Goal: Task Accomplishment & Management: Manage account settings

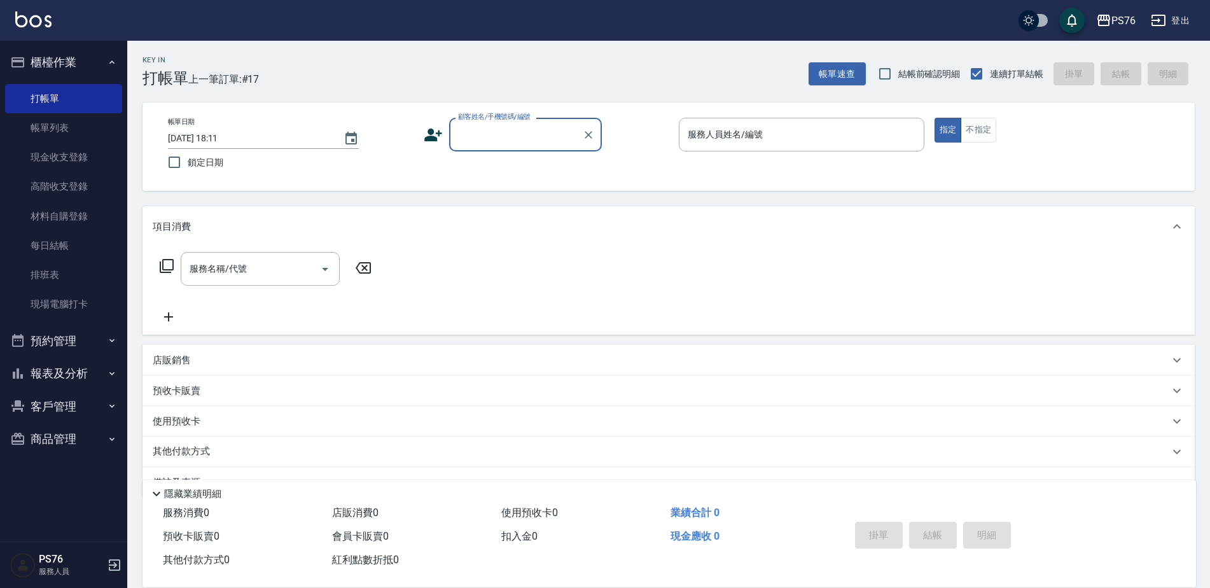
scroll to position [32, 0]
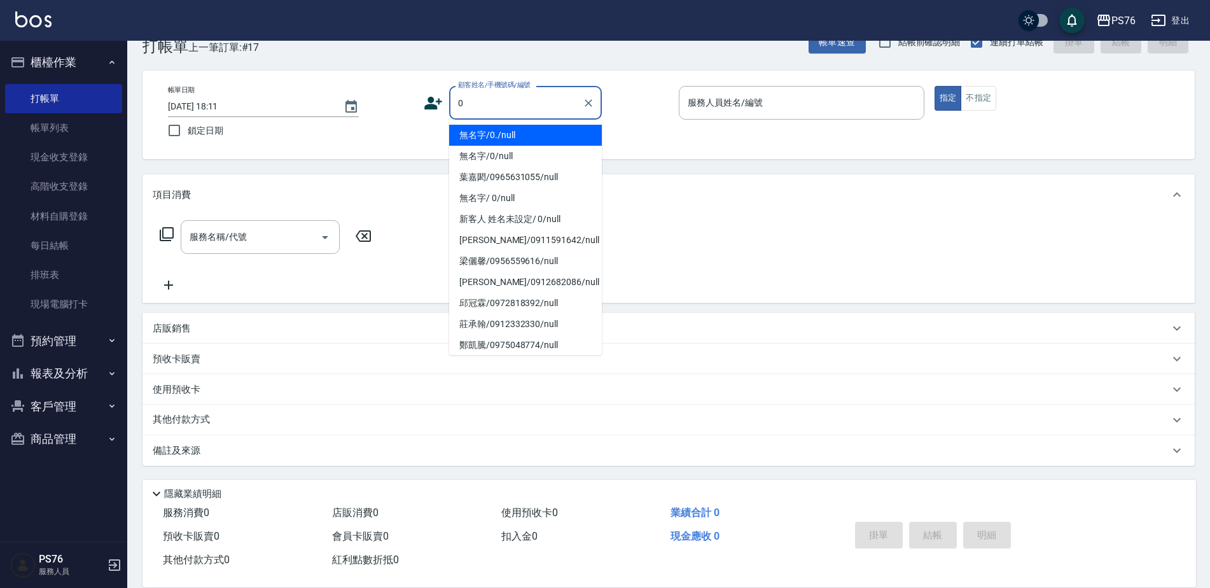
type input "無名字/0./null"
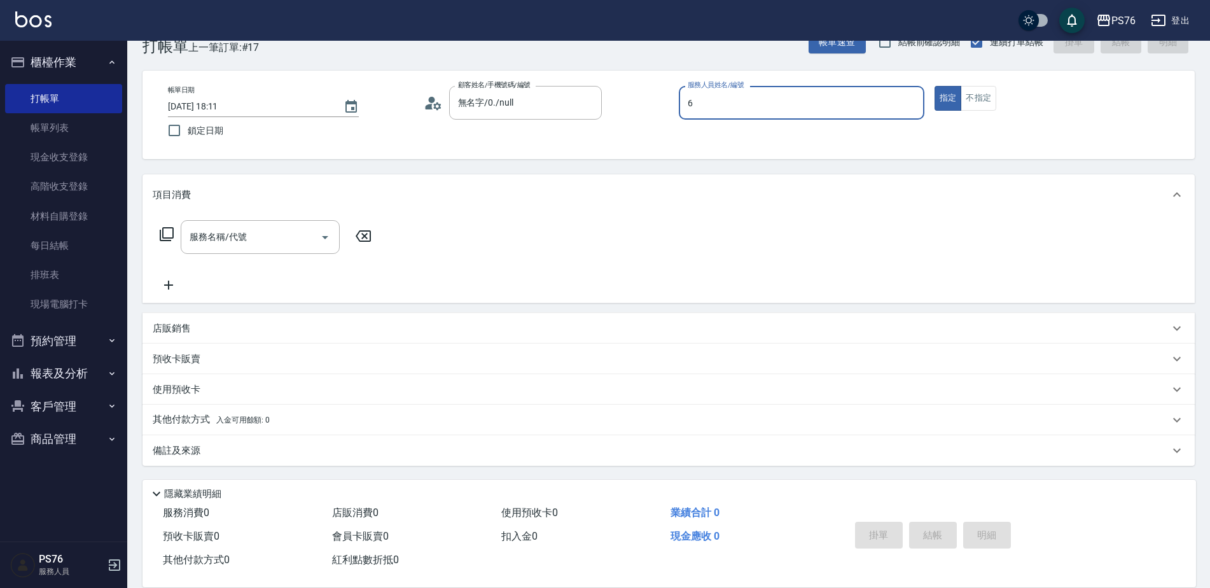
type input "洪彩娟-6"
type button "true"
click at [290, 246] on input "服務名稱/代號" at bounding box center [250, 237] width 128 height 22
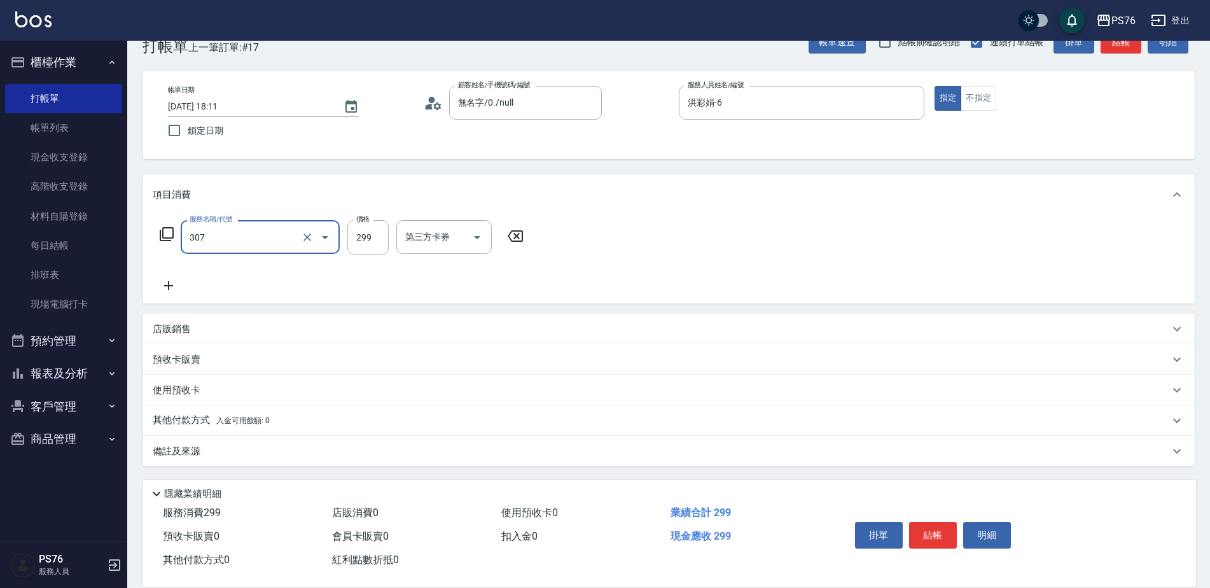
type input "剪髮(307)"
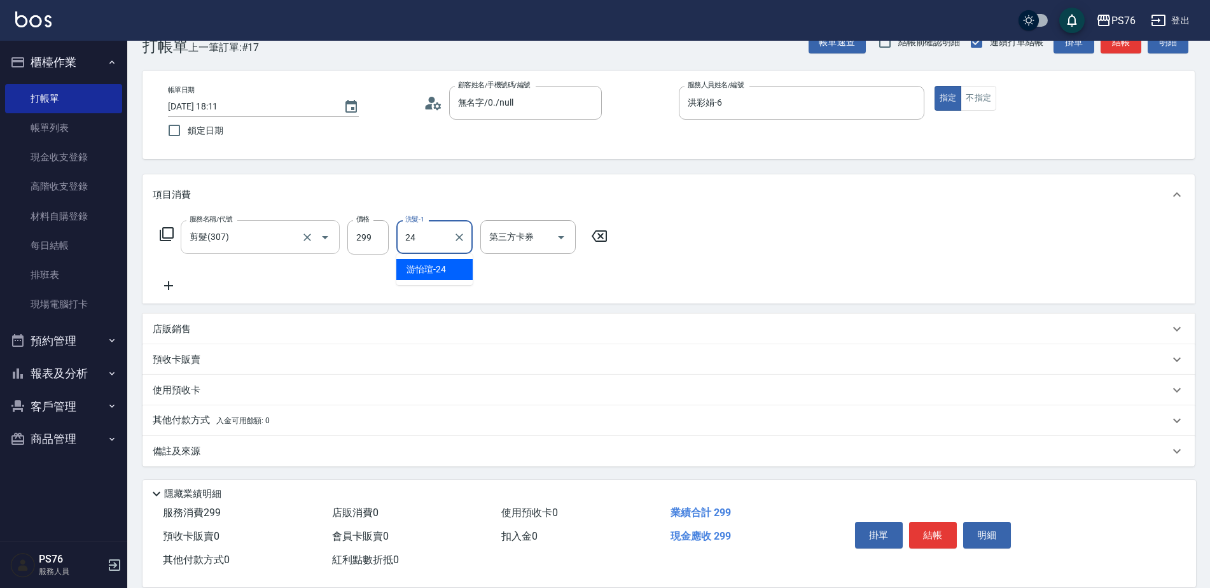
type input "游怡瑄-24"
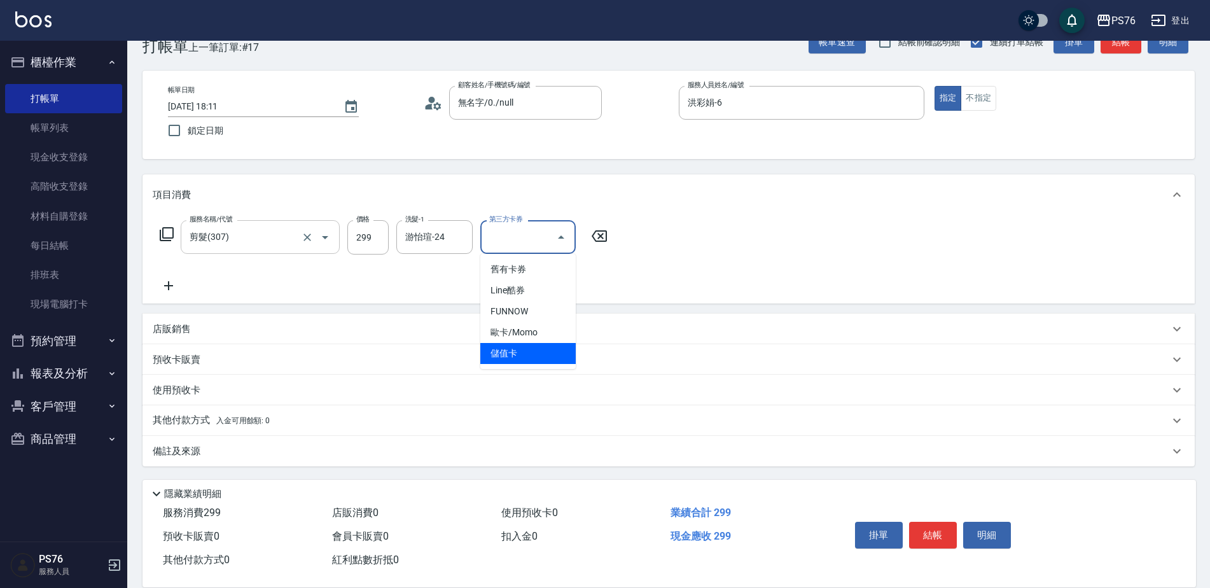
type input "儲值卡"
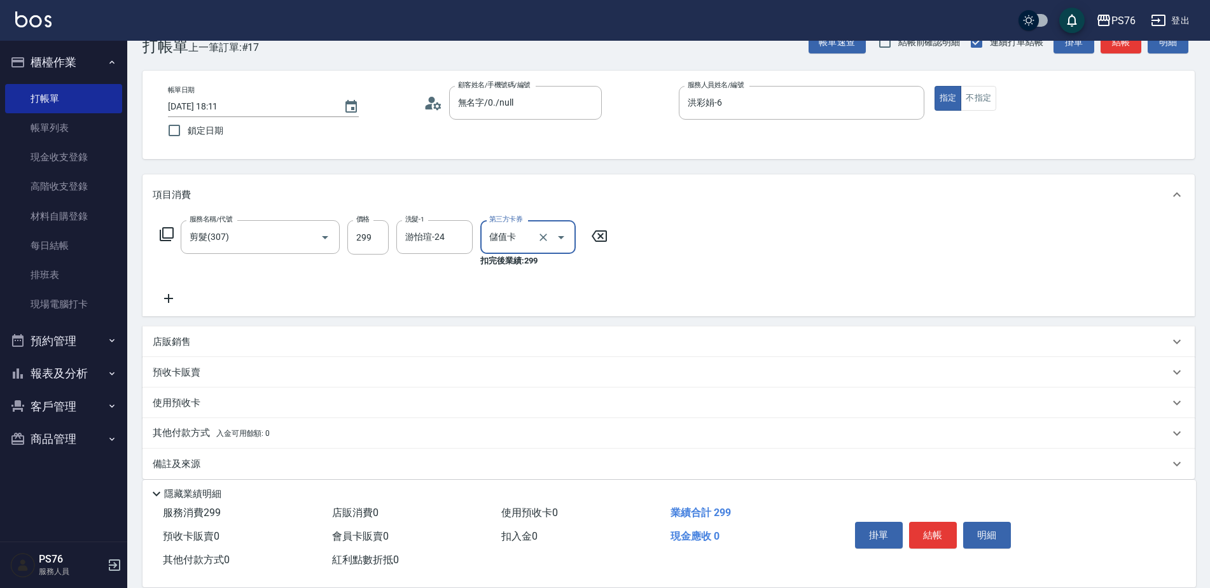
click at [237, 335] on div "店販銷售" at bounding box center [661, 341] width 1016 height 13
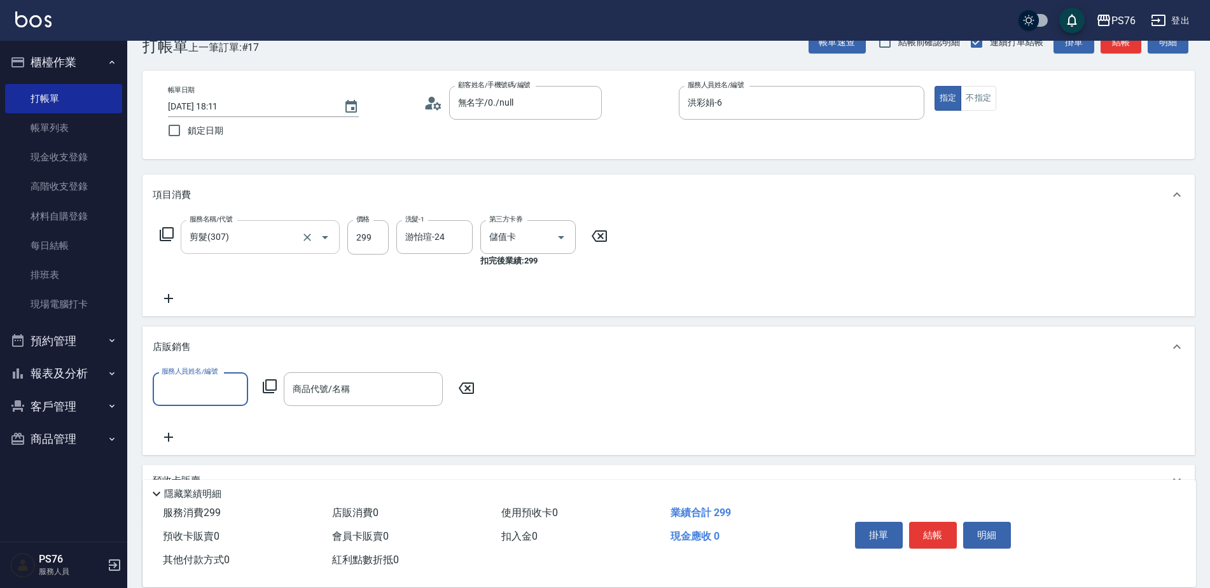
scroll to position [0, 0]
type input "洪彩娟-6"
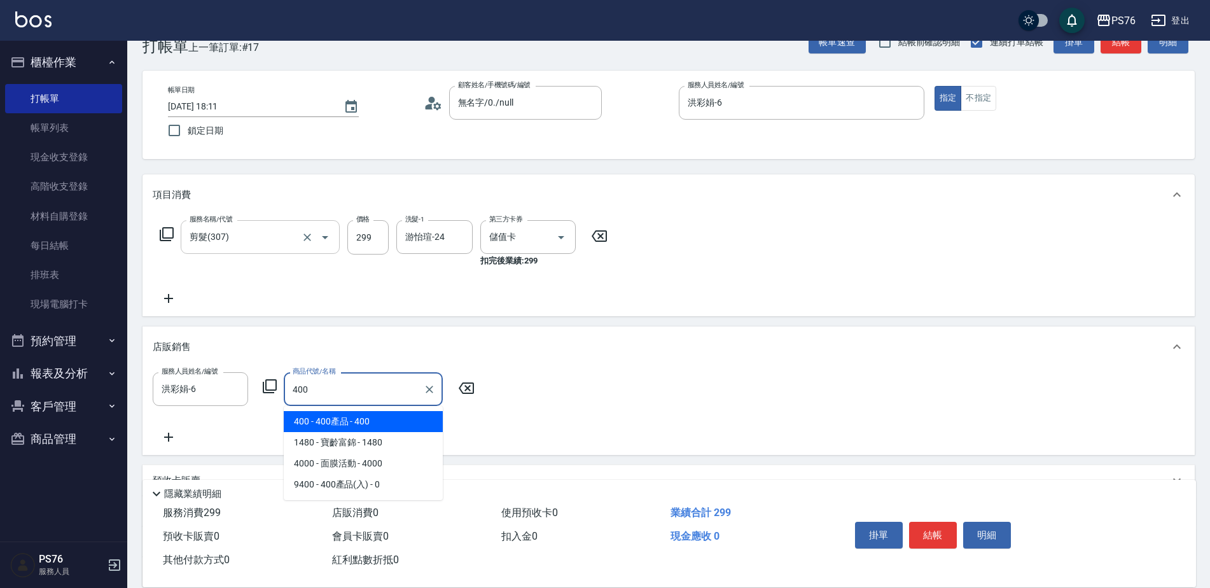
type input "400產品"
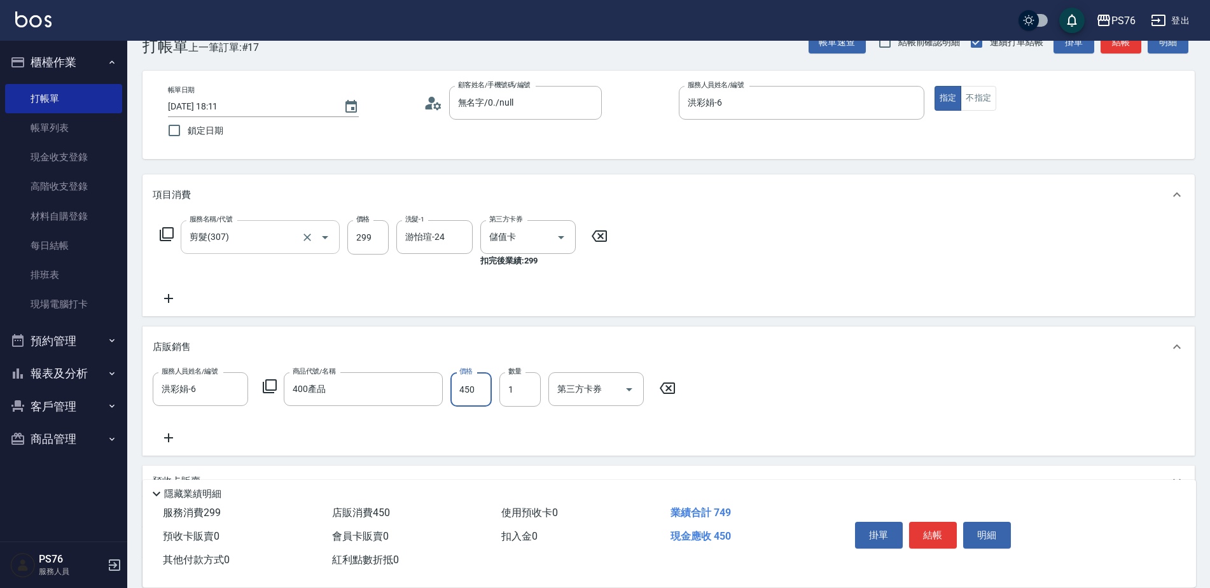
type input "450"
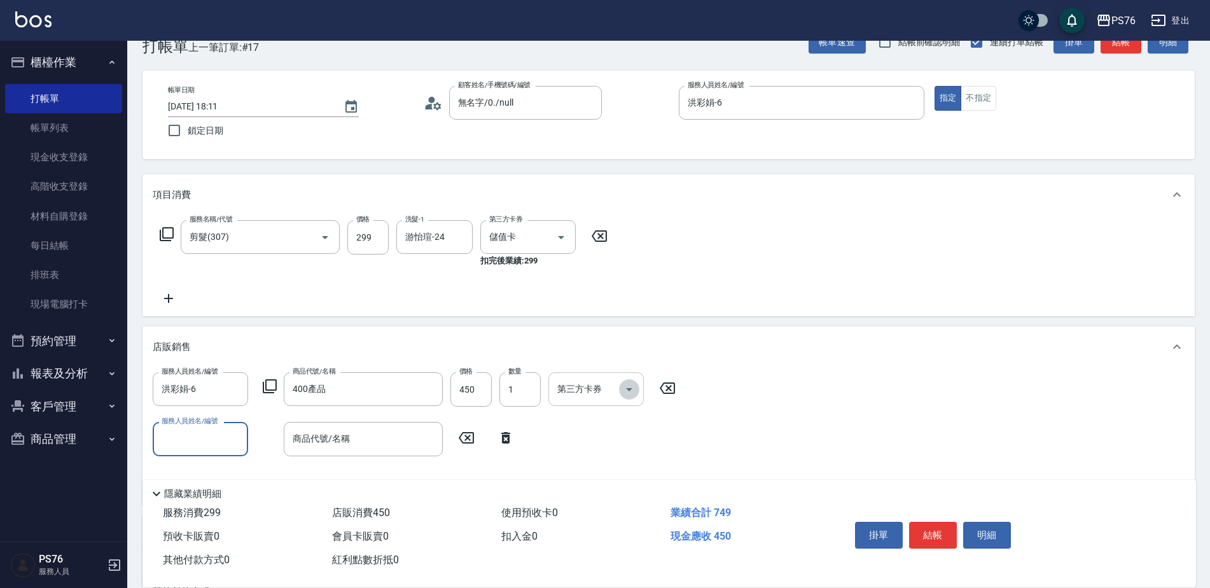
drag, startPoint x: 635, startPoint y: 390, endPoint x: 629, endPoint y: 400, distance: 12.0
click at [634, 392] on icon "Open" at bounding box center [628, 389] width 15 height 15
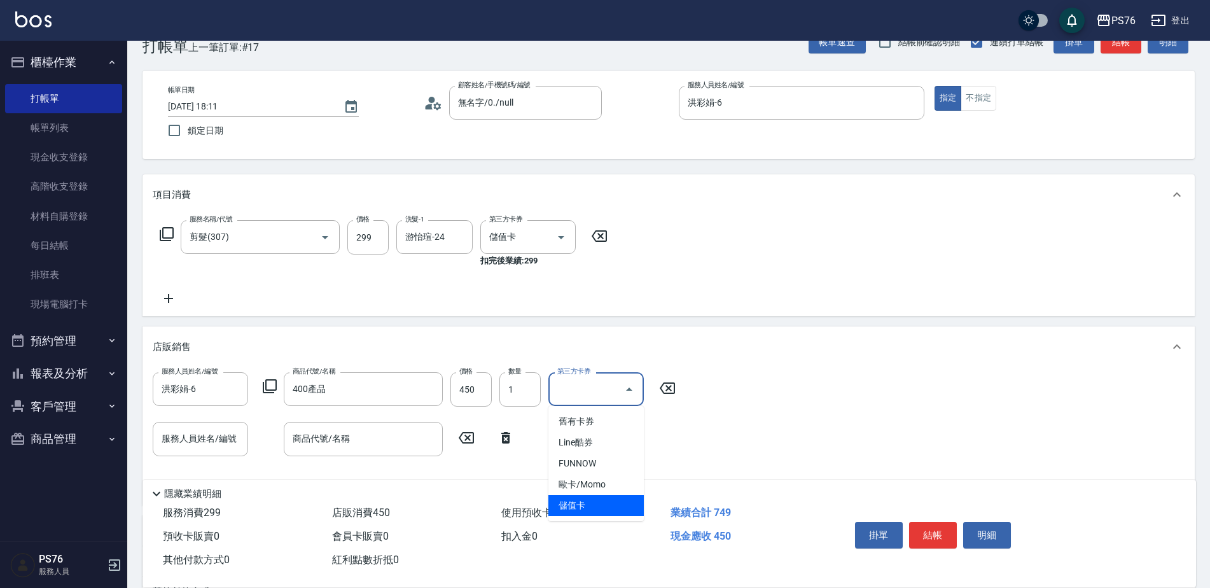
click at [601, 508] on span "儲值卡" at bounding box center [595, 505] width 95 height 21
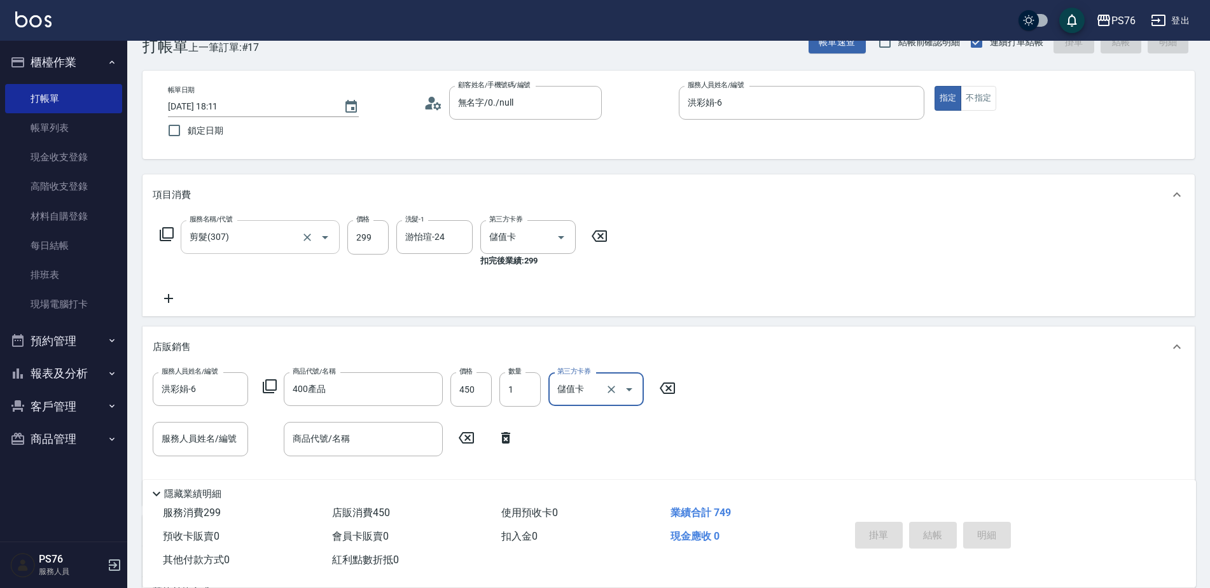
type input "儲值卡"
type input "[DATE] 20:50"
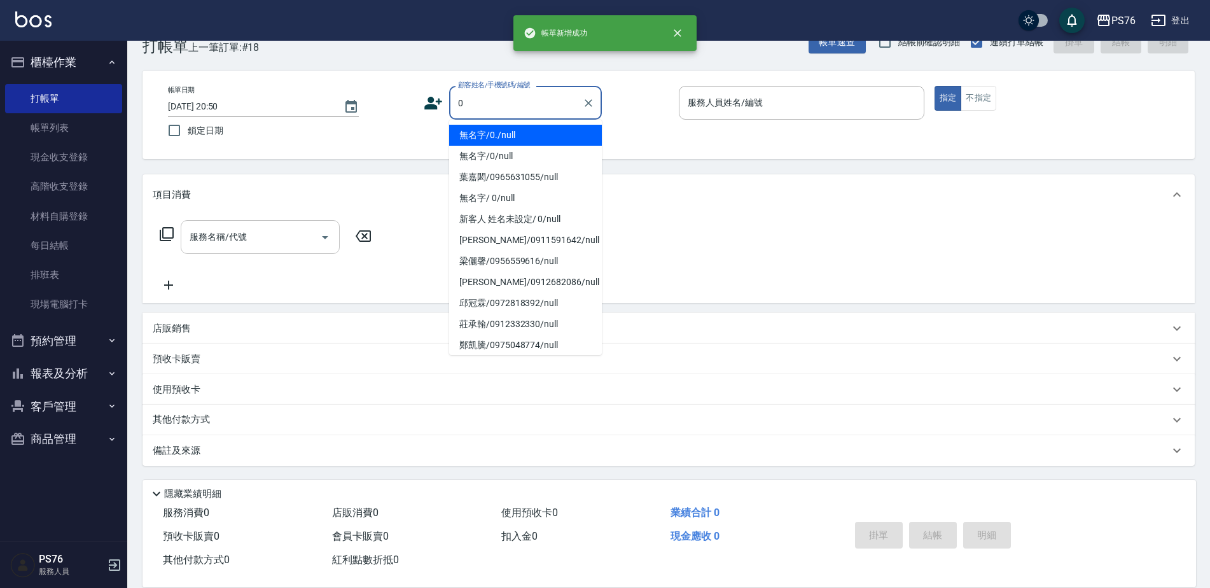
type input "無名字/0./null"
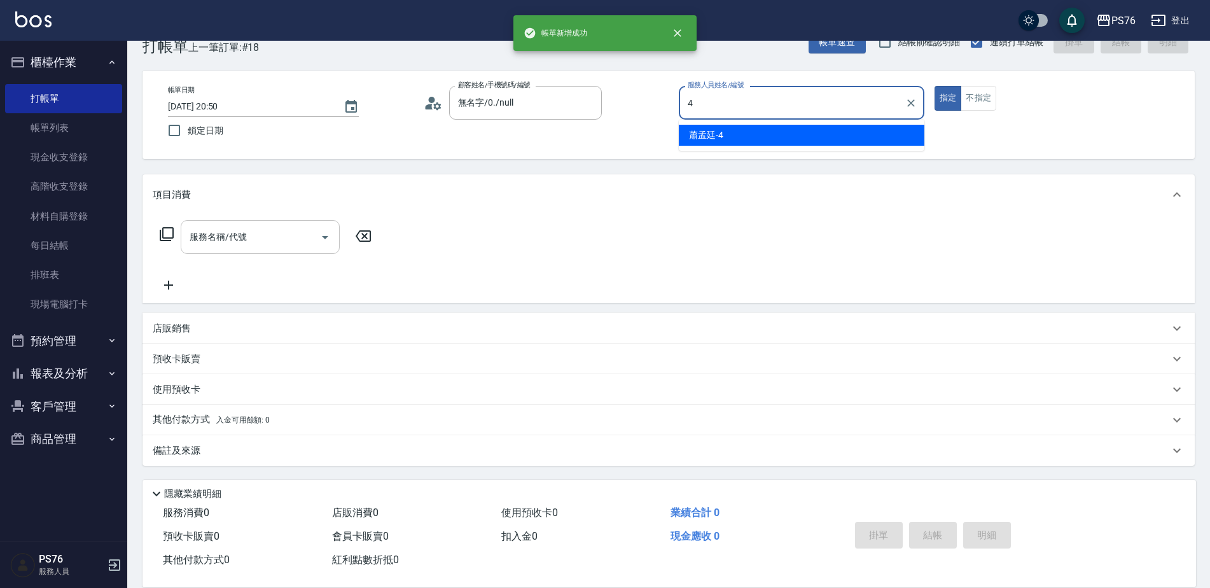
type input "蕭孟廷-4"
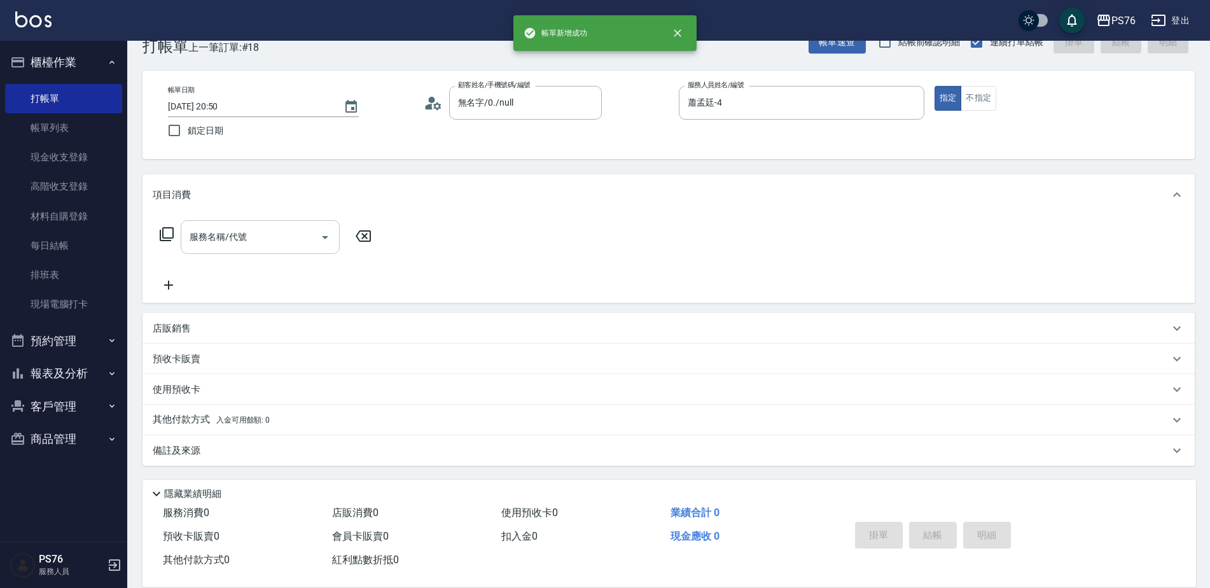
click at [233, 230] on div "服務名稱/代號 服務名稱/代號" at bounding box center [260, 237] width 159 height 34
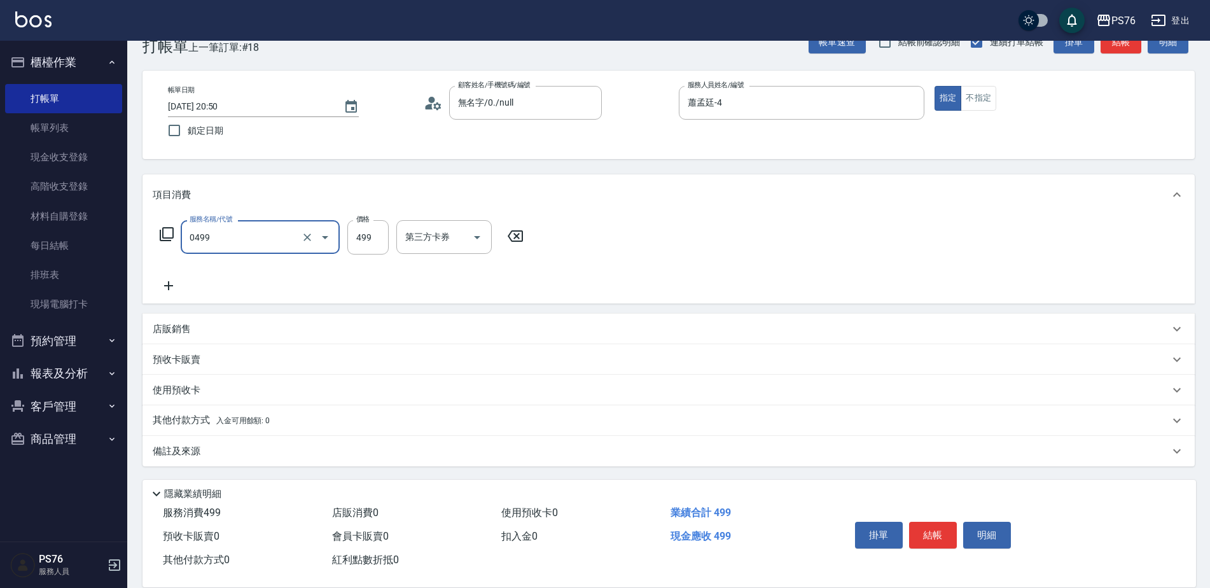
type input "[PERSON_NAME]499(0499)"
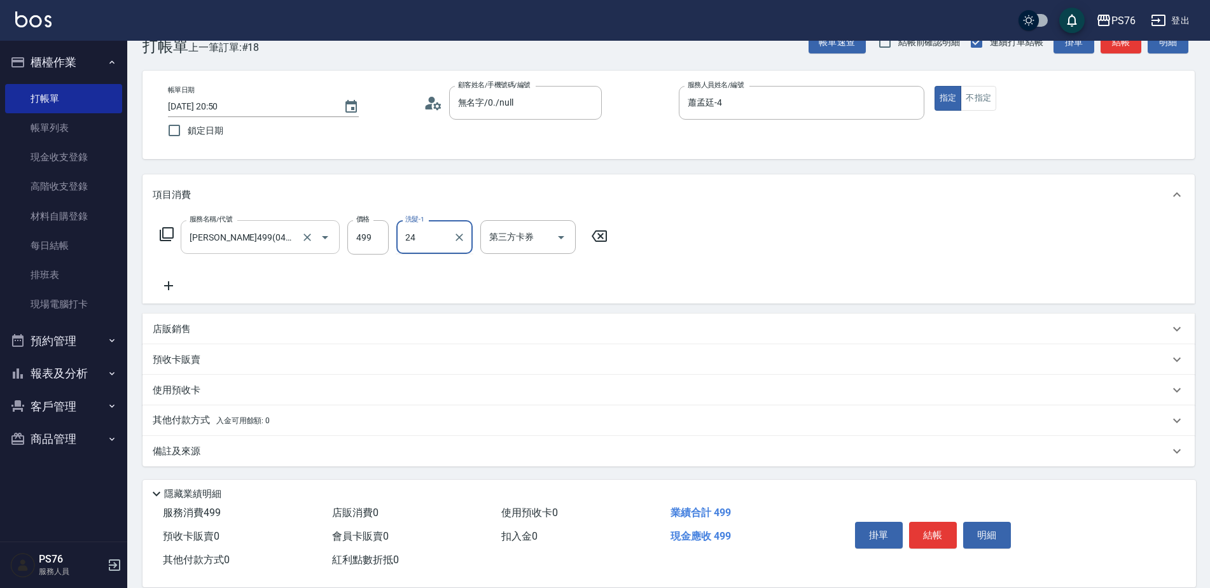
type input "游怡瑄-24"
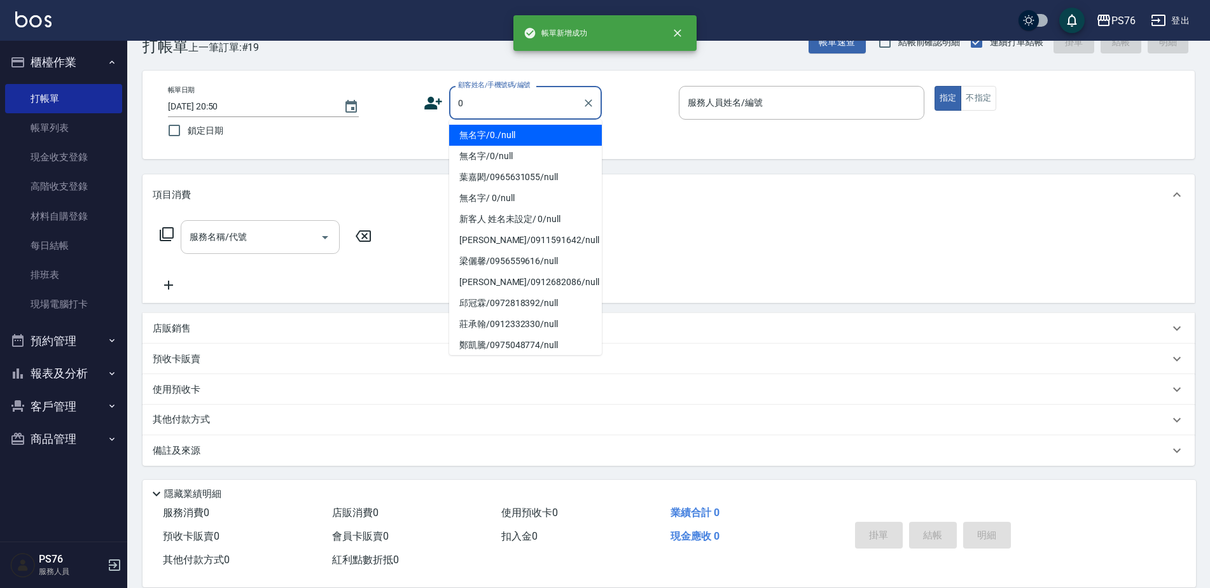
type input "無名字/0./null"
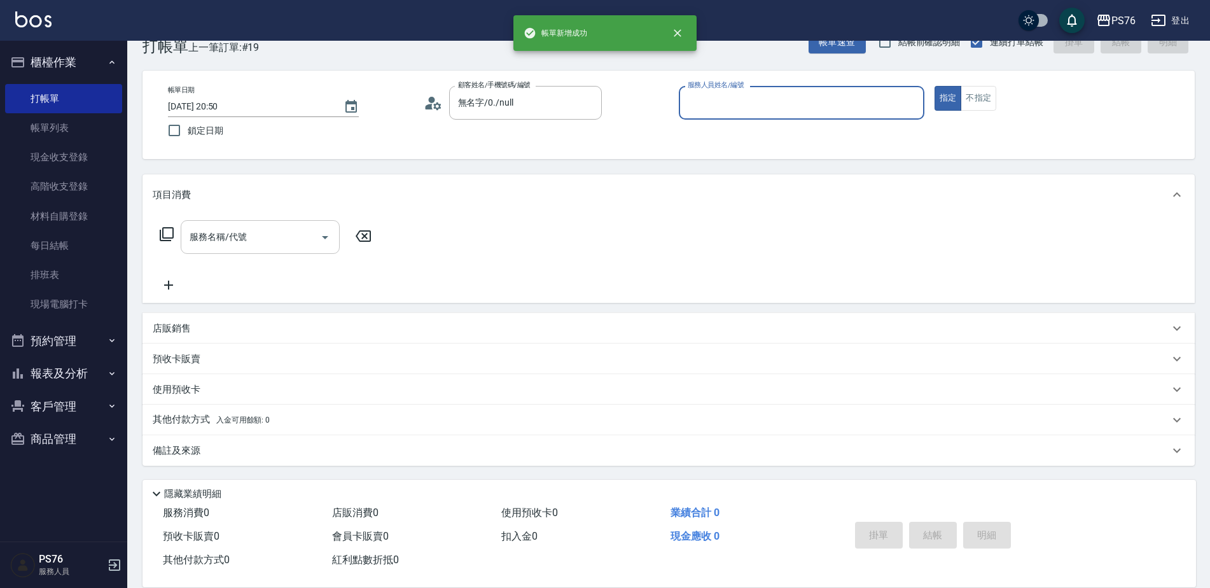
type input "6"
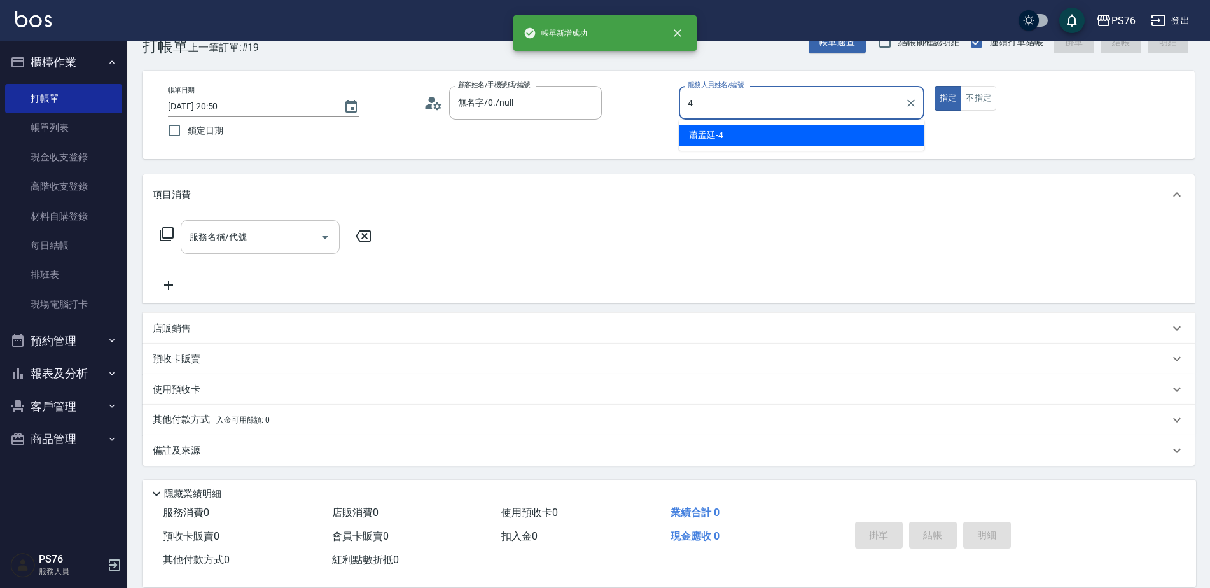
type input "蕭孟廷-4"
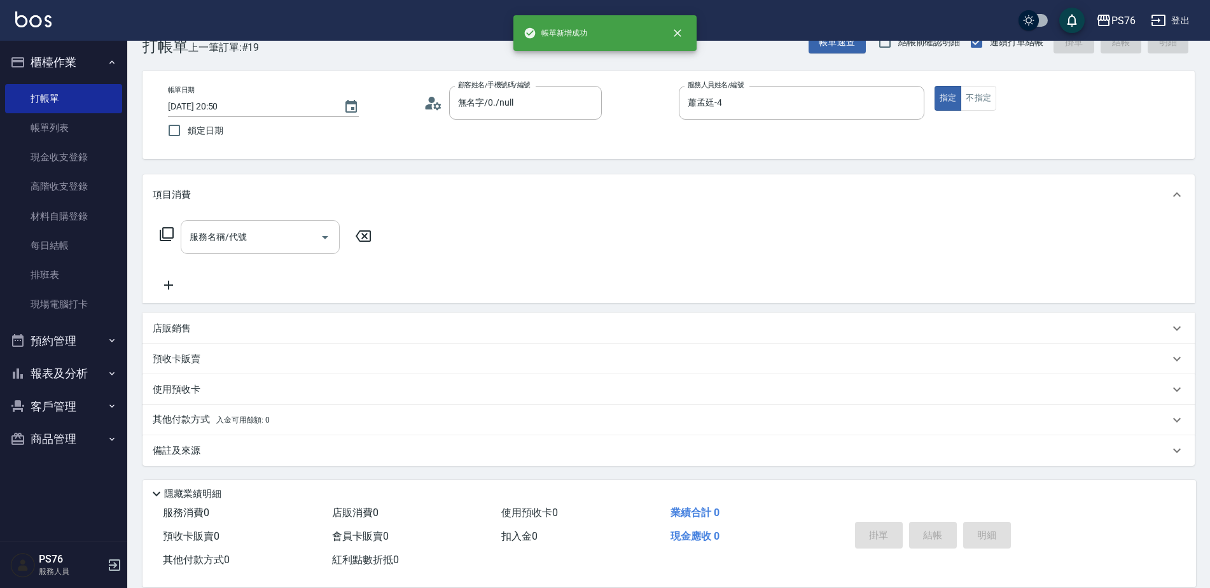
click at [233, 230] on div "服務名稱/代號 服務名稱/代號" at bounding box center [260, 237] width 159 height 34
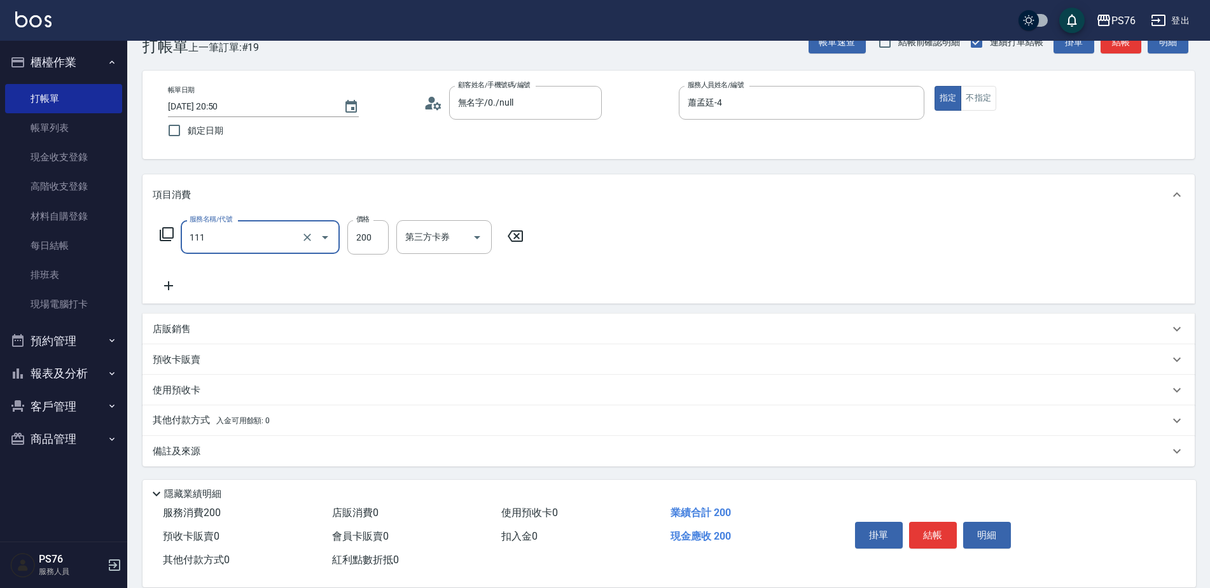
type input "200(111)"
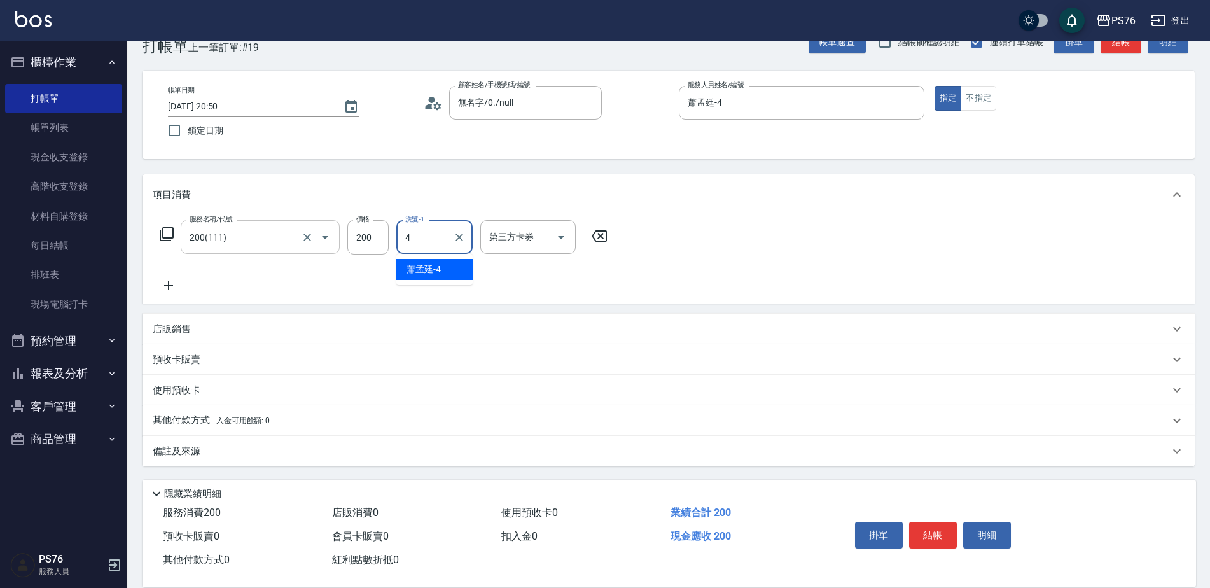
type input "蕭孟廷-4"
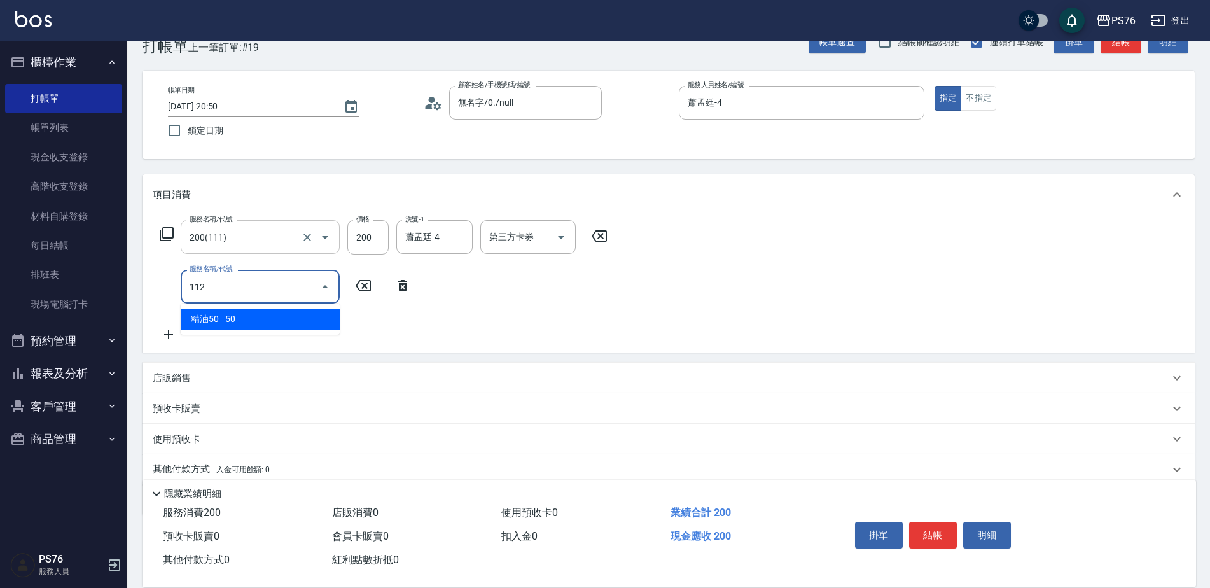
type input "精油50(112)"
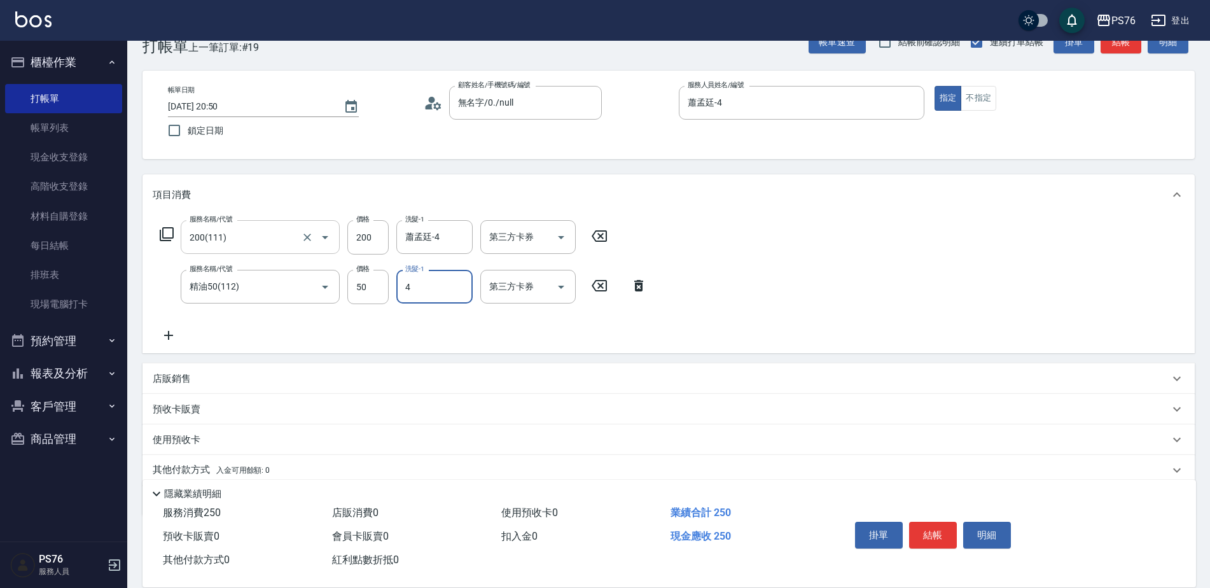
type input "蕭孟廷-4"
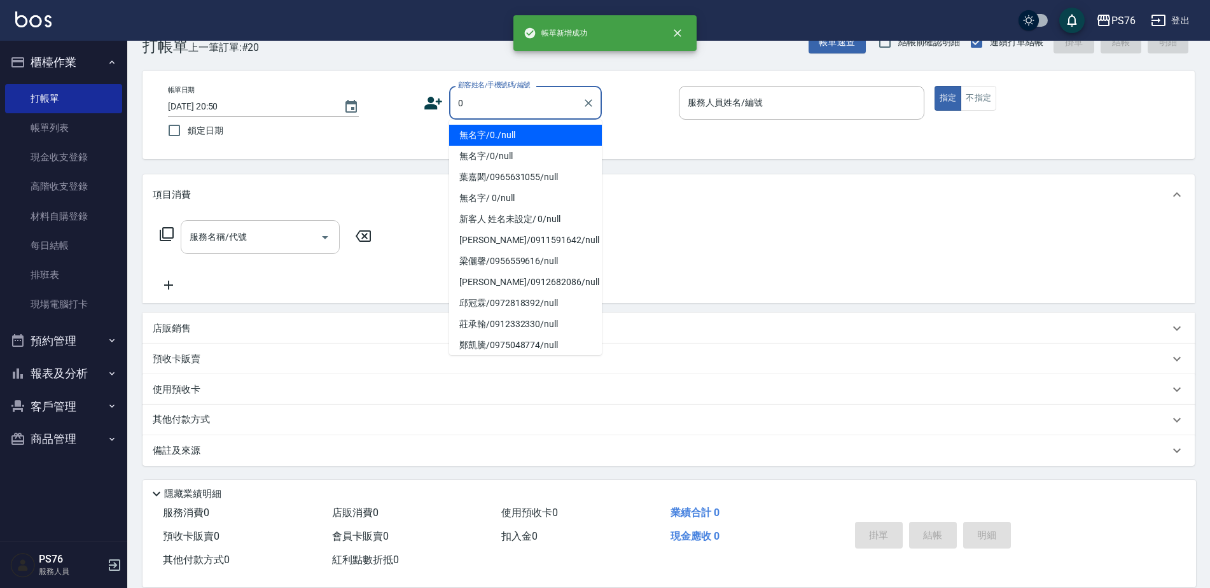
type input "無名字/0./null"
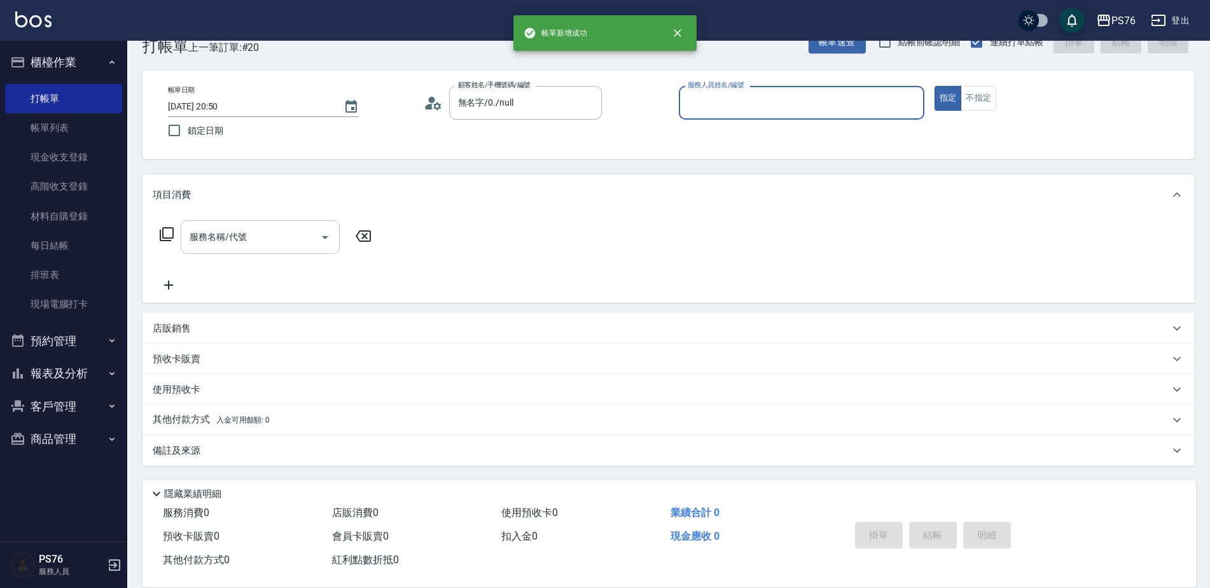
type input "4"
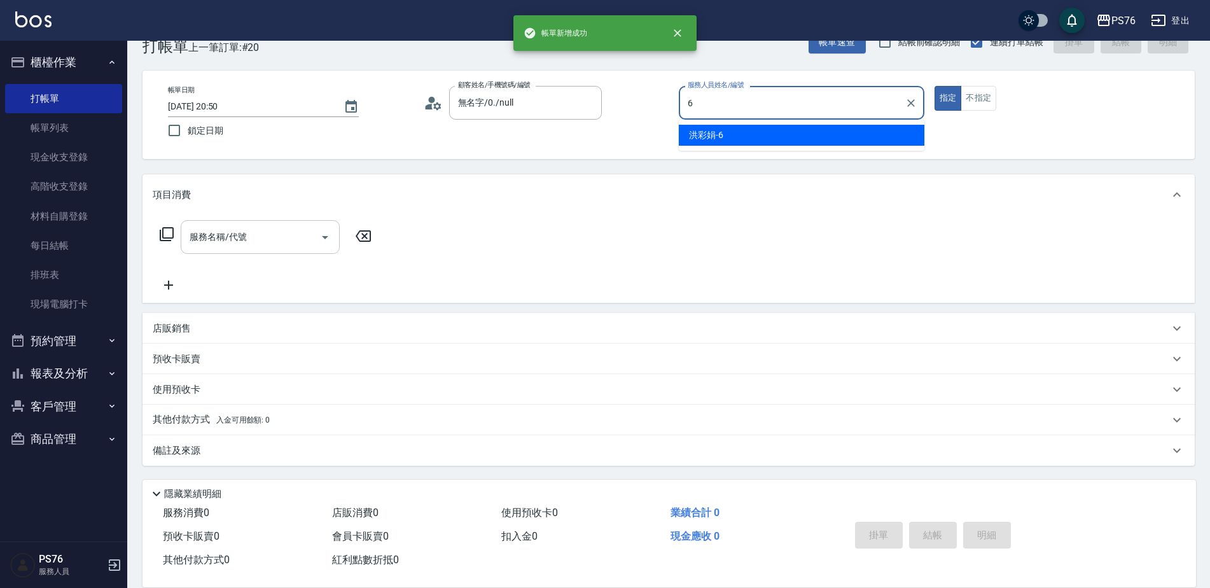
type input "洪彩娟-6"
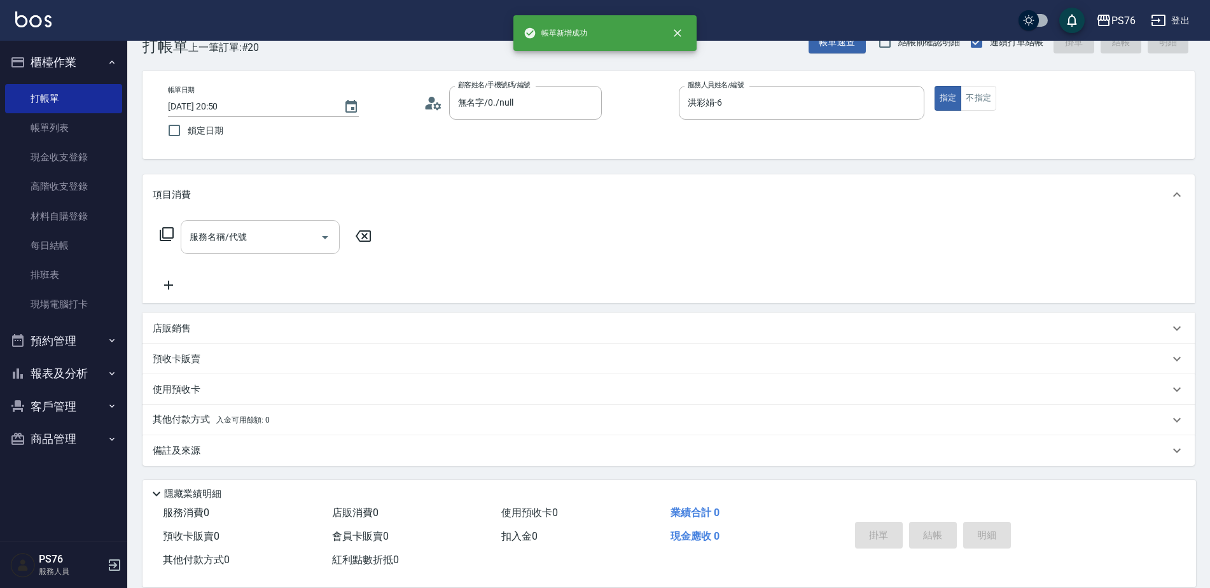
click at [233, 230] on div "服務名稱/代號 服務名稱/代號" at bounding box center [260, 237] width 159 height 34
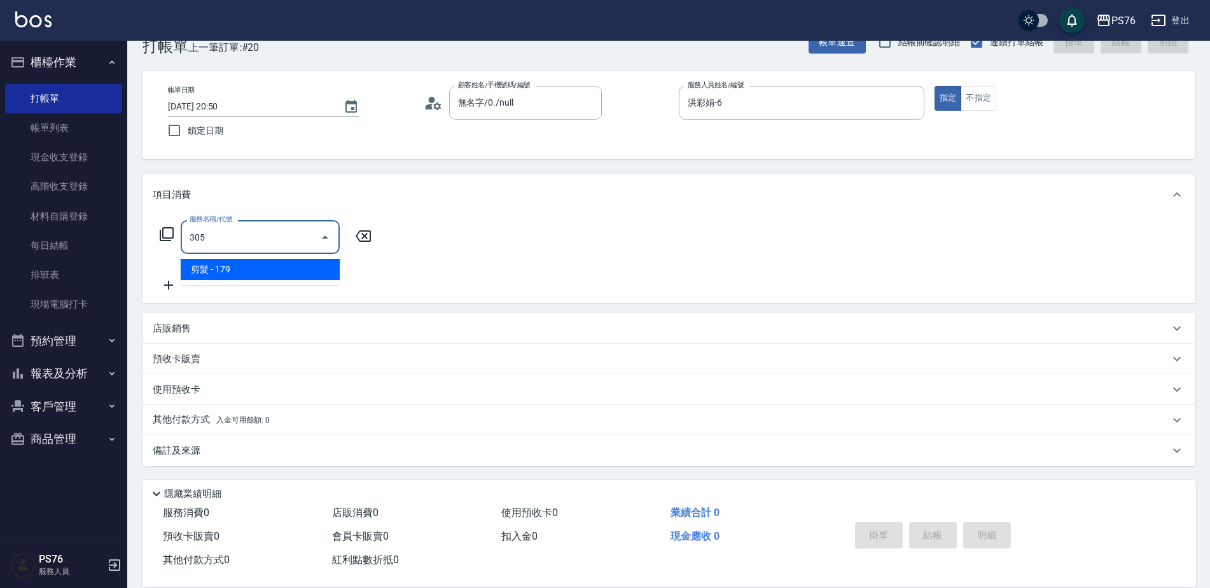
type input "剪髮(305)"
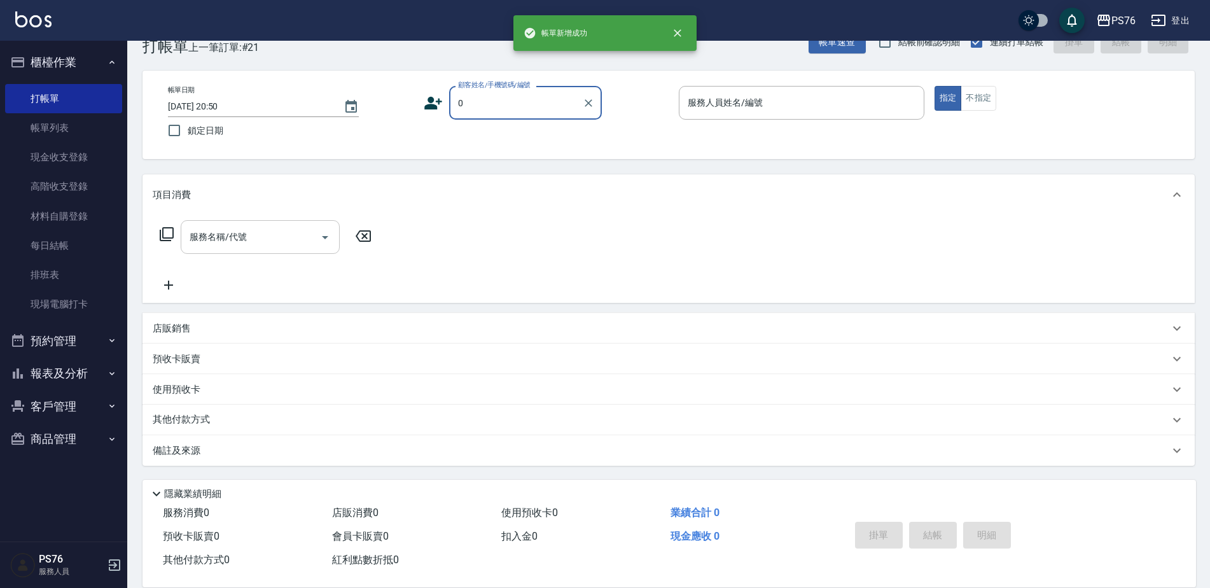
type input "無名字/0./null"
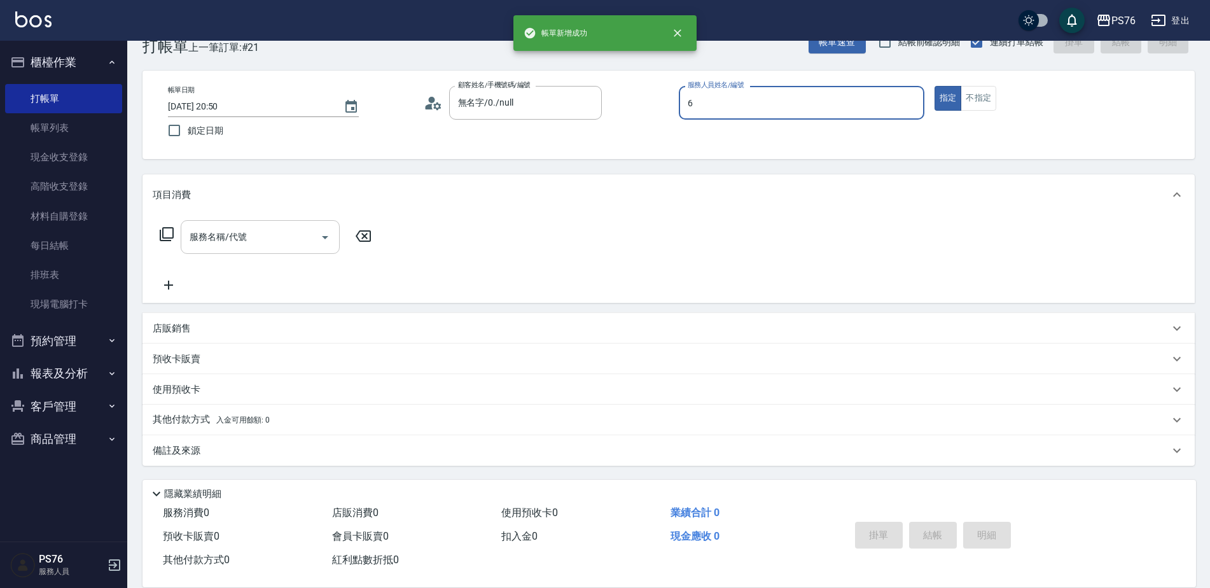
type input "洪彩娟-6"
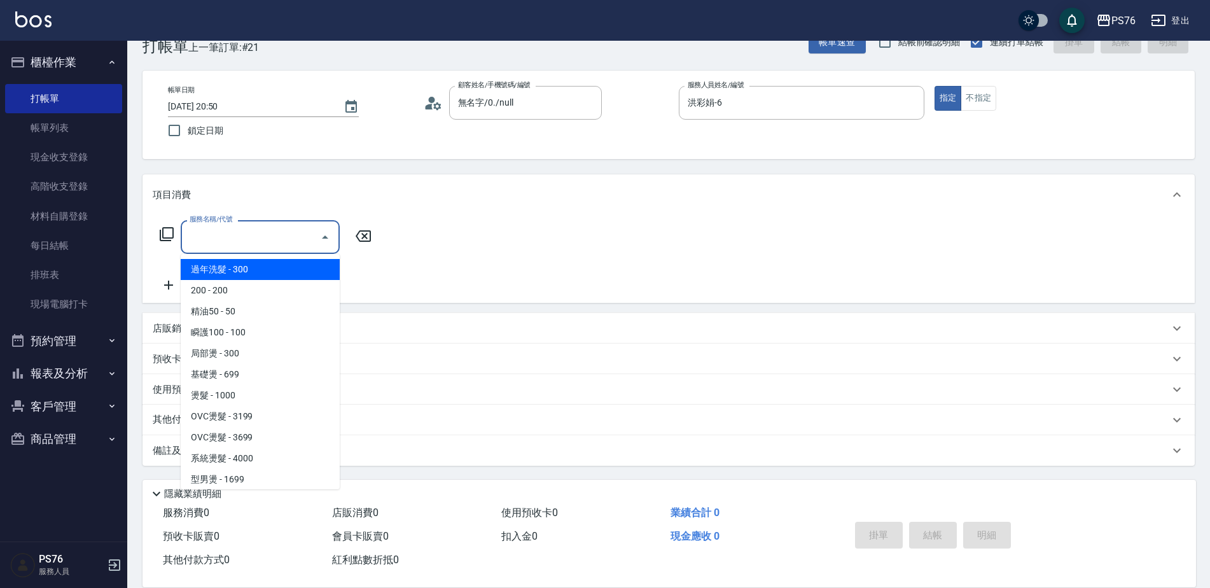
click at [233, 230] on div "服務名稱/代號 服務名稱/代號" at bounding box center [260, 237] width 159 height 34
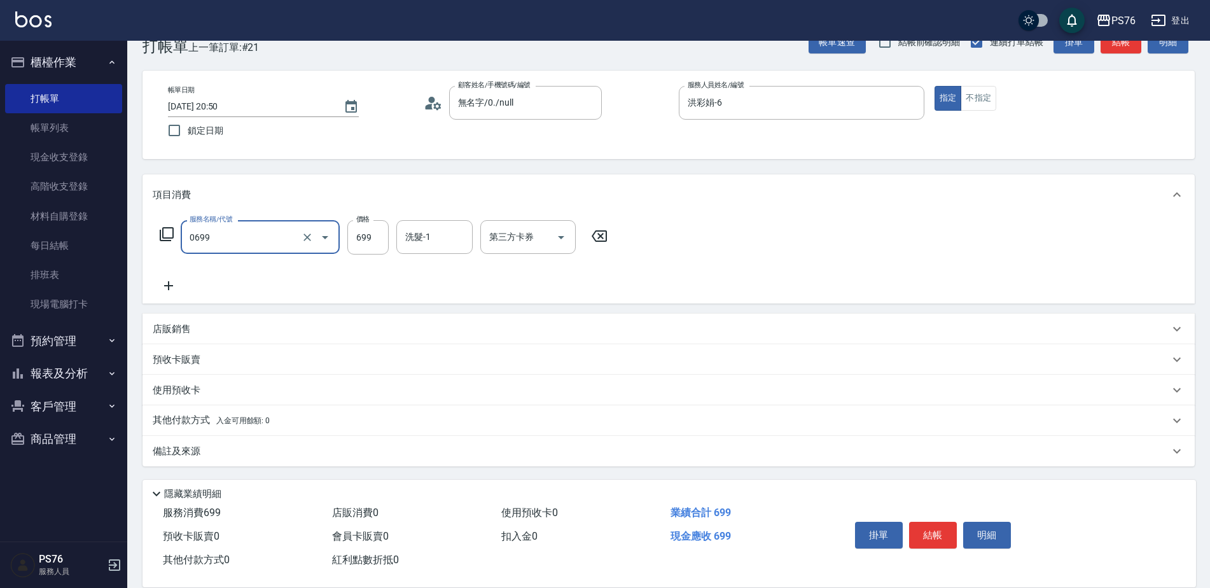
type input "精油SPA(0699)"
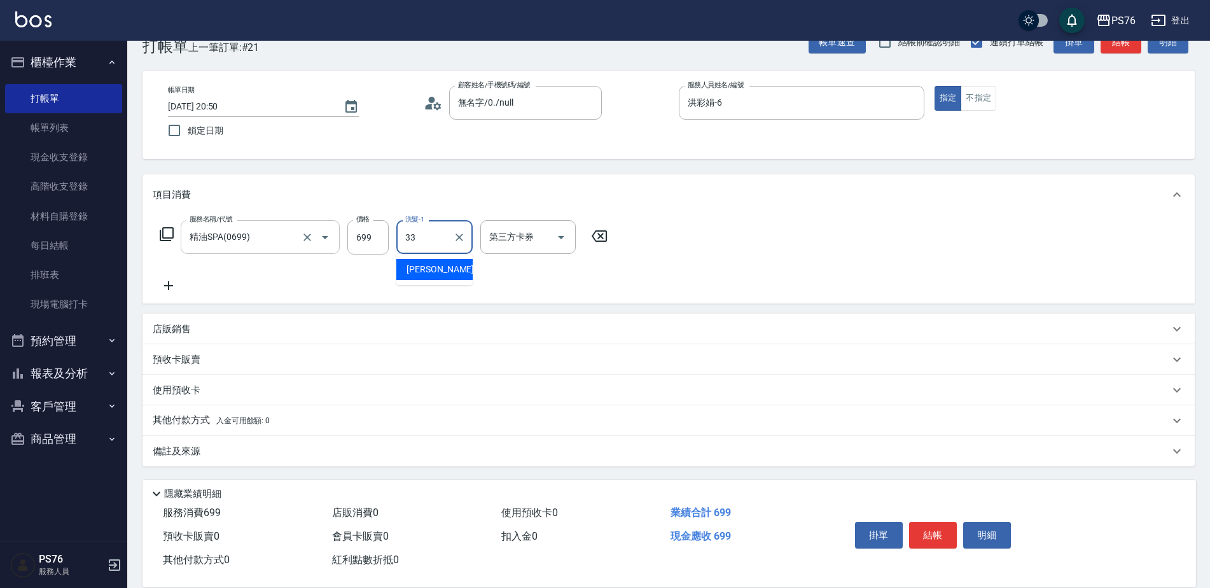
type input "[PERSON_NAME]33"
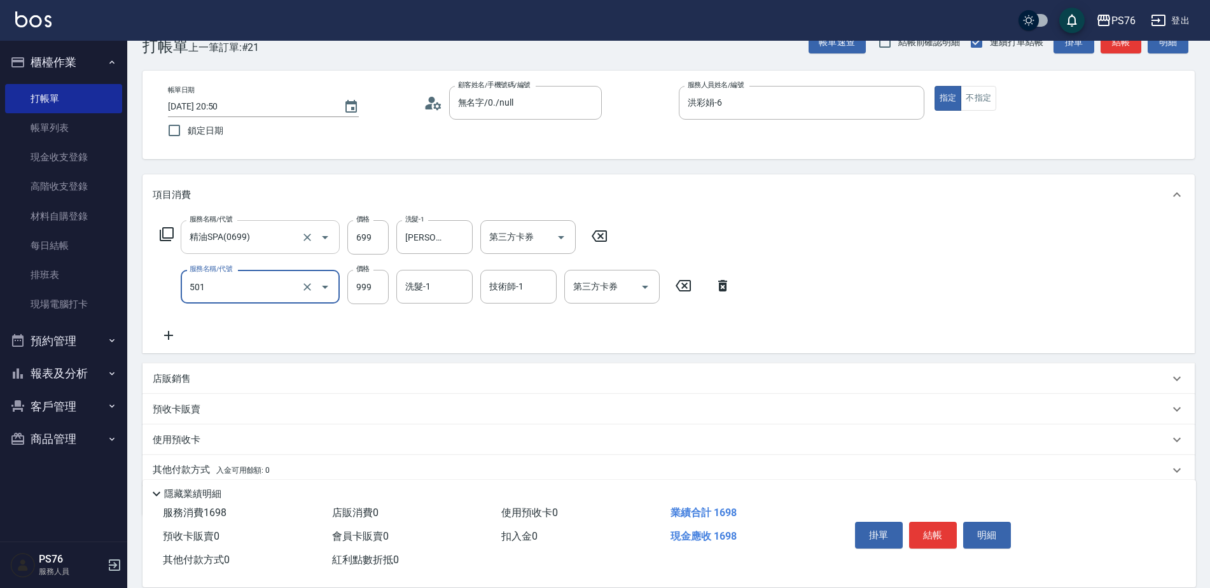
type input "染髮(501)"
type input "1600"
type input "[PERSON_NAME]33"
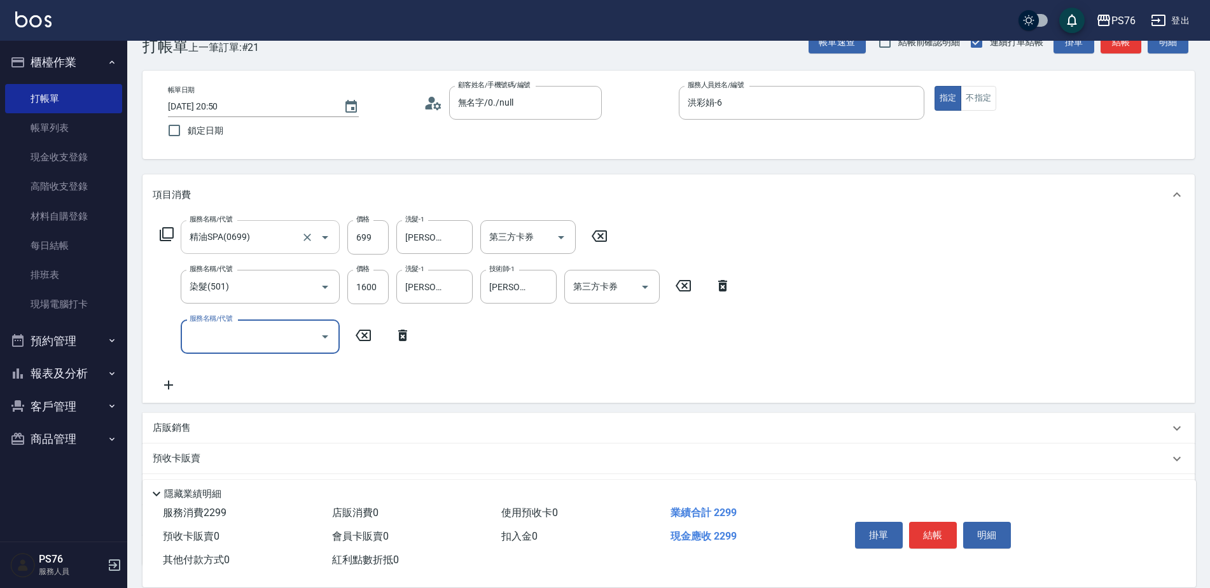
type input "0"
type input "燙髮(202)"
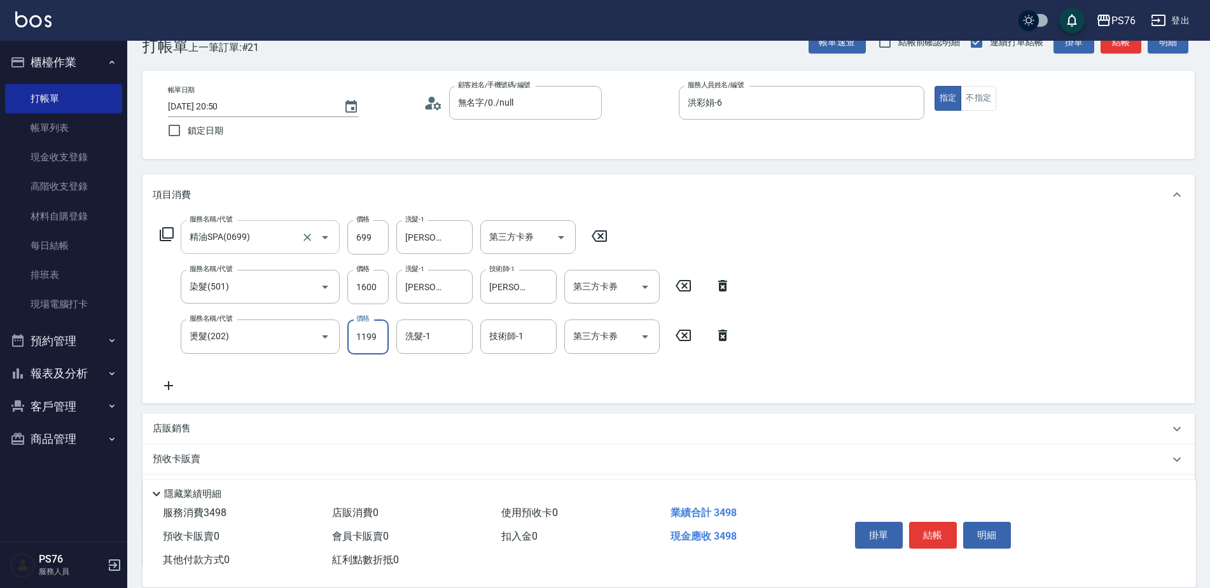
type input "1199"
type input "[PERSON_NAME]33"
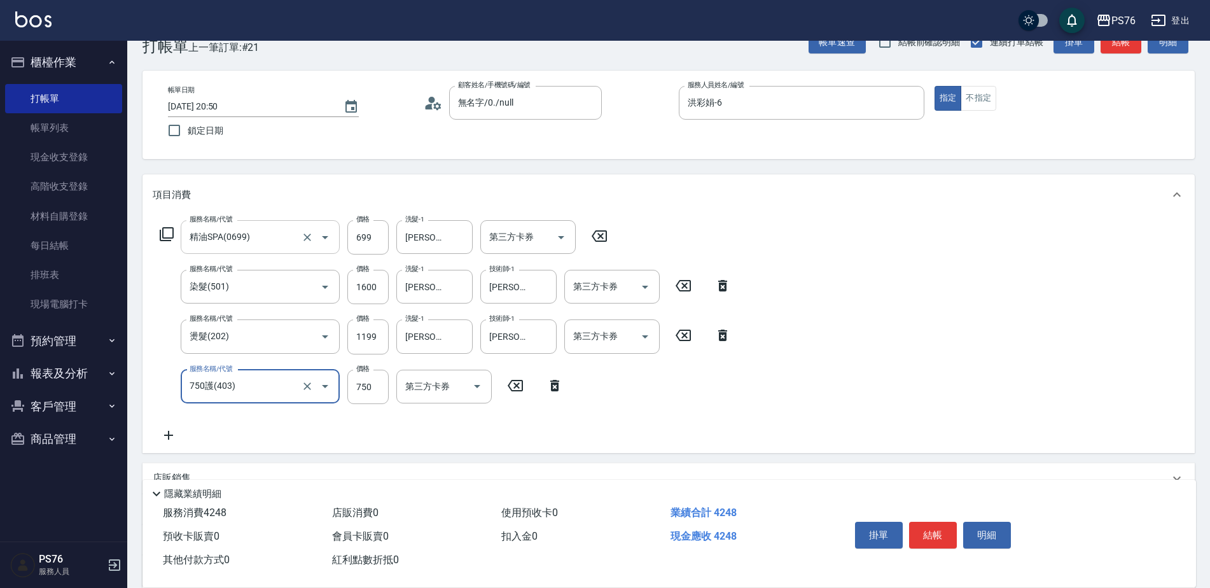
type input "750護(403)"
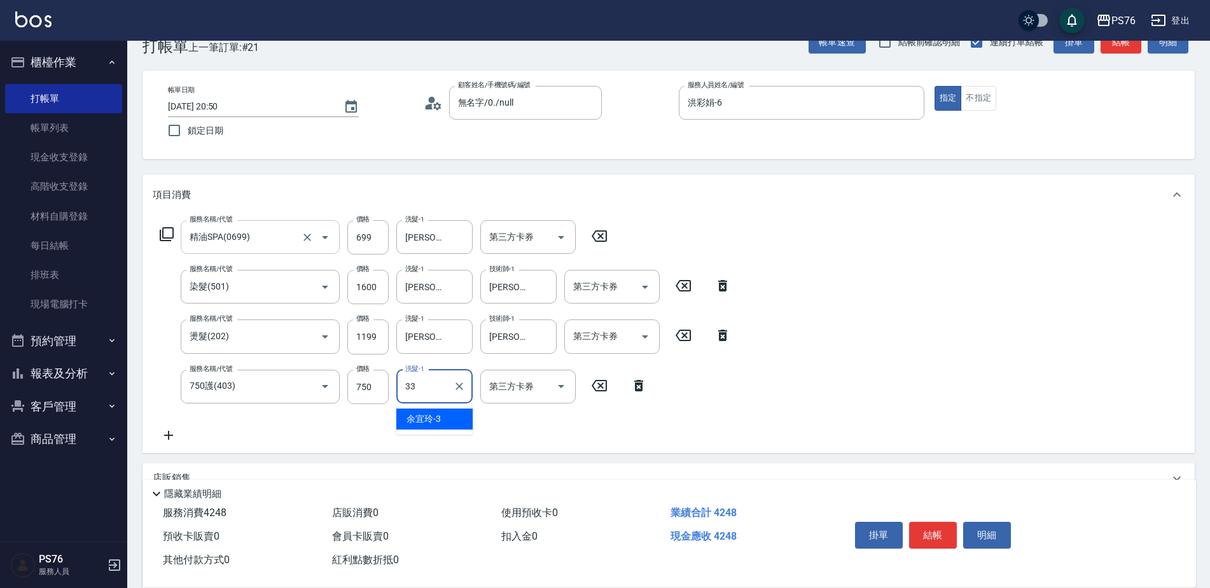
type input "[PERSON_NAME]33"
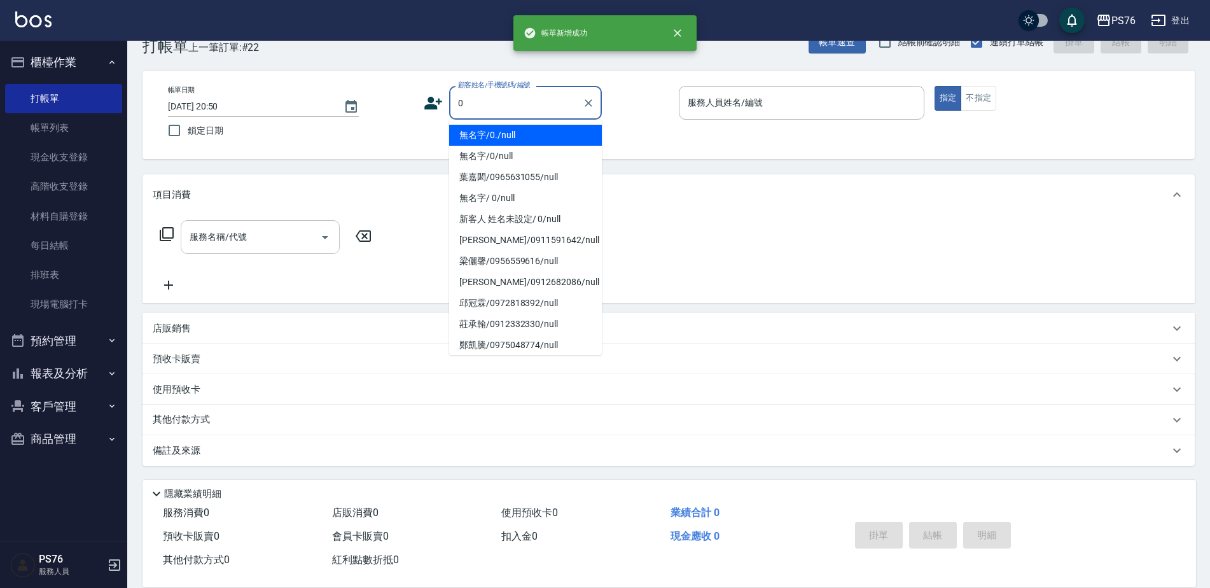
type input "無名字/0./null"
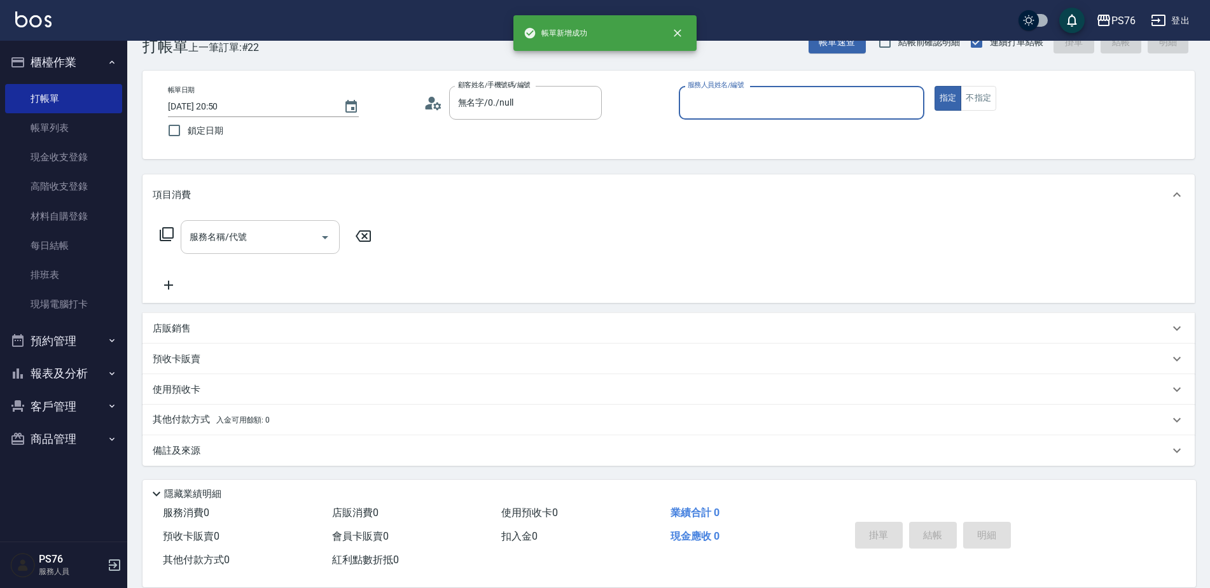
type input "4"
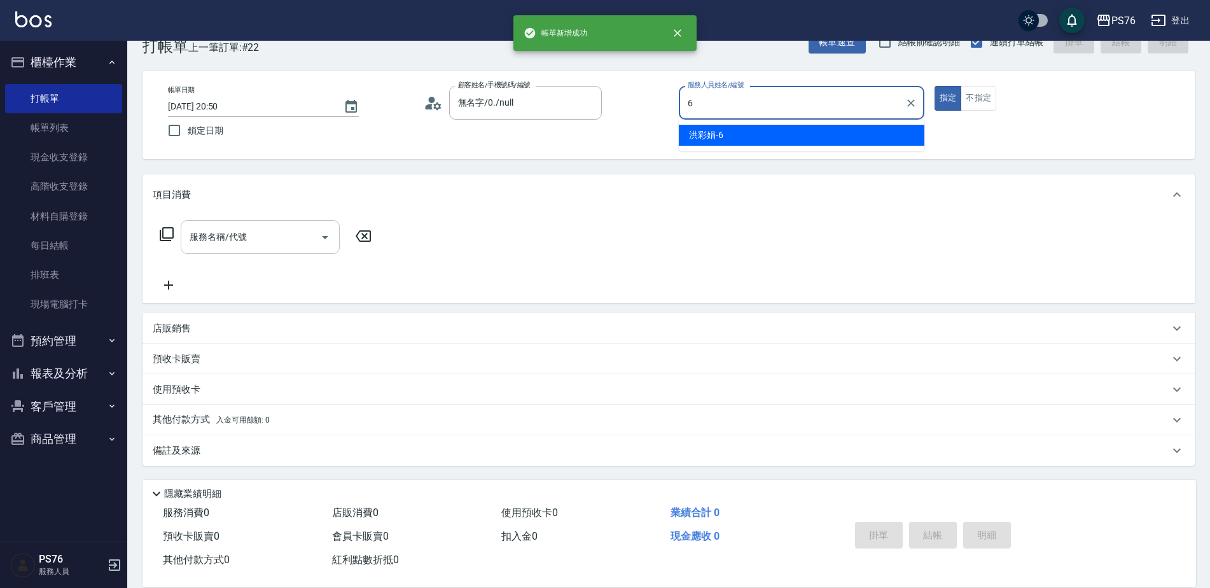
type input "洪彩娟-6"
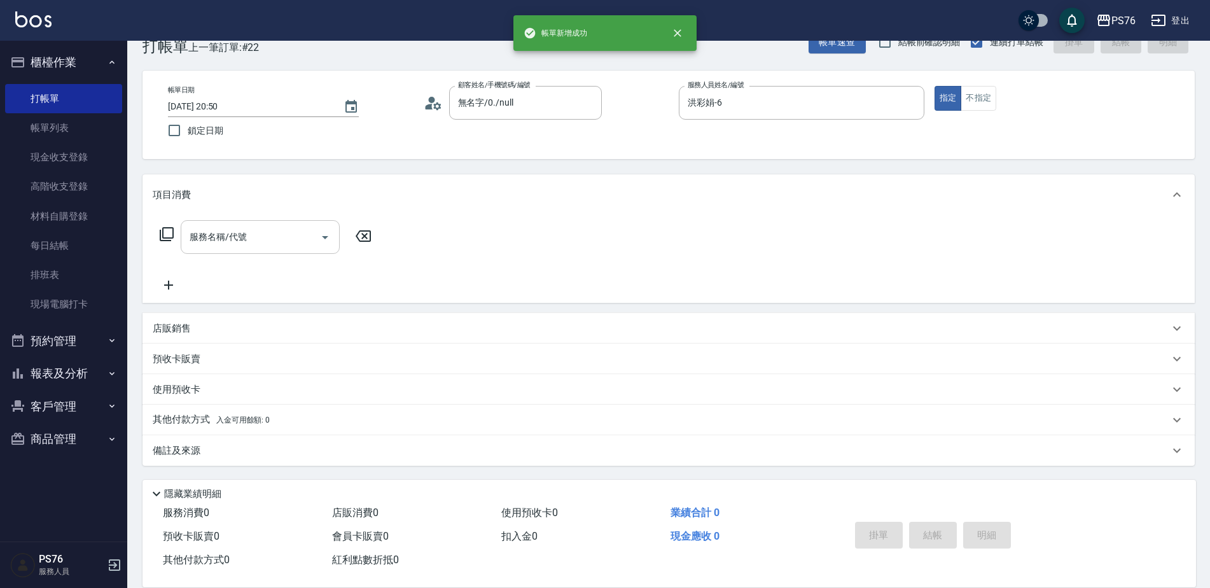
click at [233, 230] on div "服務名稱/代號 服務名稱/代號" at bounding box center [260, 237] width 159 height 34
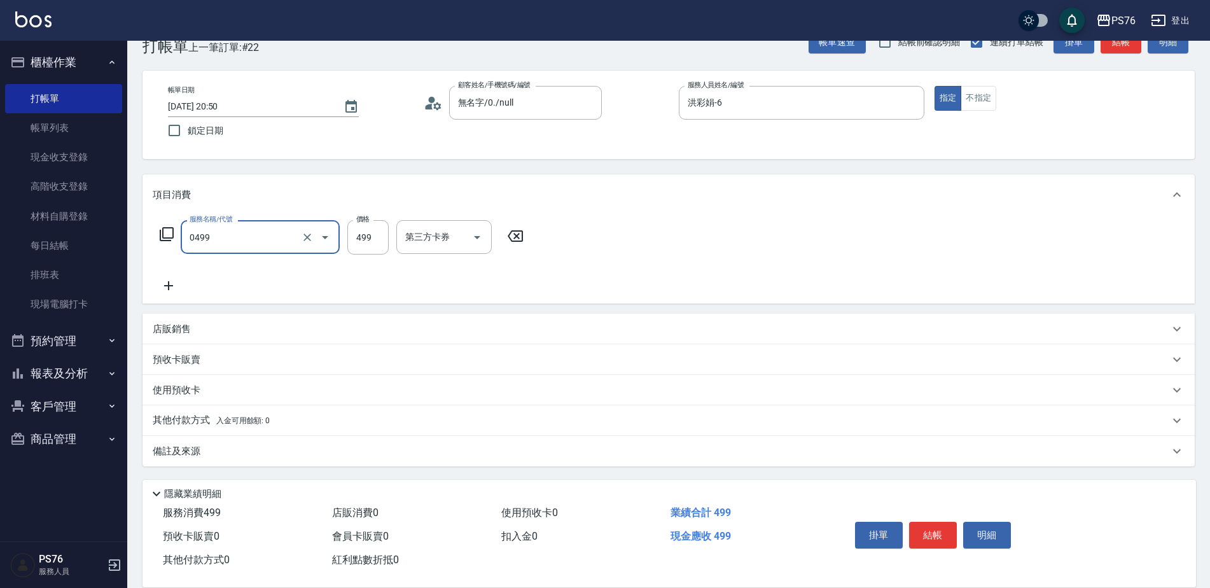
type input "[PERSON_NAME]499(0499)"
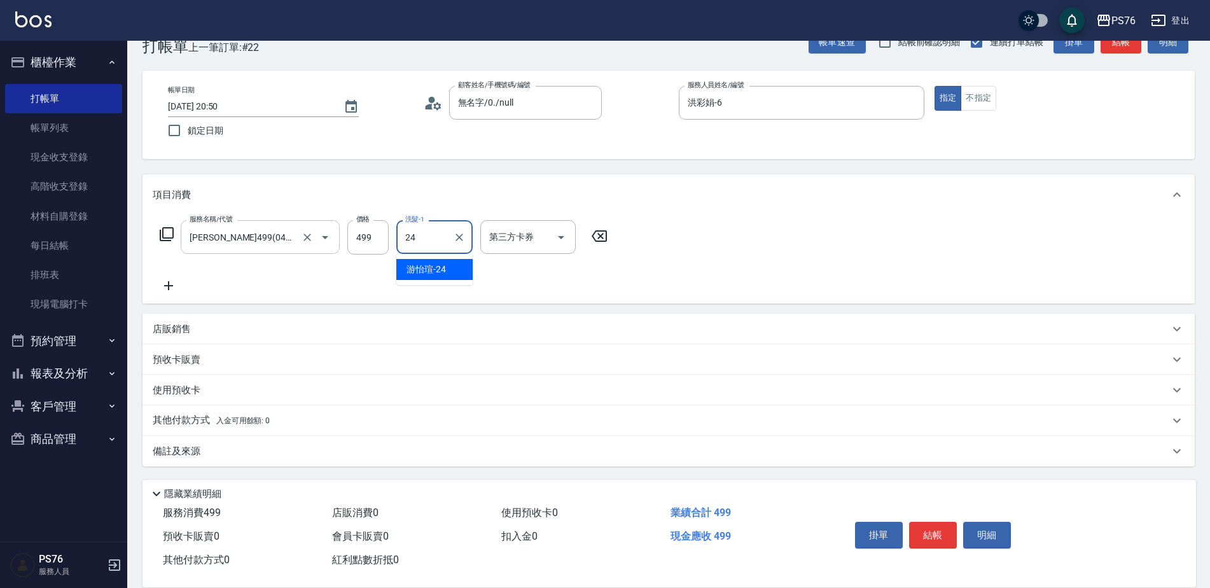
type input "游怡瑄-24"
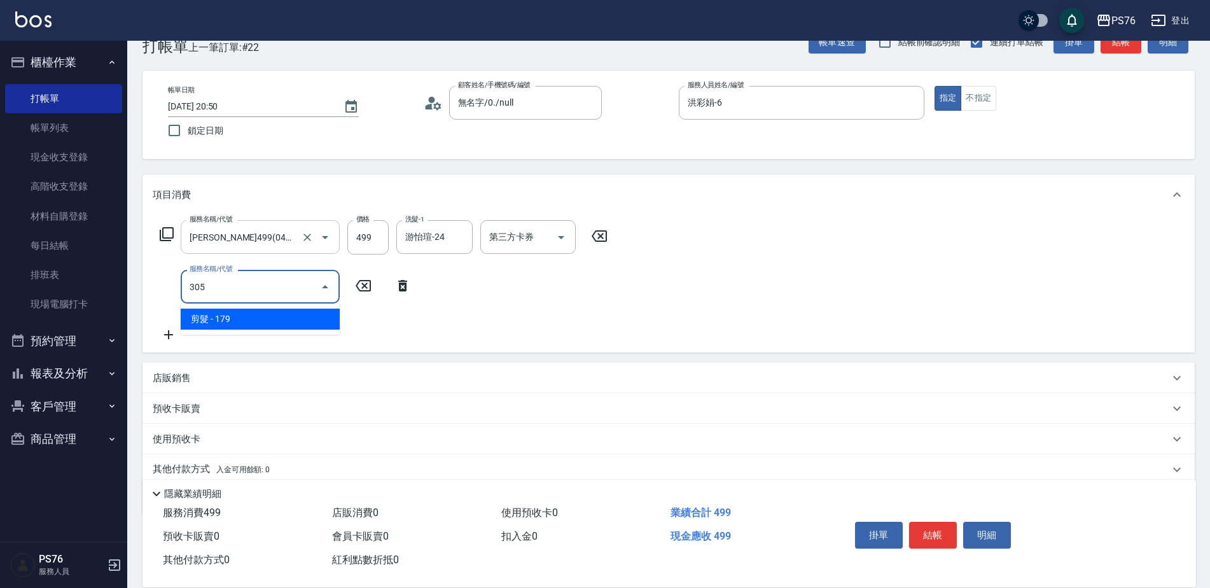
type input "剪髮(305)"
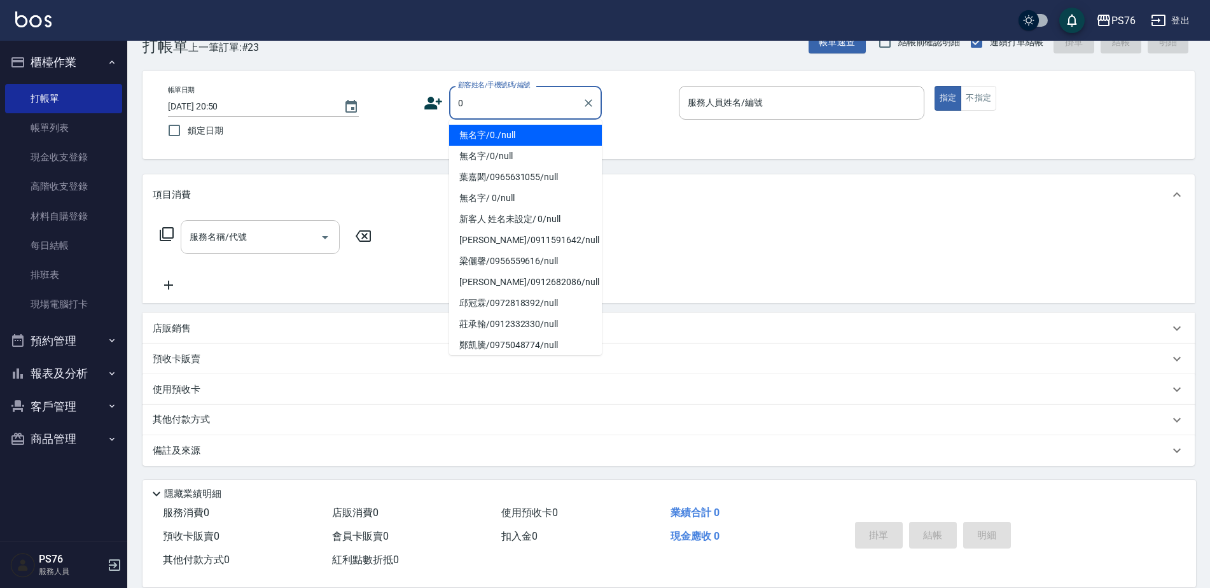
type input "無名字/0./null"
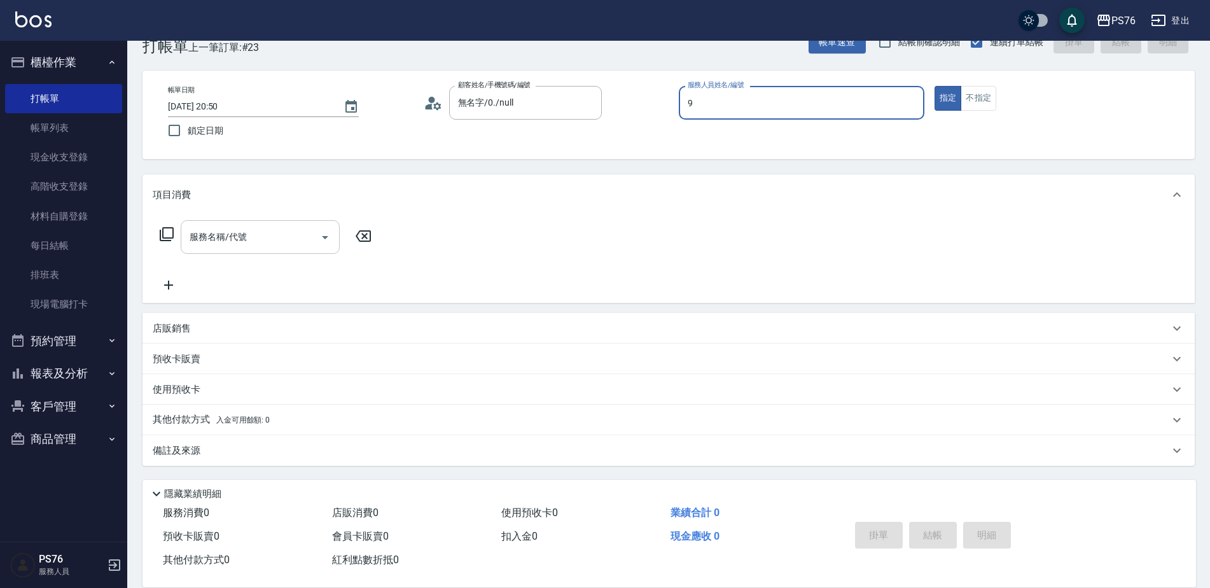
type input "[PERSON_NAME]-9"
click at [233, 230] on div "服務名稱/代號 服務名稱/代號" at bounding box center [260, 237] width 159 height 34
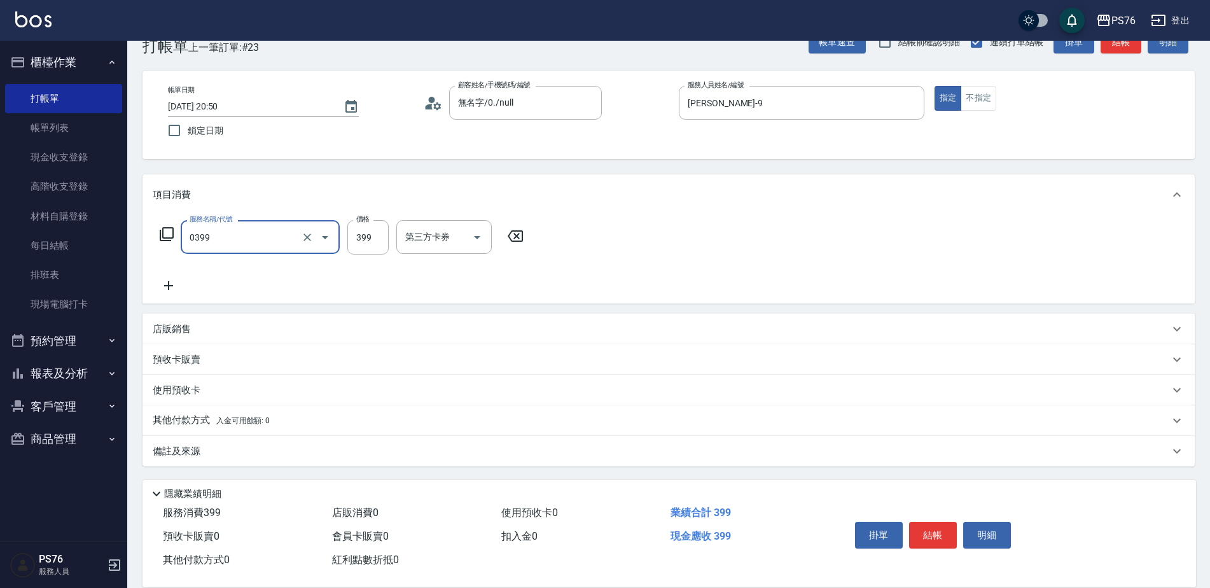
type input "海鹽399(0399)"
type input "游怡瑄-24"
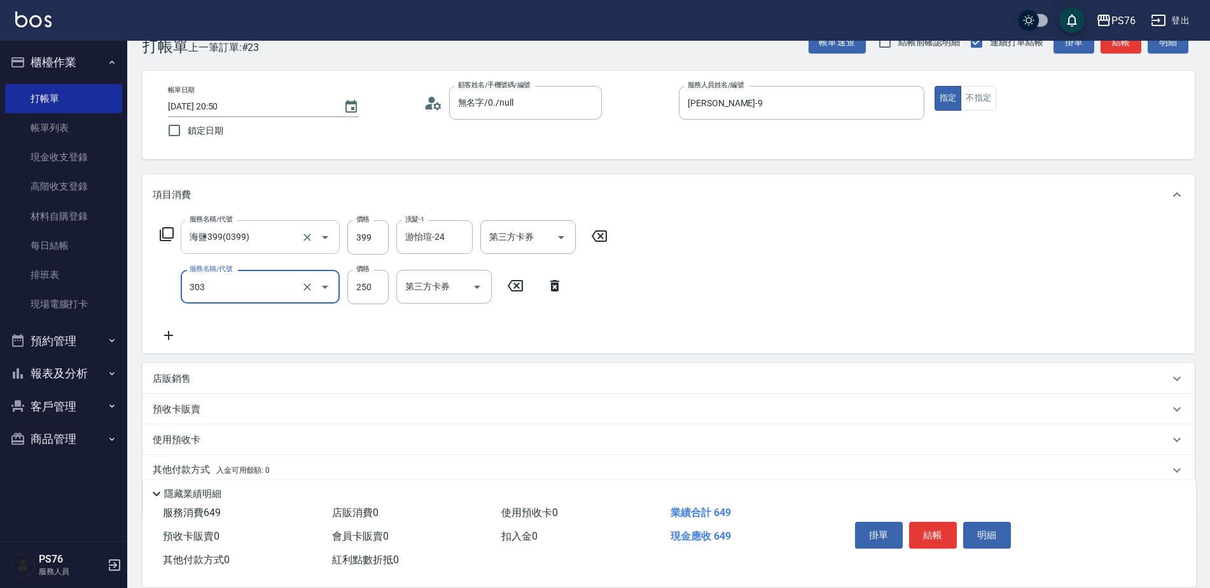
type input "剪髮(303)"
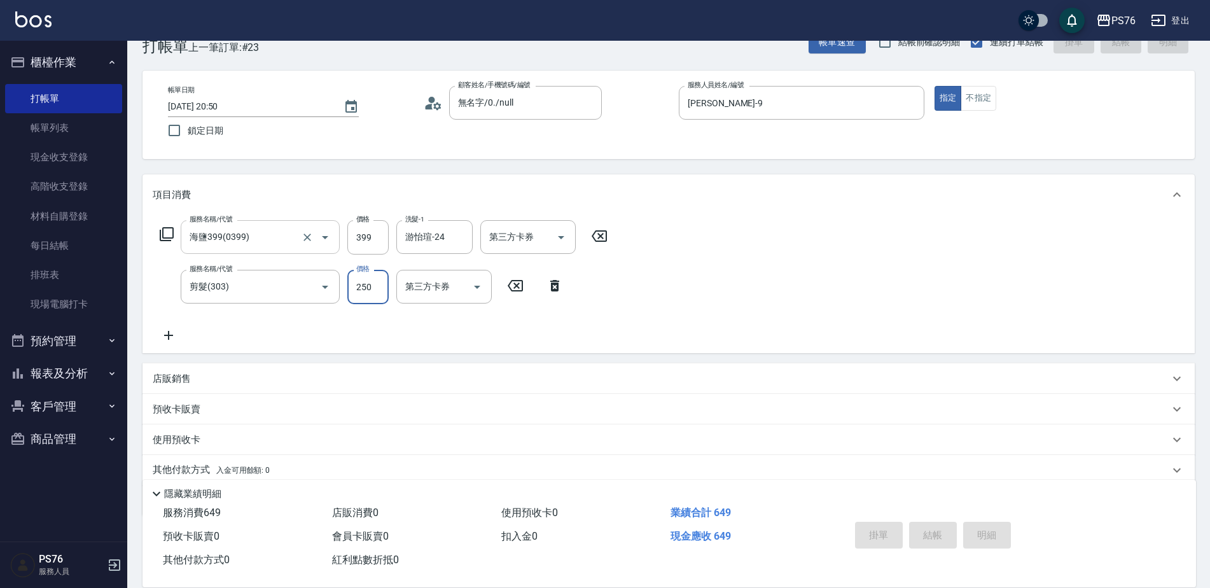
type input "[DATE] 20:51"
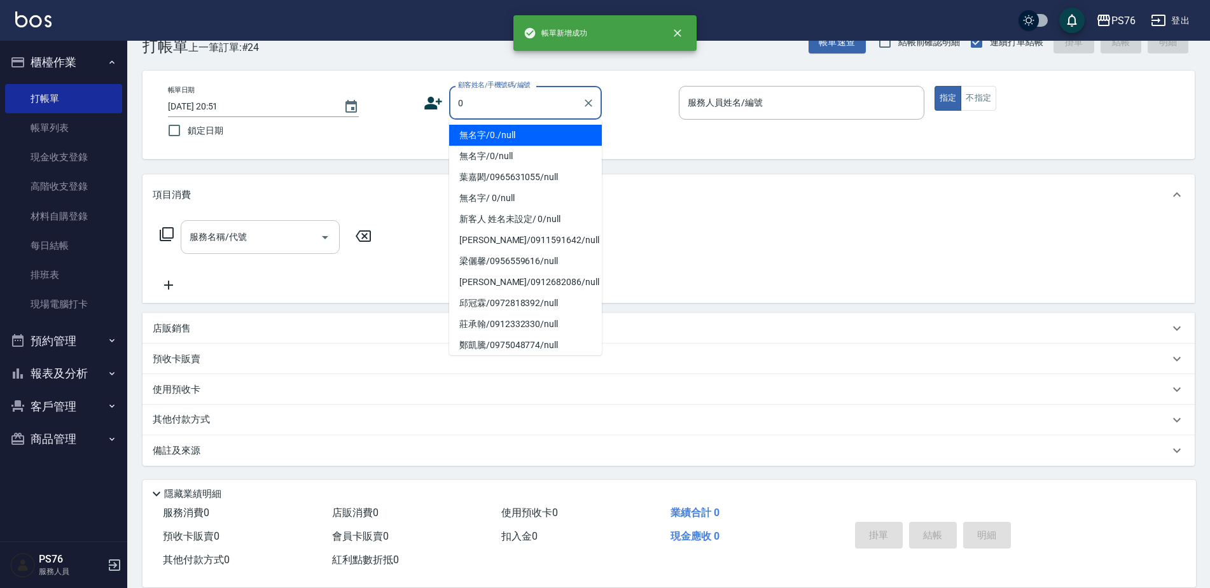
type input "無名字/0./null"
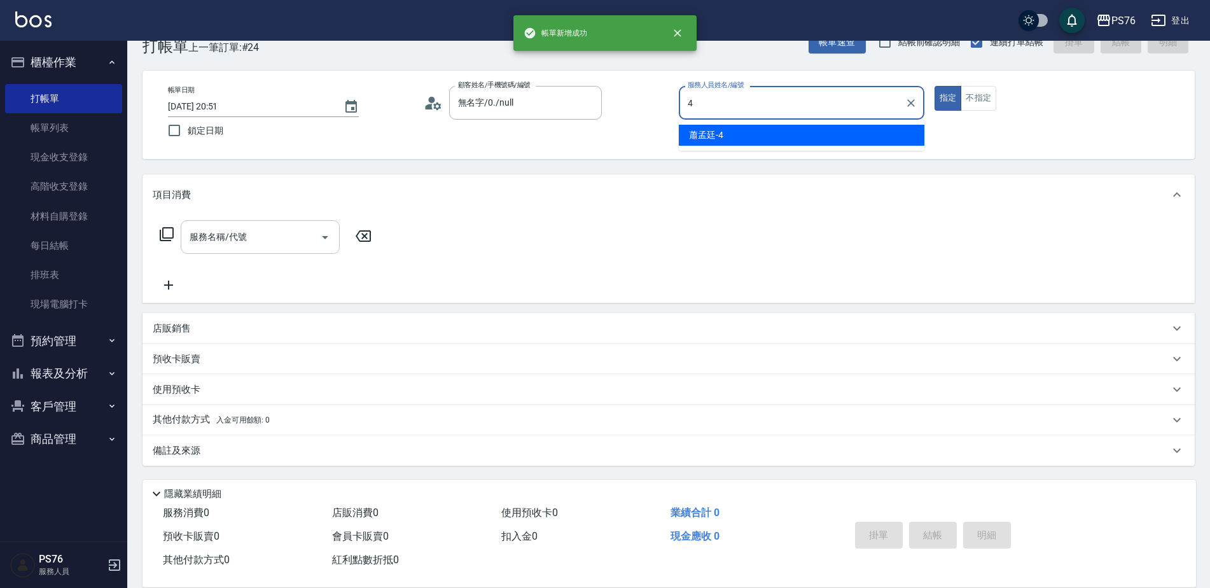
type input "蕭孟廷-4"
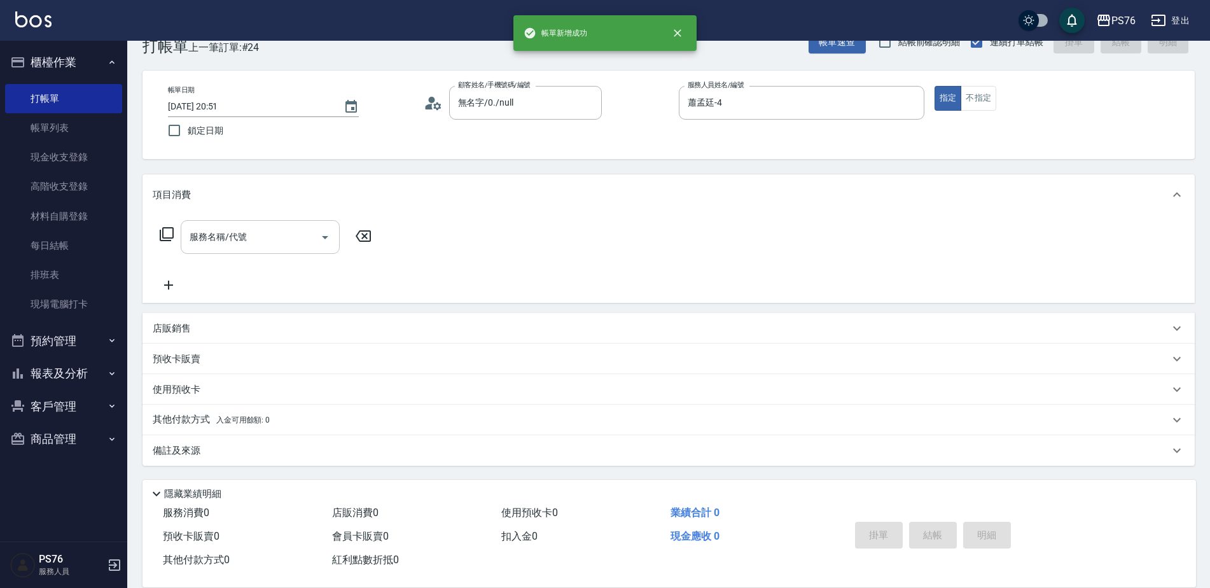
click at [233, 230] on div "服務名稱/代號 服務名稱/代號" at bounding box center [260, 237] width 159 height 34
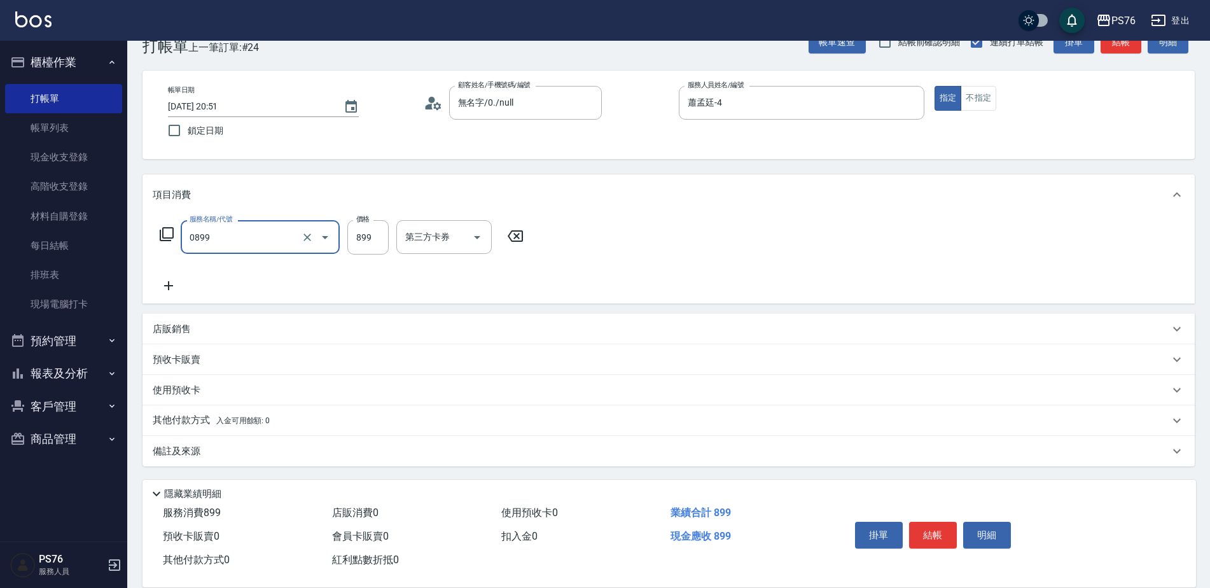
type input "排毒SPA(0899)"
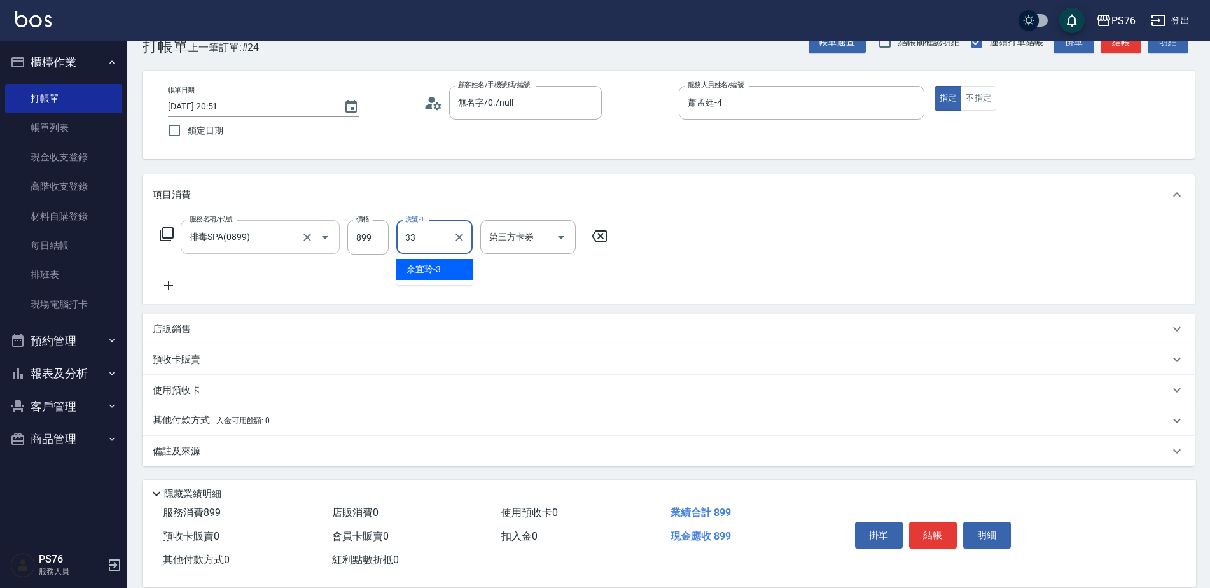
type input "[PERSON_NAME]33"
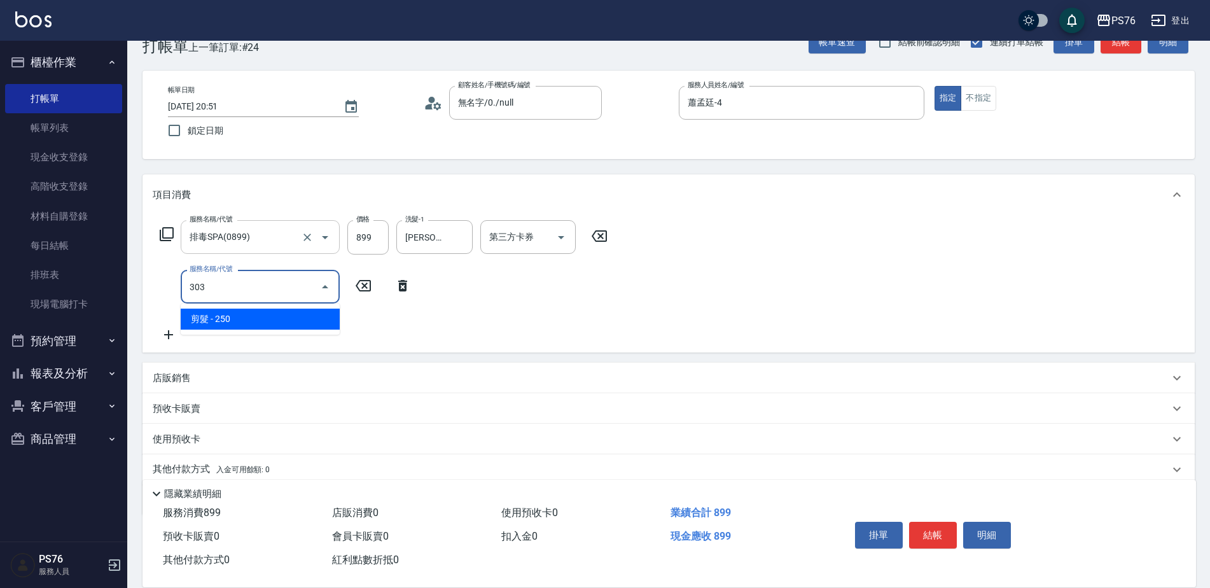
type input "剪髮(303)"
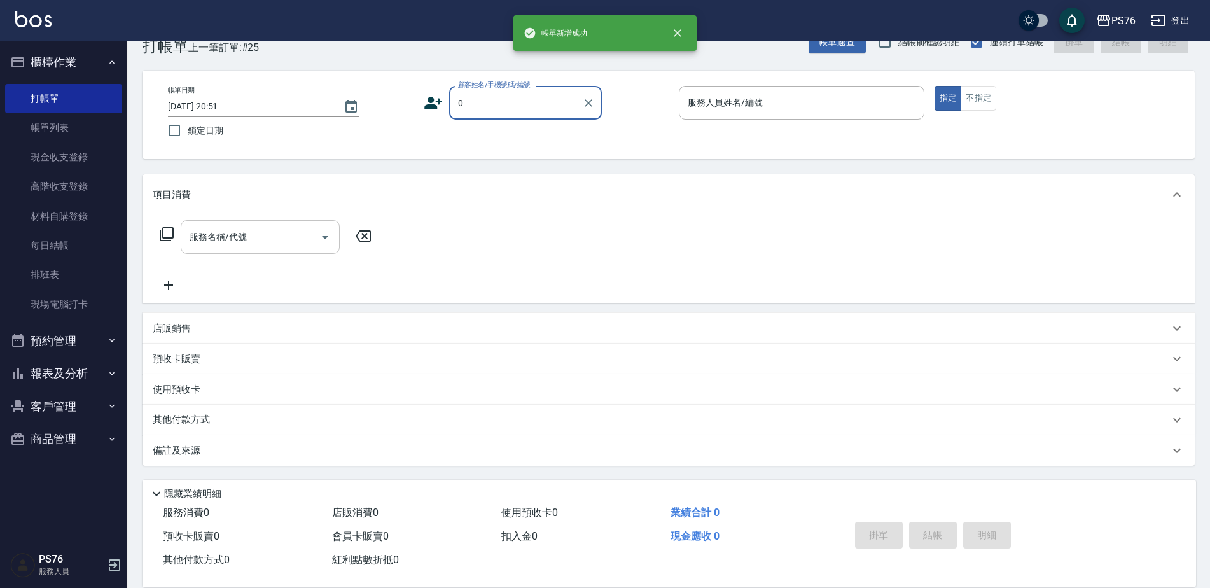
type input "無名字/0./null"
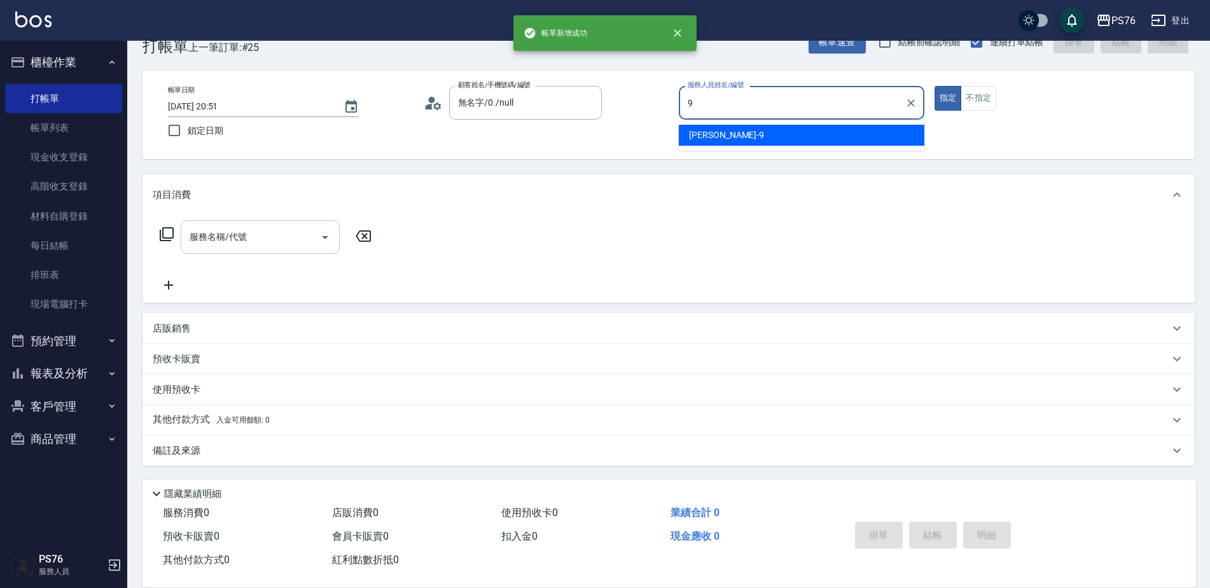
type input "[PERSON_NAME]-9"
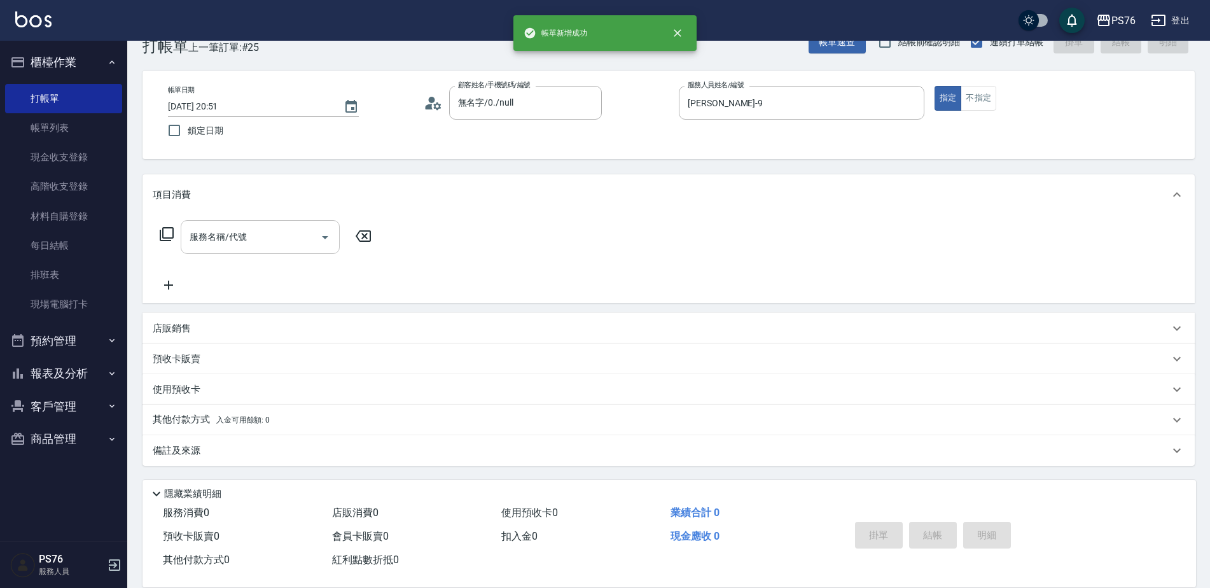
click at [233, 230] on div "服務名稱/代號 服務名稱/代號" at bounding box center [260, 237] width 159 height 34
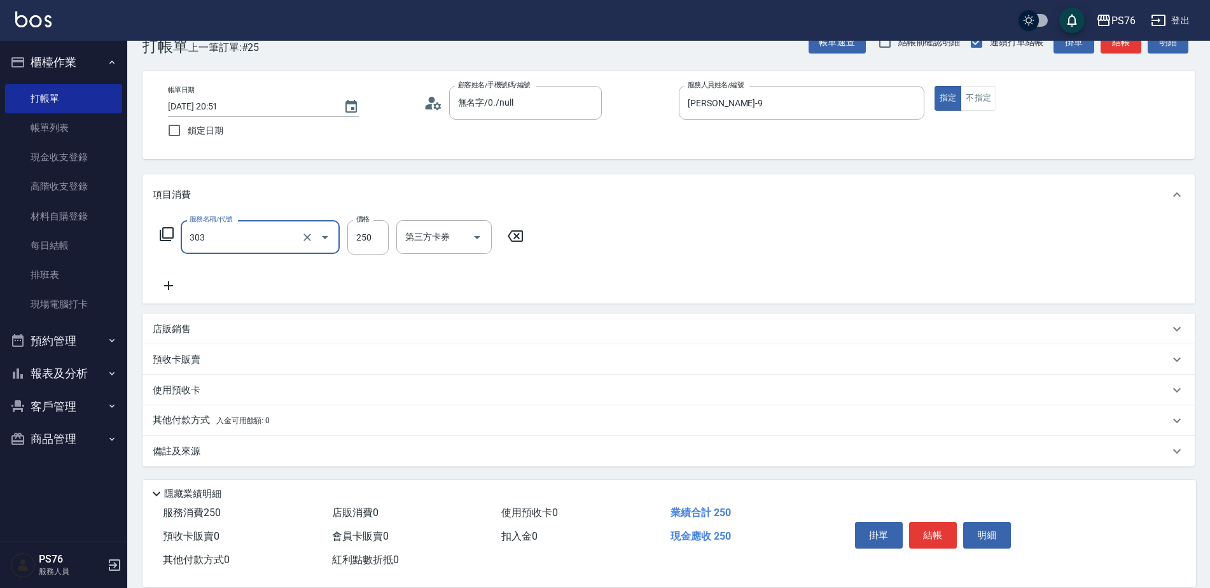
type input "剪髮(303)"
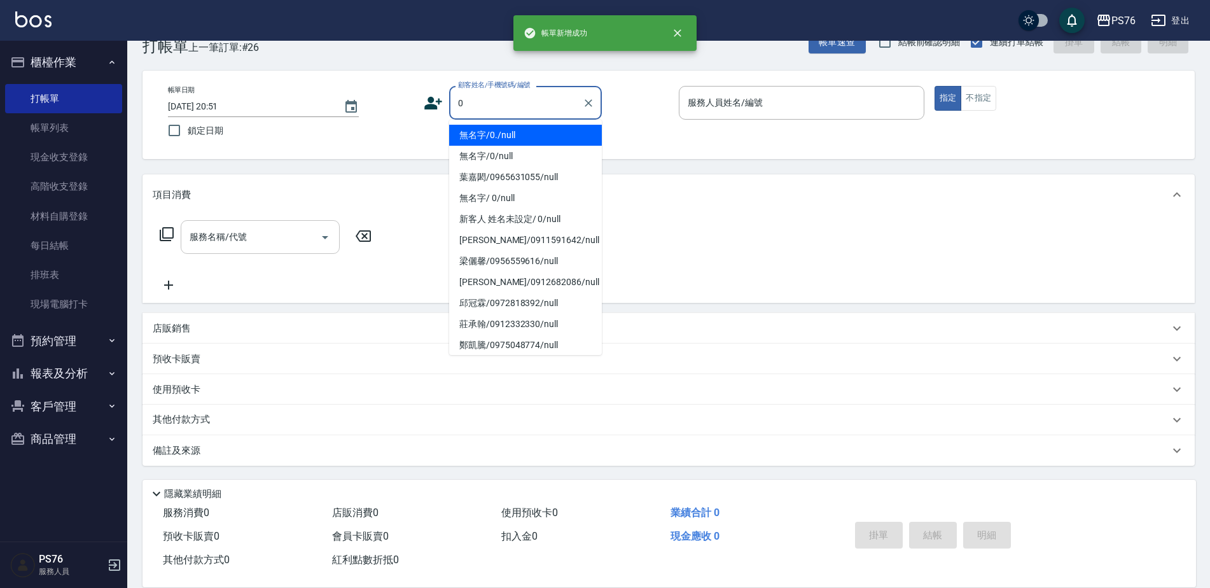
type input "無名字/0./null"
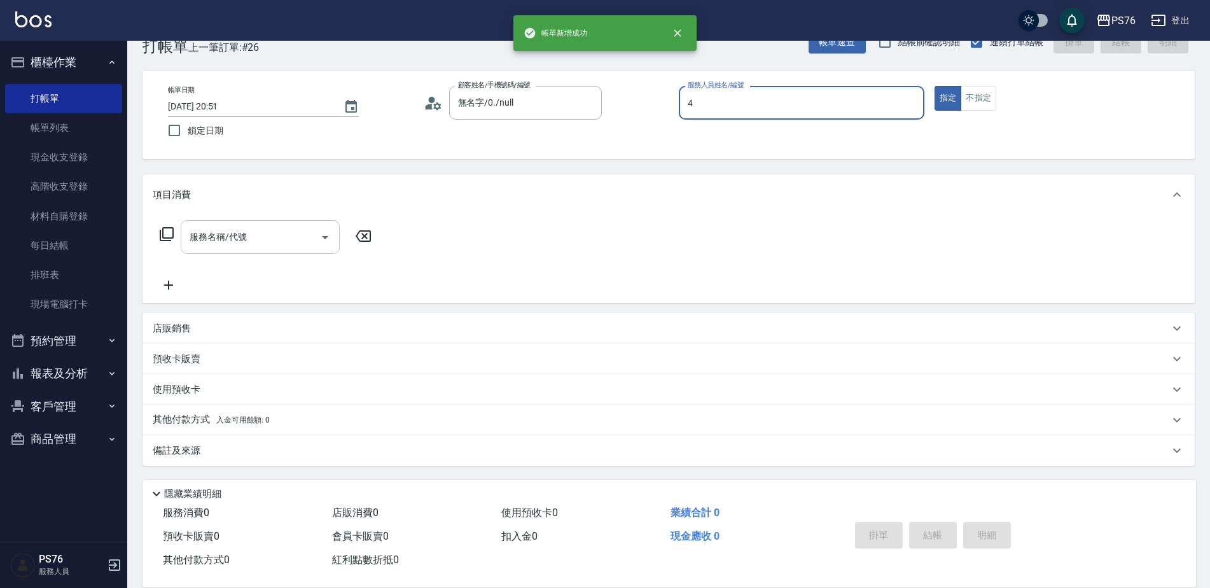
type input "蕭孟廷-4"
click at [233, 230] on div "服務名稱/代號 服務名稱/代號" at bounding box center [260, 237] width 159 height 34
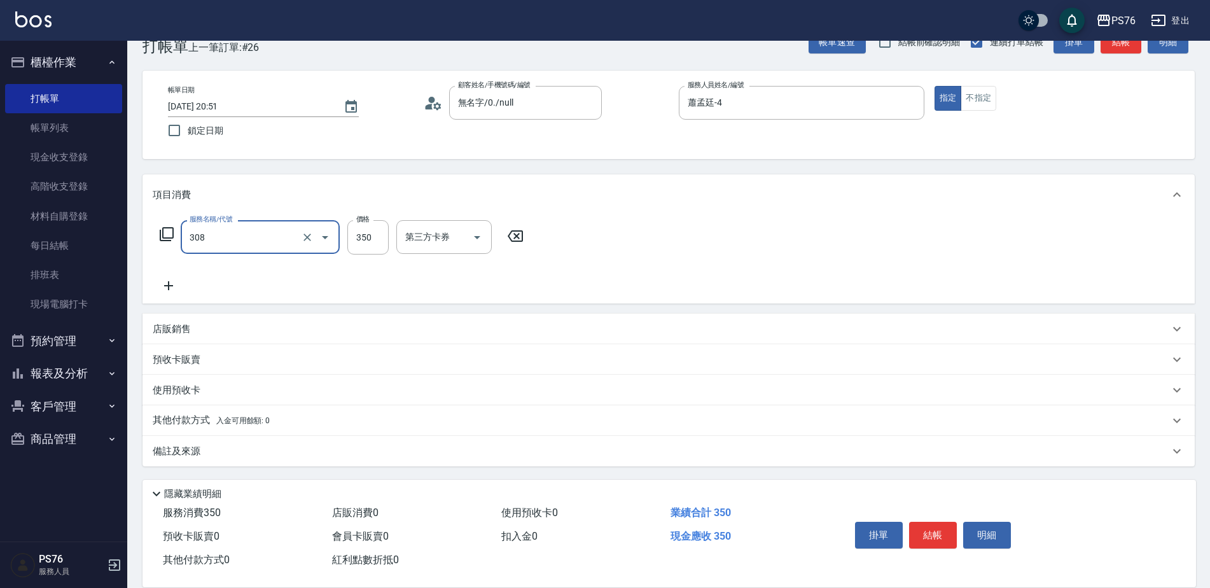
type input "洗+剪(308)"
type input "游怡瑄-24"
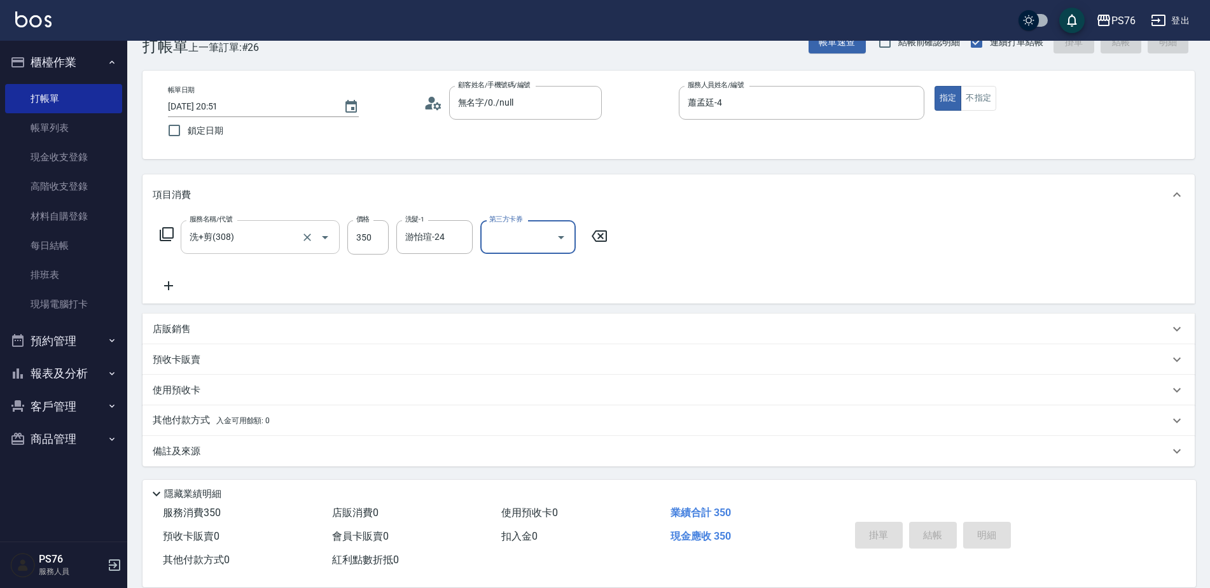
type input "[DATE] 20:52"
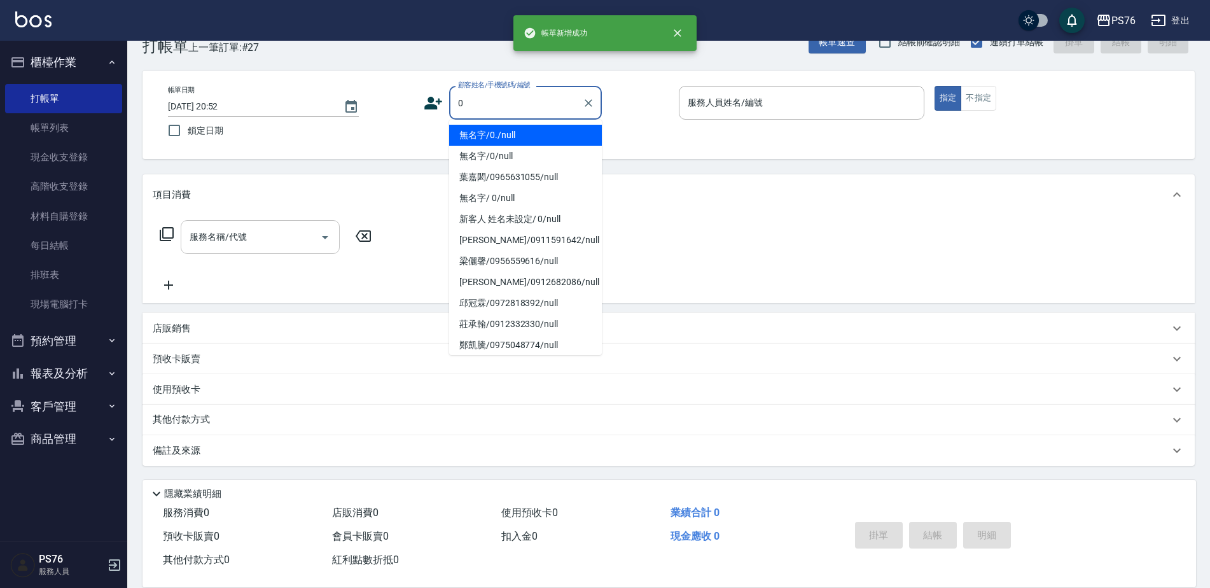
type input "無名字/0./null"
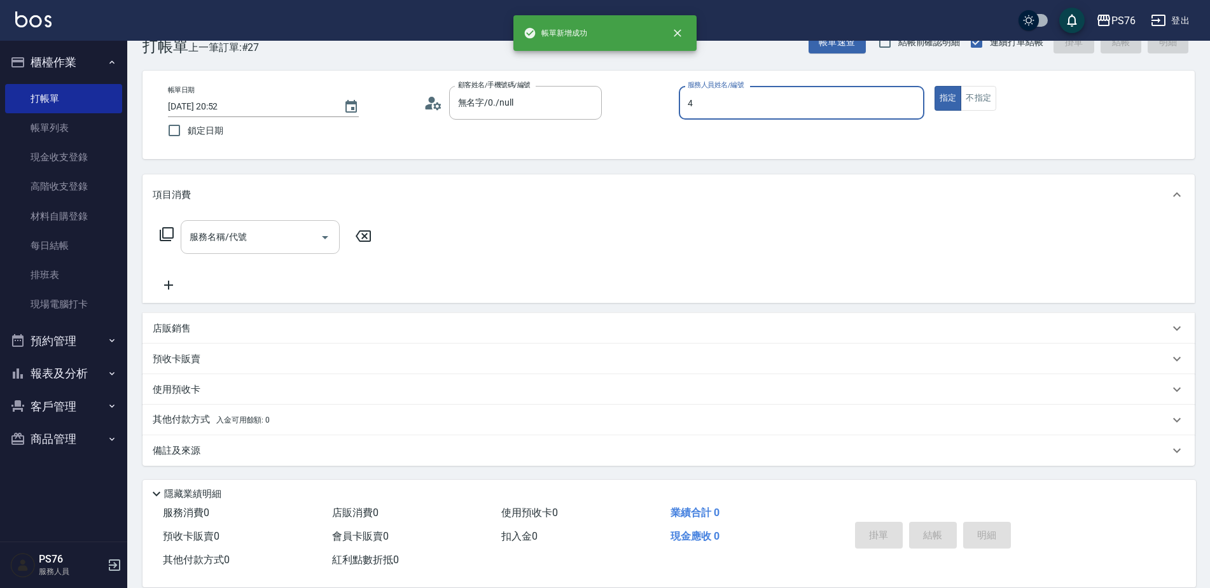
type input "蕭孟廷-4"
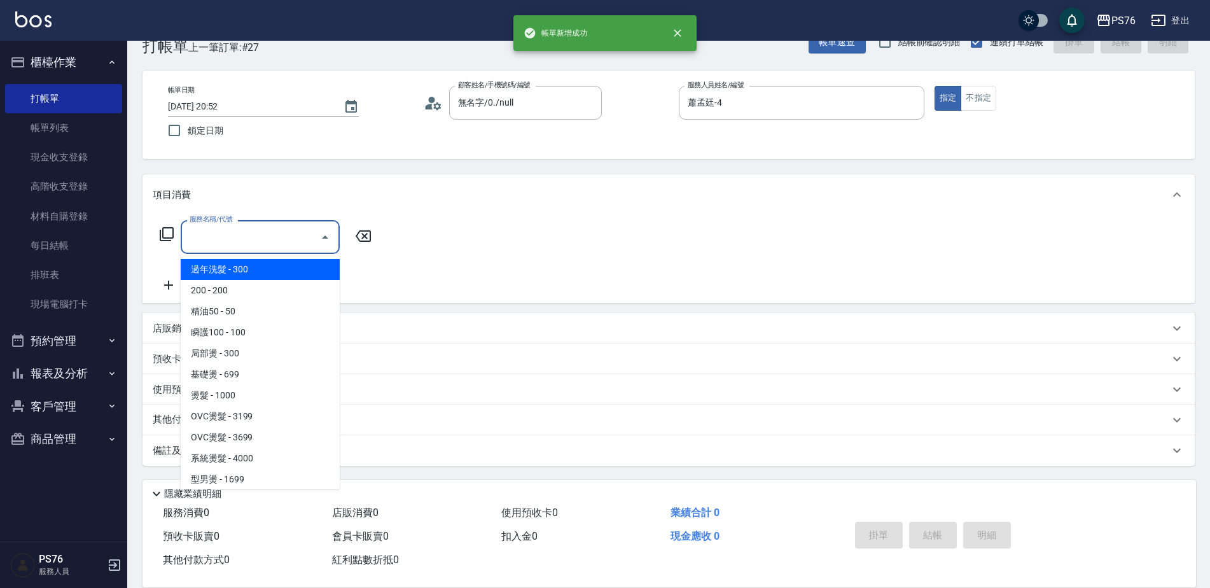
click at [233, 230] on div "服務名稱/代號 服務名稱/代號" at bounding box center [260, 237] width 159 height 34
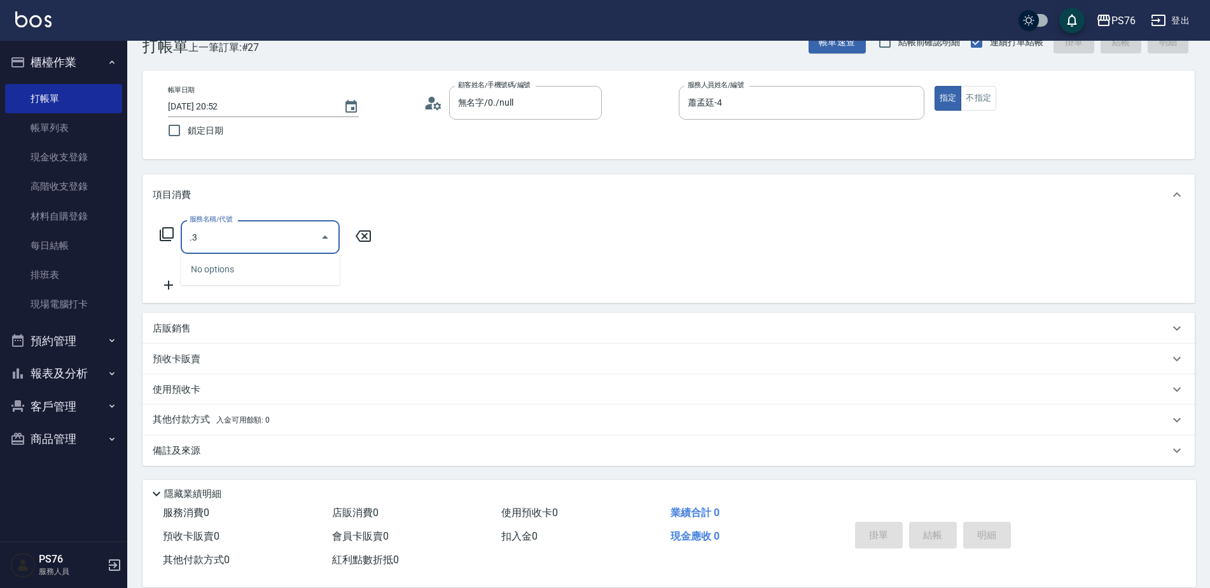
type input "."
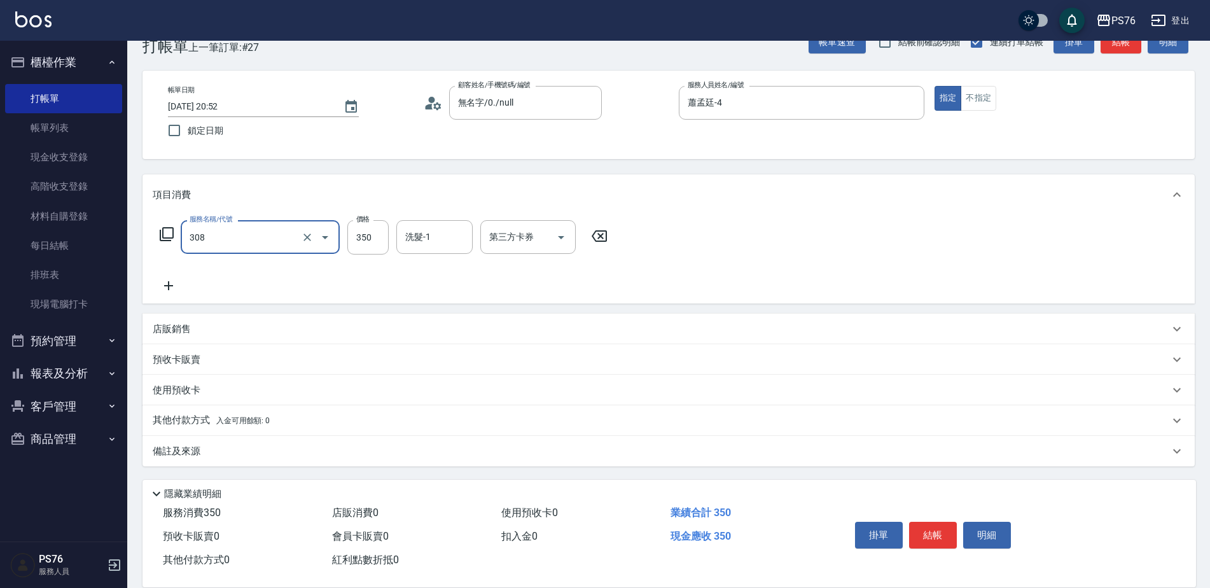
type input "洗+剪(308)"
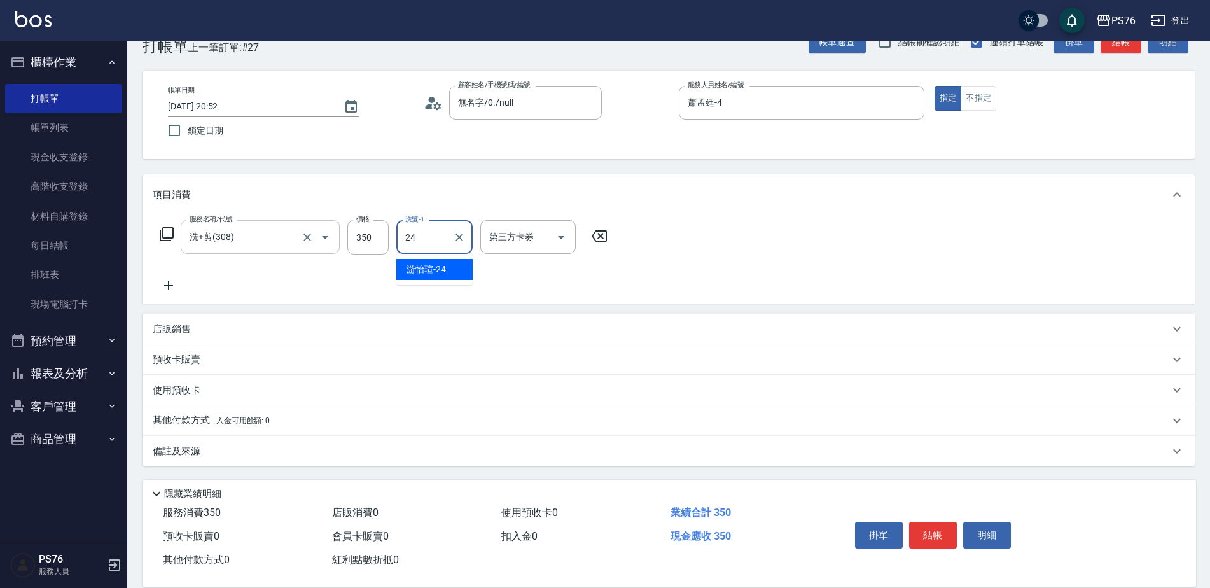
type input "游怡瑄-24"
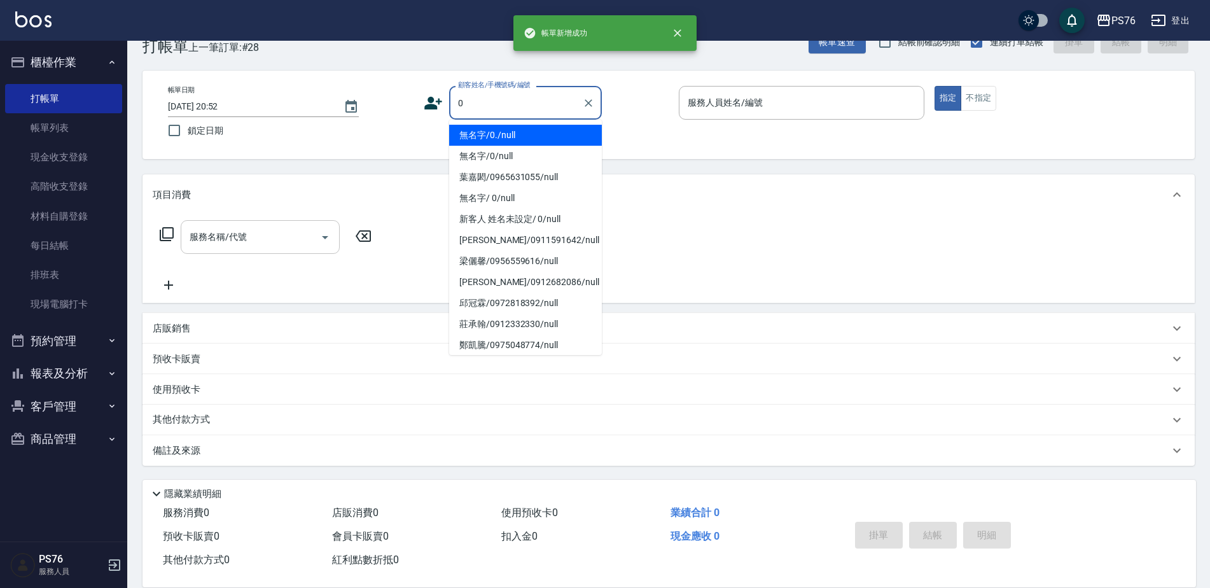
type input "無名字/0./null"
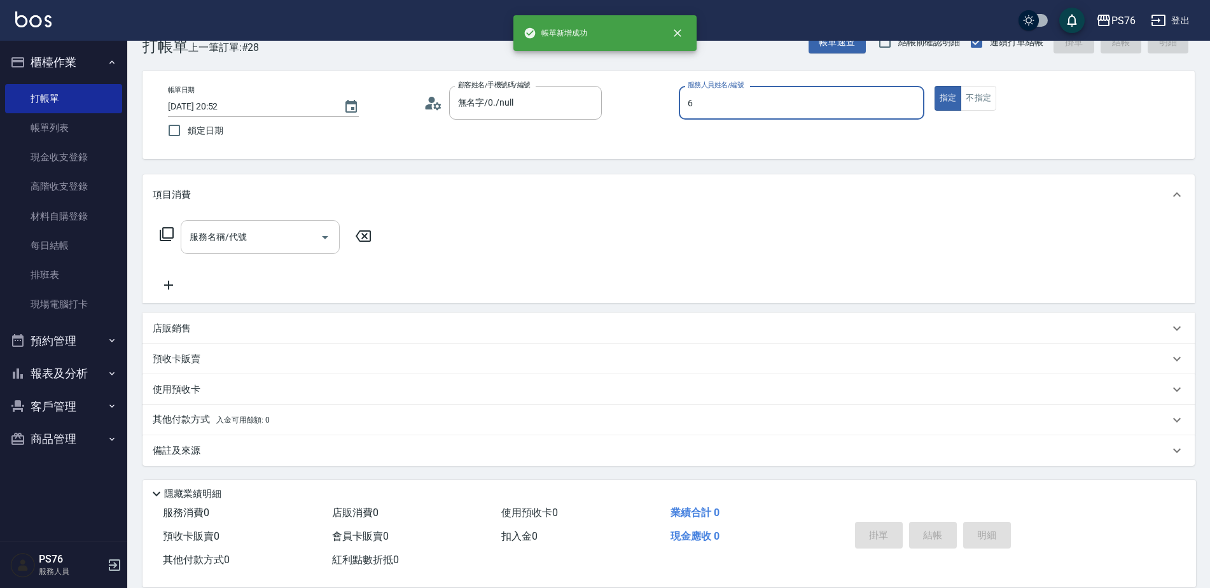
type input "洪彩娟-6"
click at [233, 230] on div "服務名稱/代號 服務名稱/代號" at bounding box center [260, 237] width 159 height 34
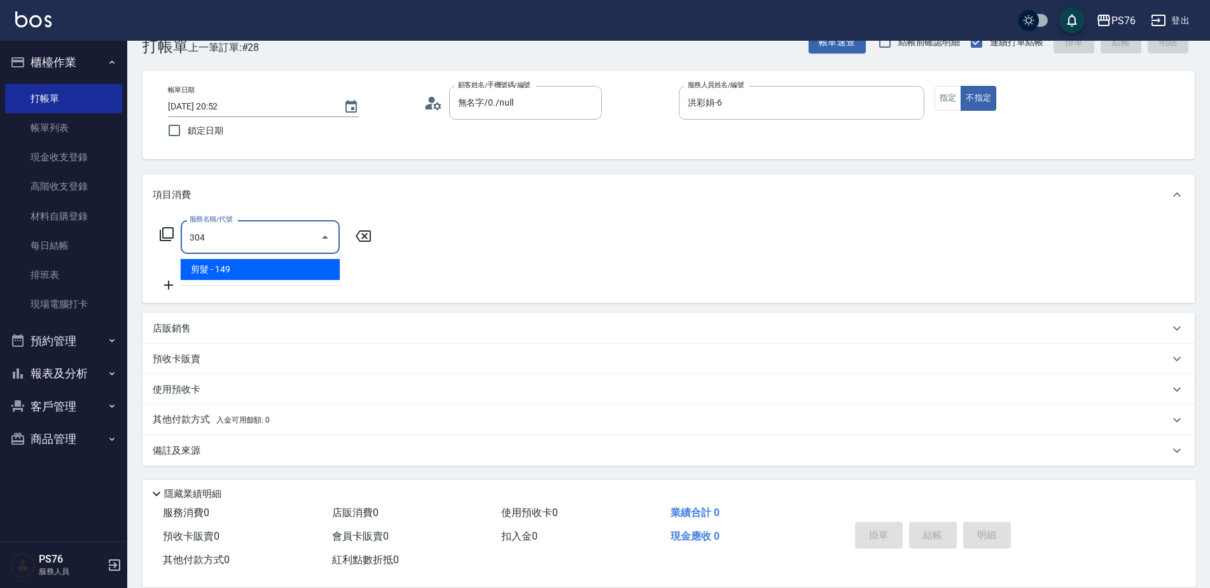
type input "剪髮(304)"
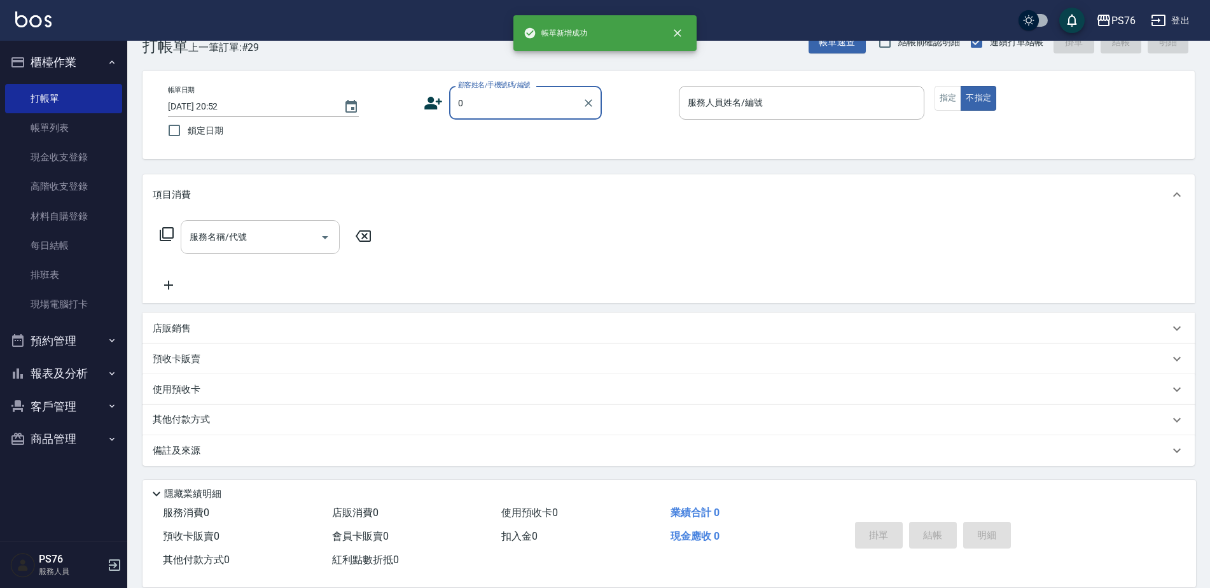
type input "無名字/0./null"
type input "蕭孟廷-4"
type button "false"
click at [233, 230] on div "服務名稱/代號 服務名稱/代號" at bounding box center [260, 237] width 159 height 34
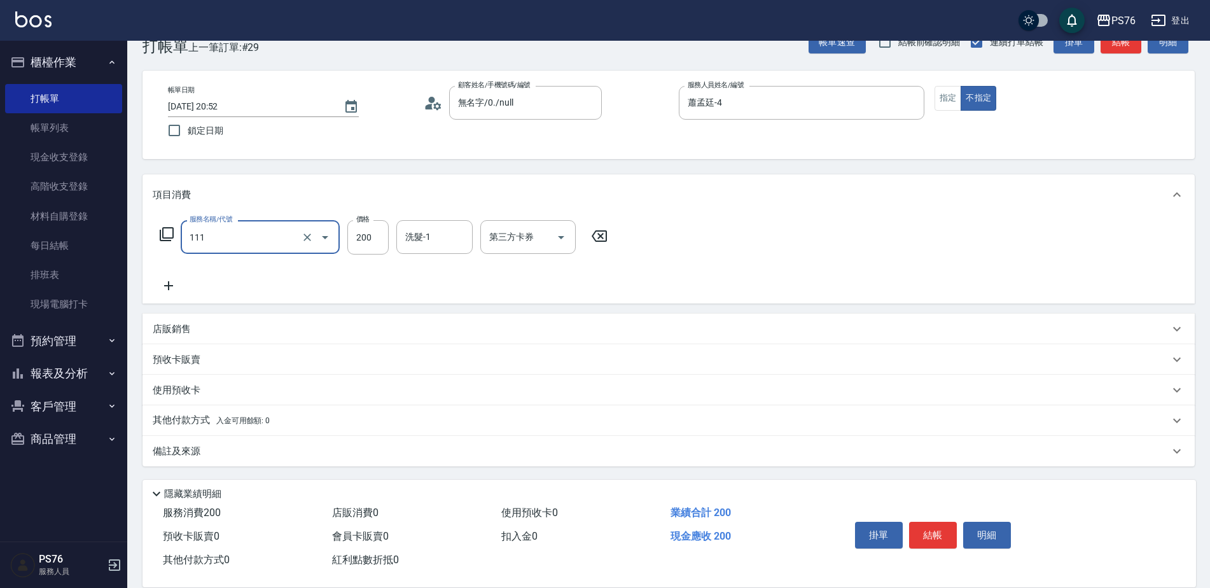
type input "200(111)"
type input "游怡瑄-24"
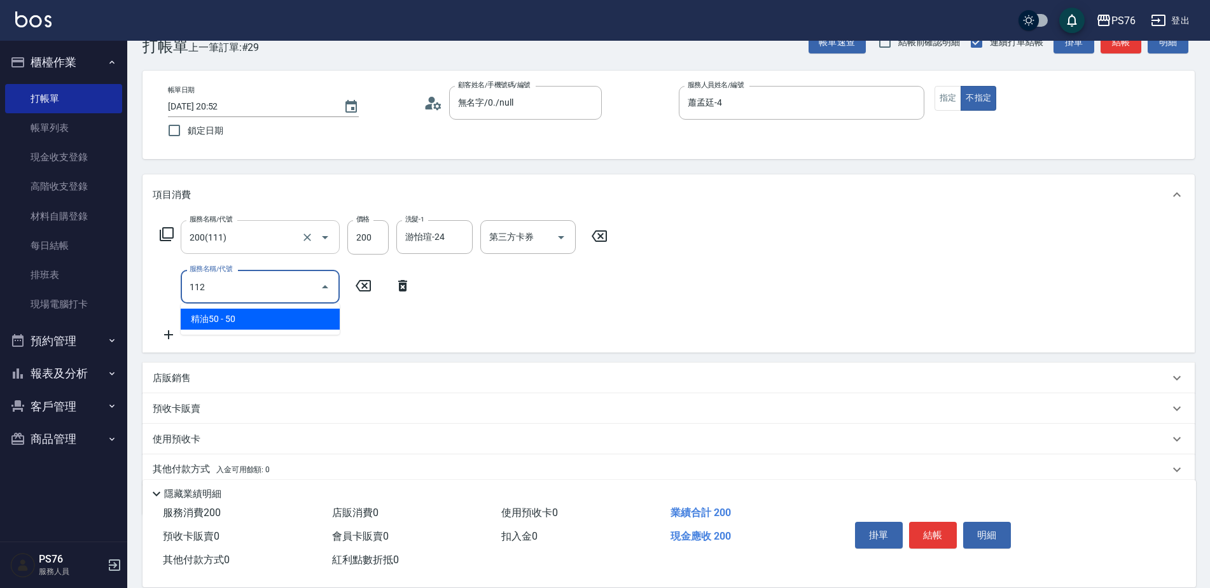
type input "精油50(112)"
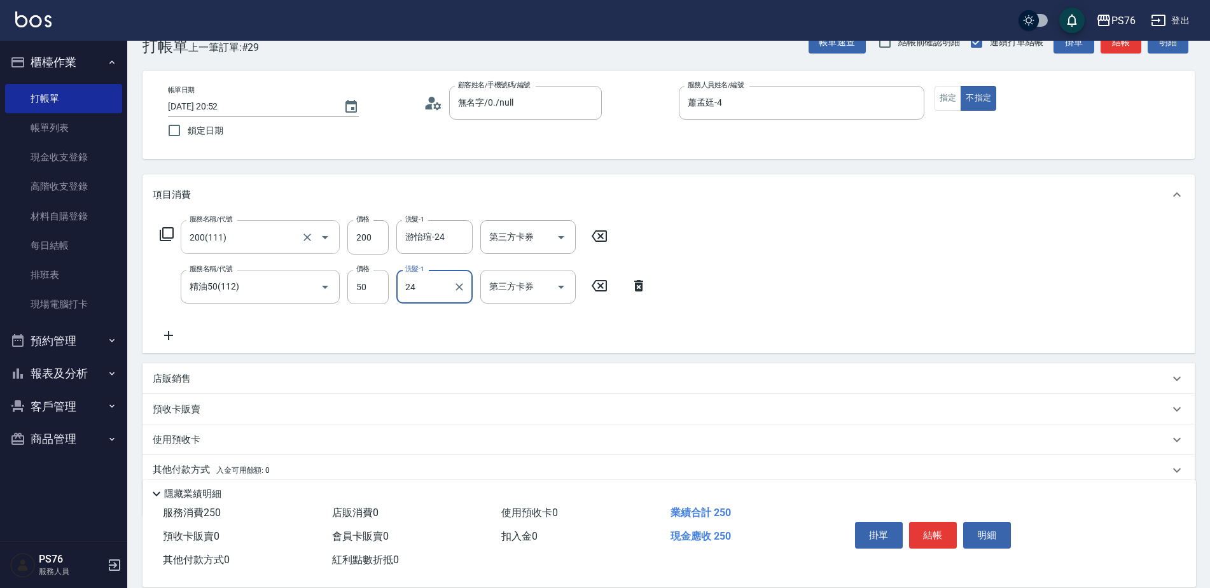
type input "游怡瑄-24"
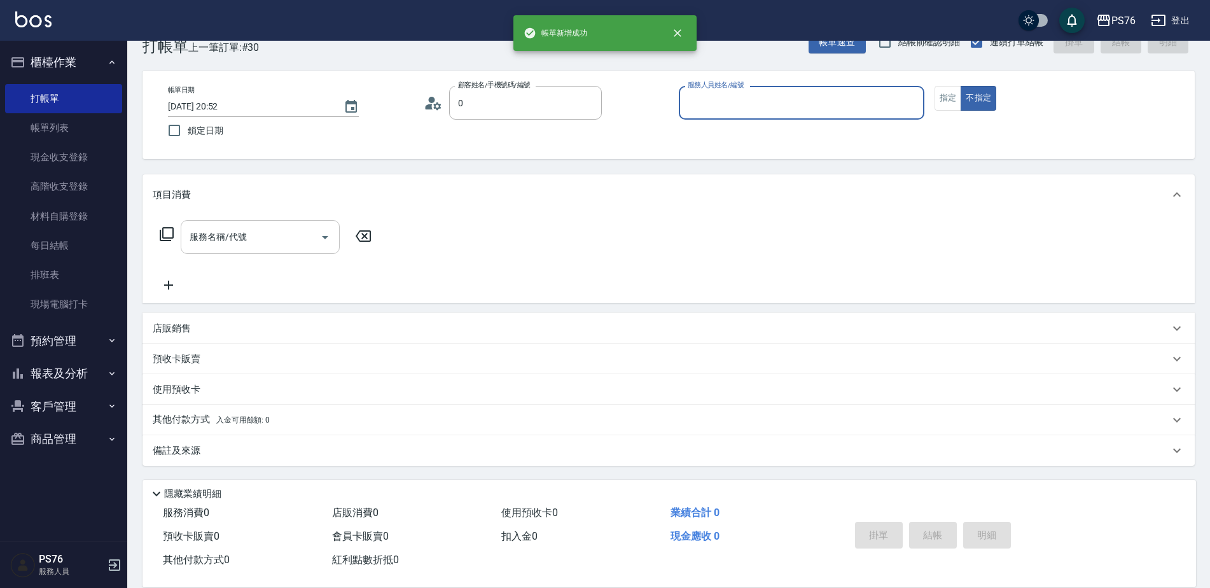
type input "無名字/0./null"
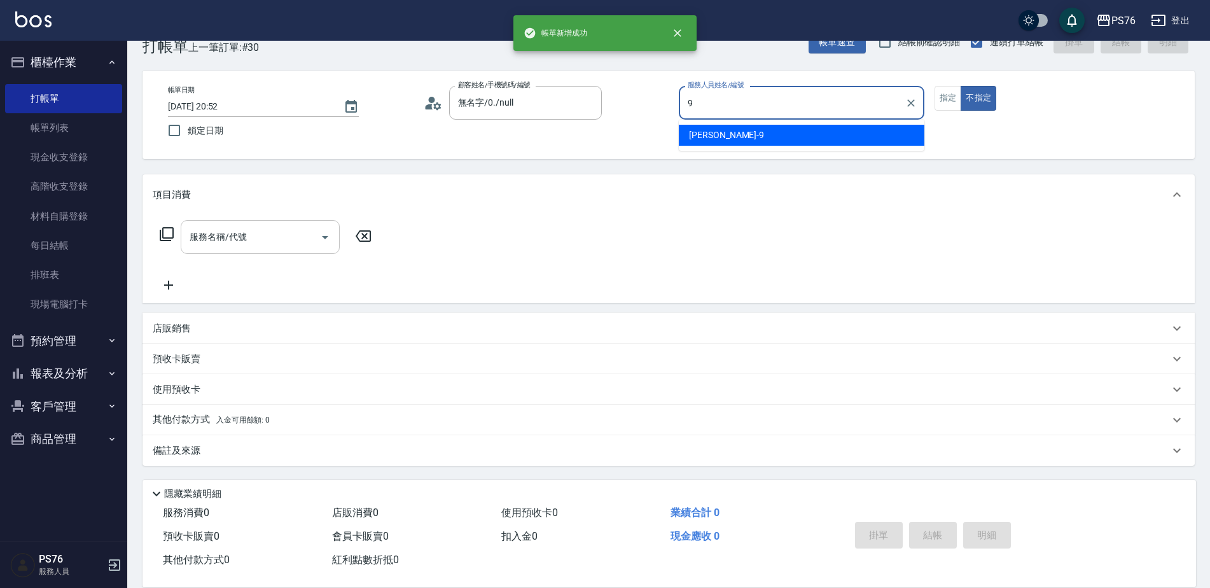
type input "[PERSON_NAME]-9"
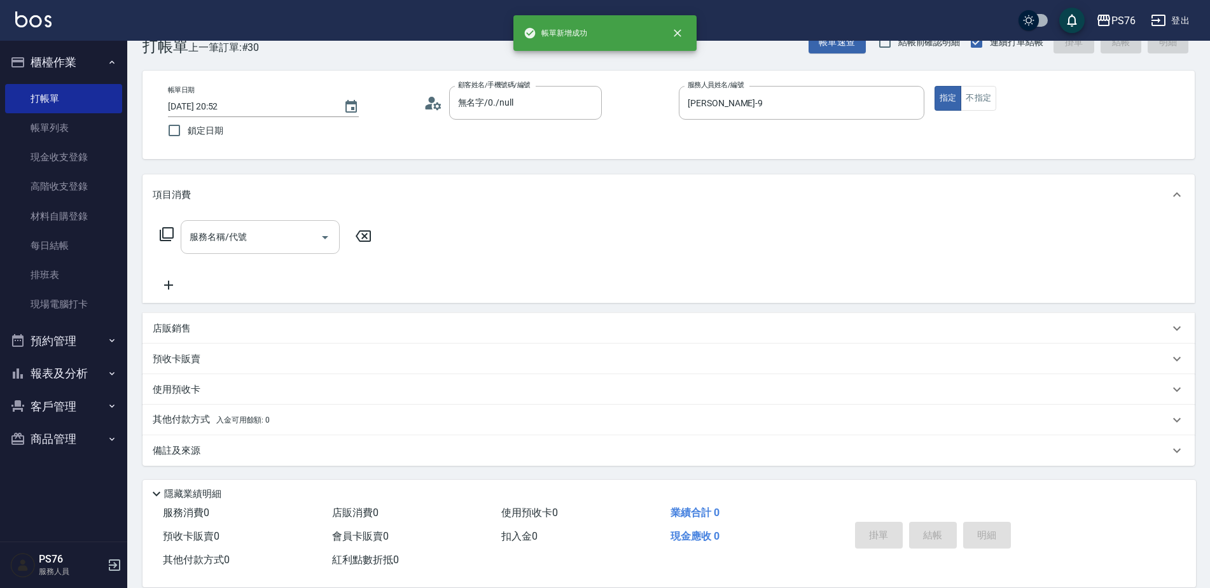
click at [233, 230] on input "服務名稱/代號" at bounding box center [250, 237] width 128 height 22
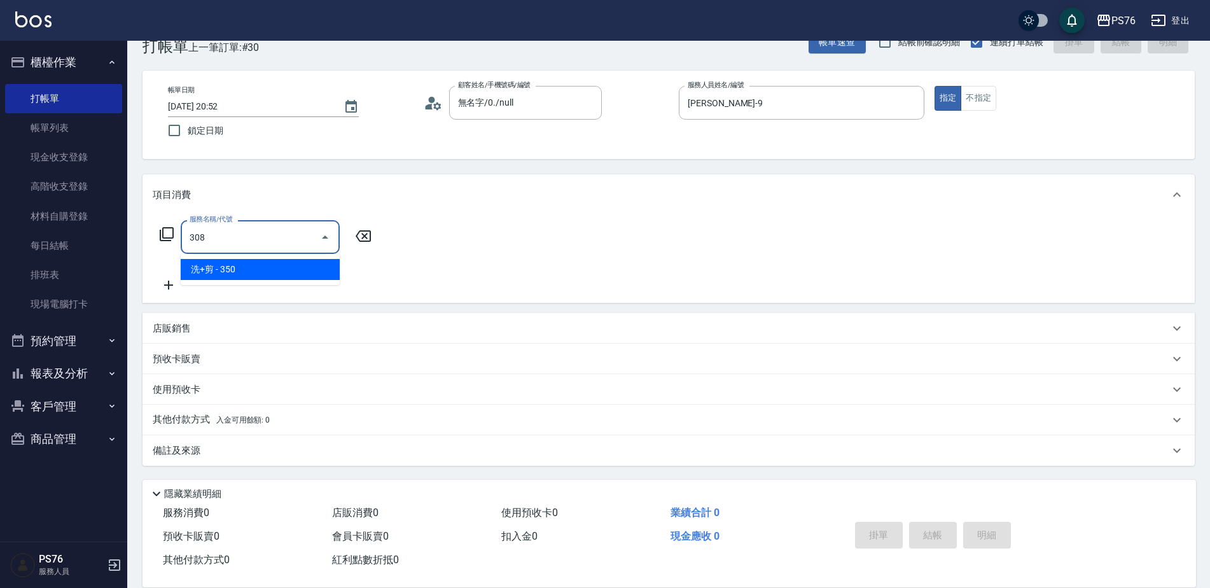
type input "洗+剪(308)"
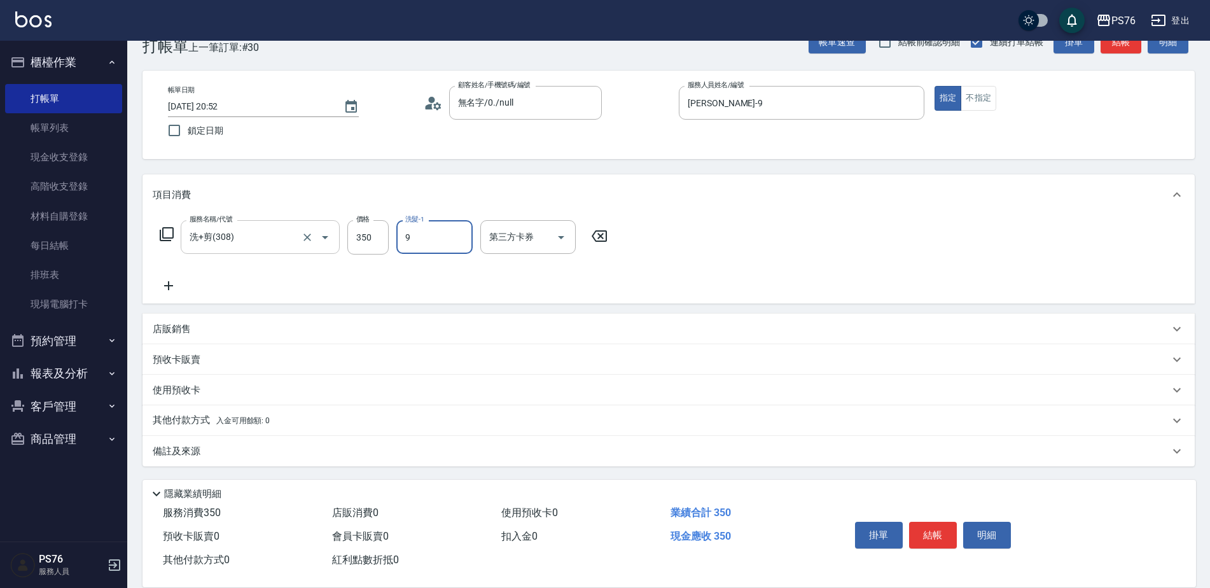
type input "[PERSON_NAME]-9"
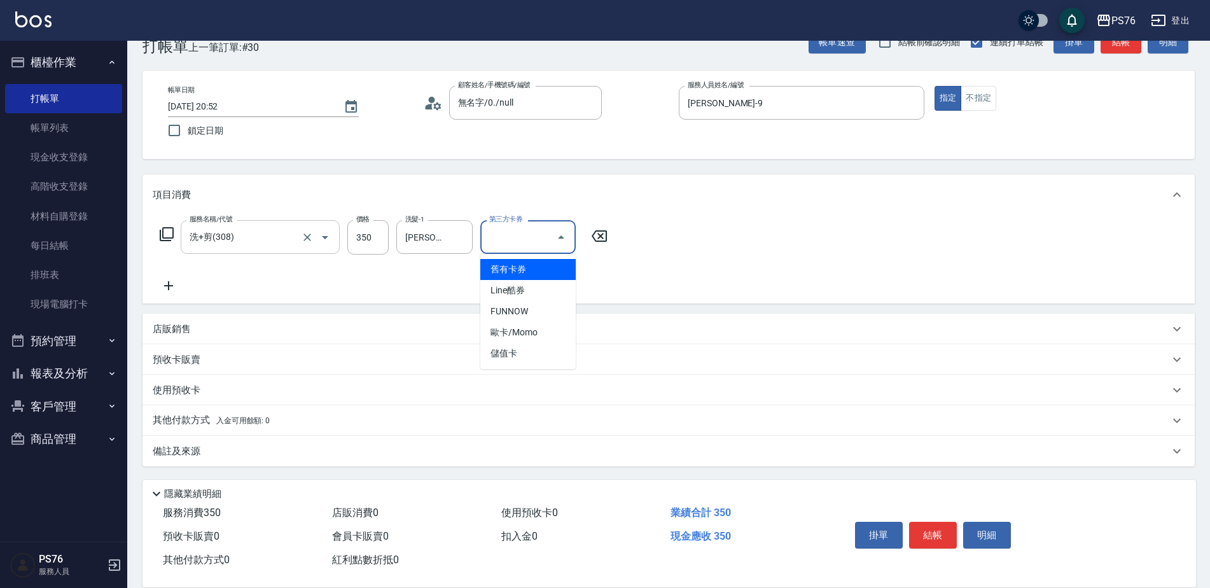
type input "儲值卡"
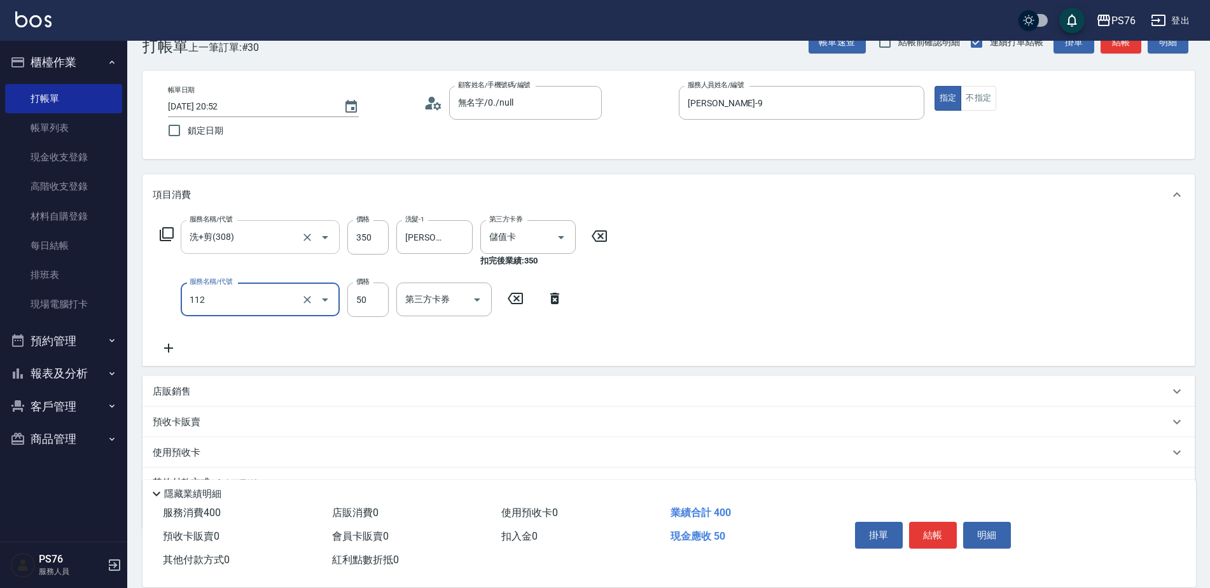
type input "精油50(112)"
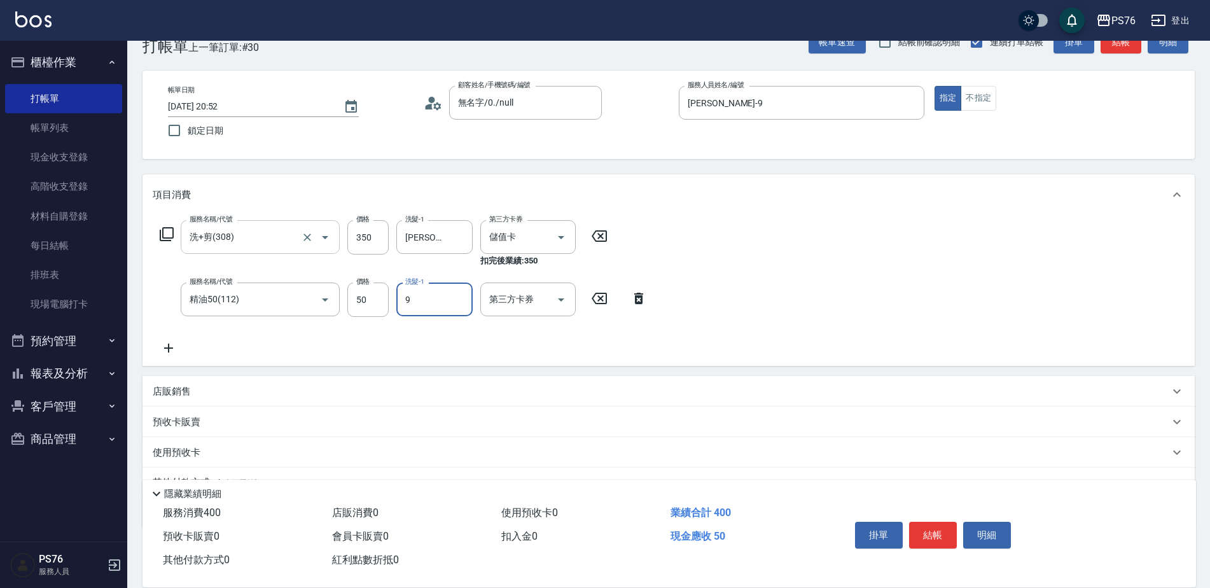
type input "[PERSON_NAME]-9"
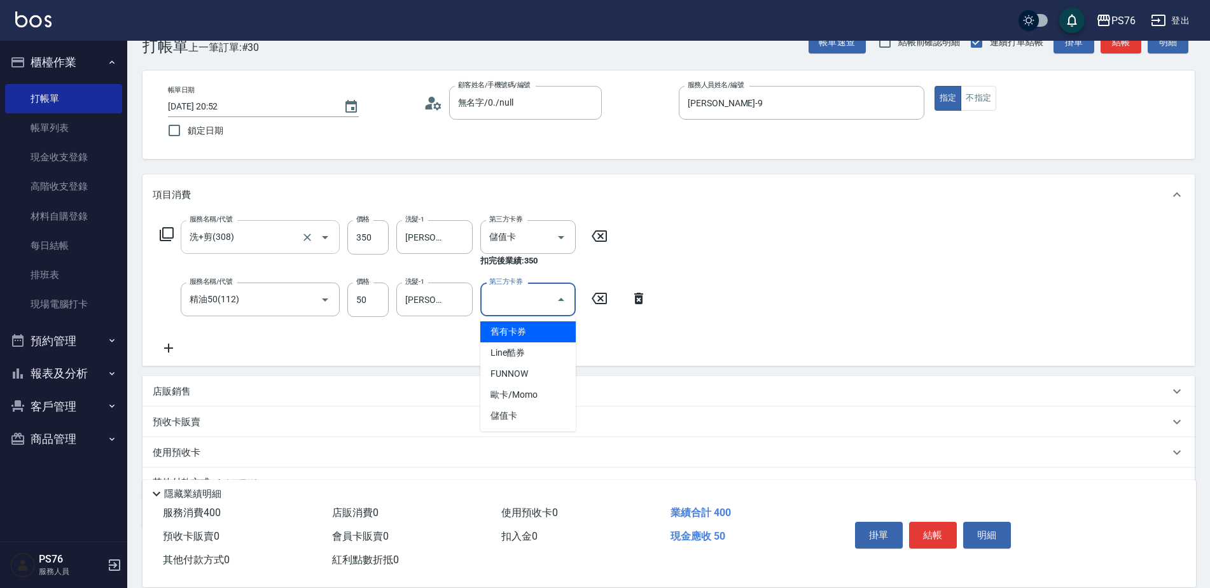
type input "儲值卡"
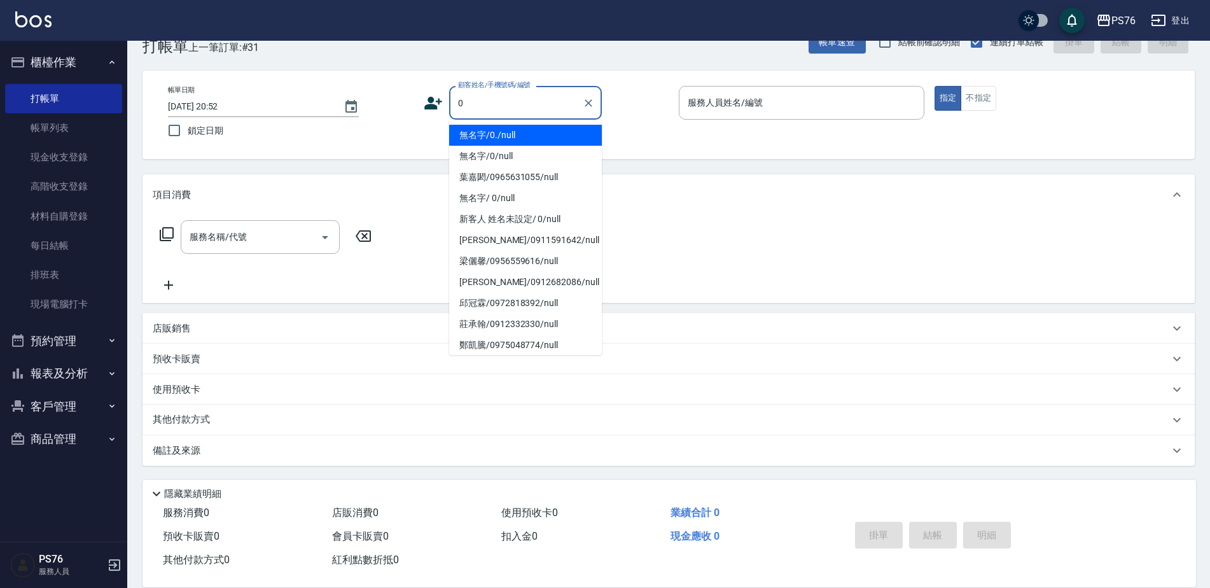
type input "無名字/0./null"
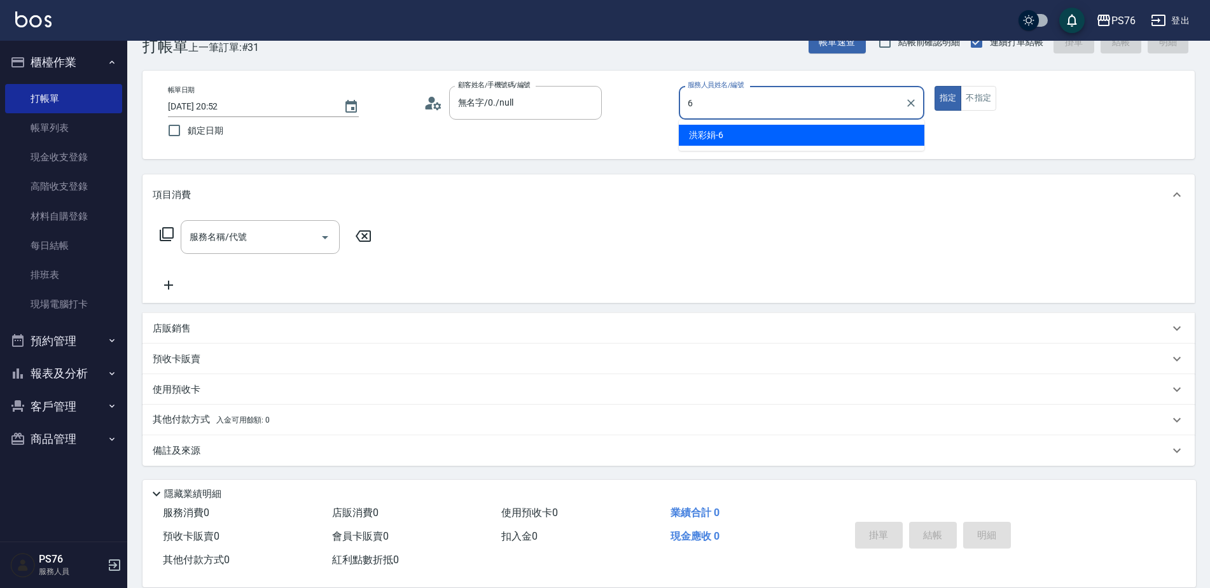
type input "洪彩娟-6"
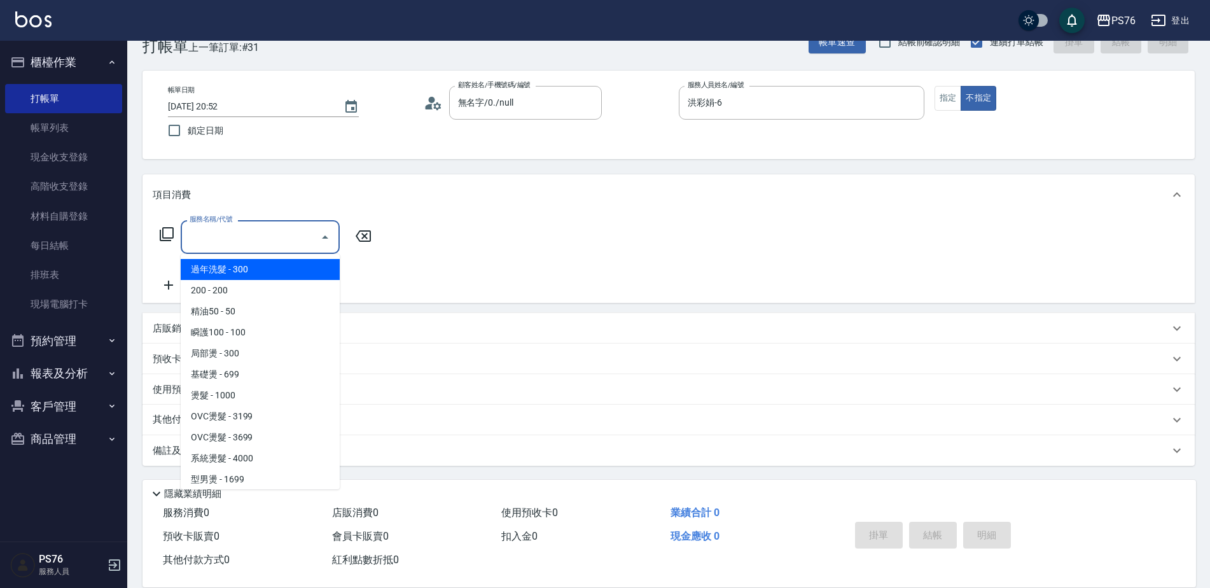
click at [223, 244] on input "服務名稱/代號" at bounding box center [250, 237] width 128 height 22
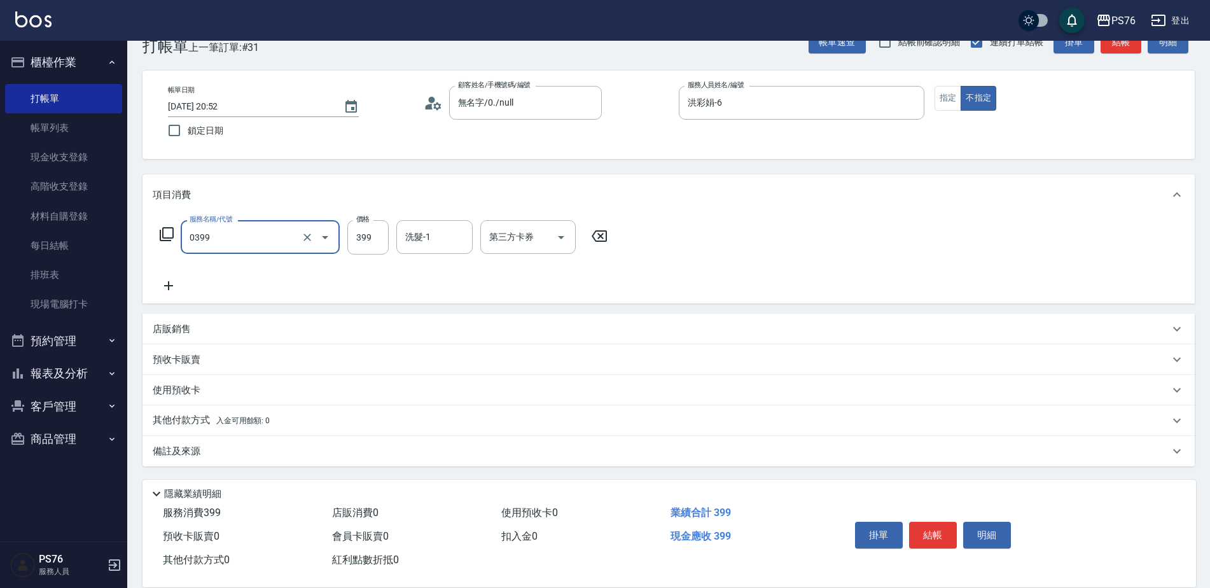
type input "海鹽399(0399)"
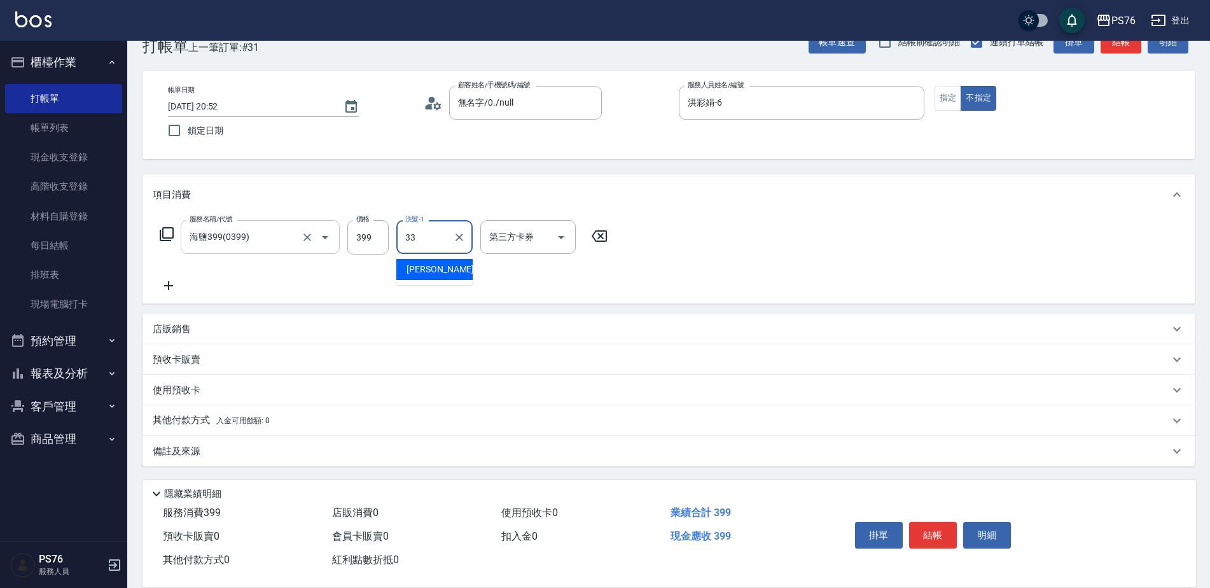
type input "[PERSON_NAME]33"
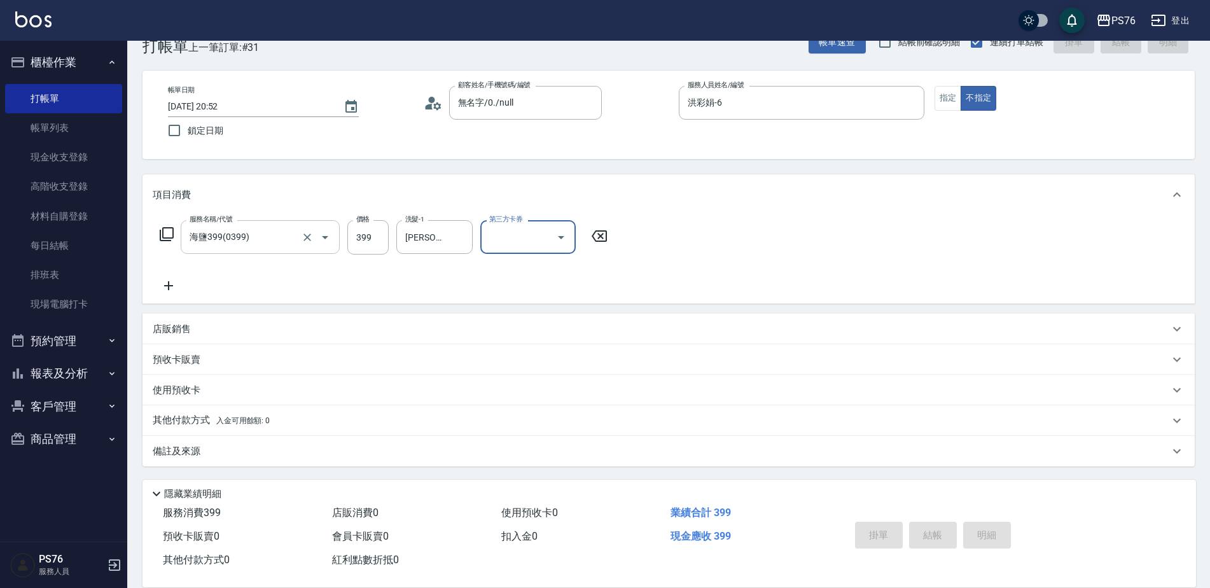
type input "[DATE] 20:54"
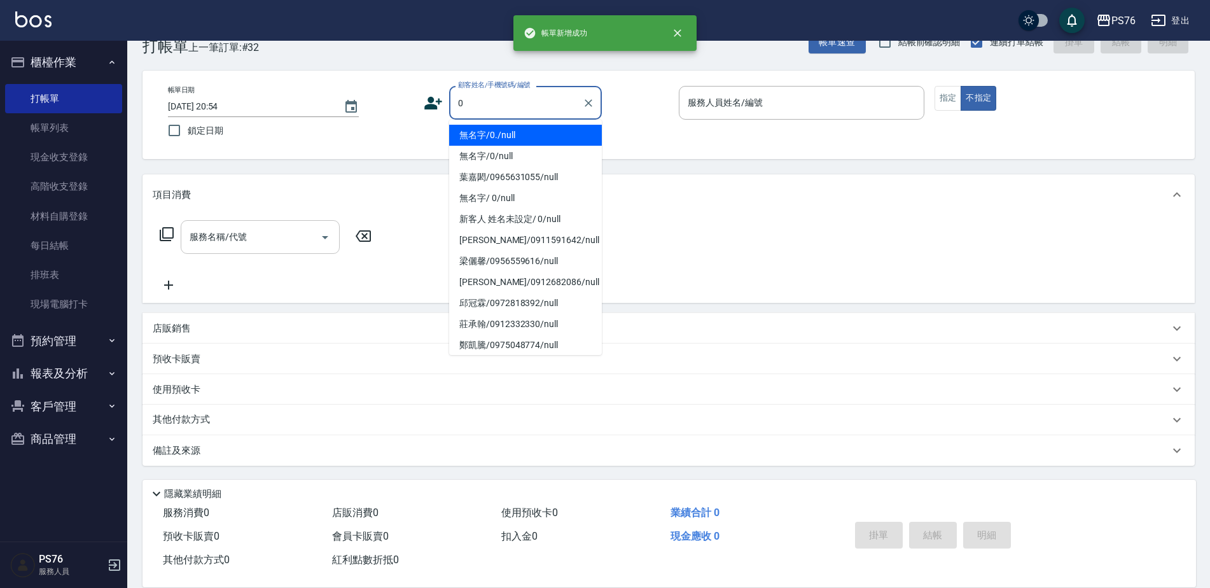
type input "無名字/0./null"
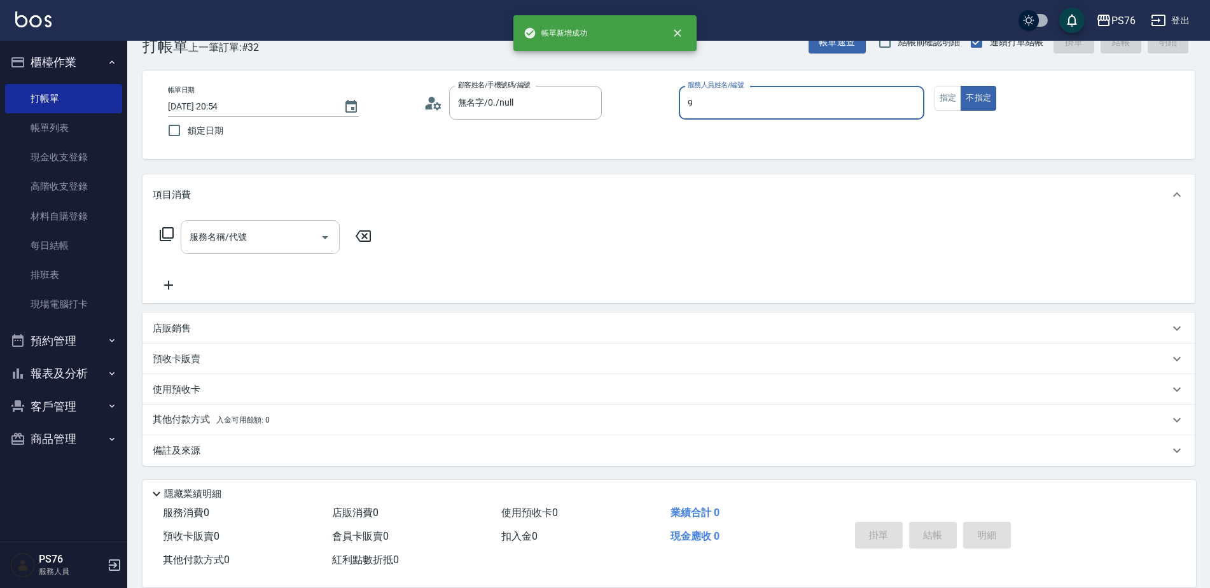
type input "[PERSON_NAME]-9"
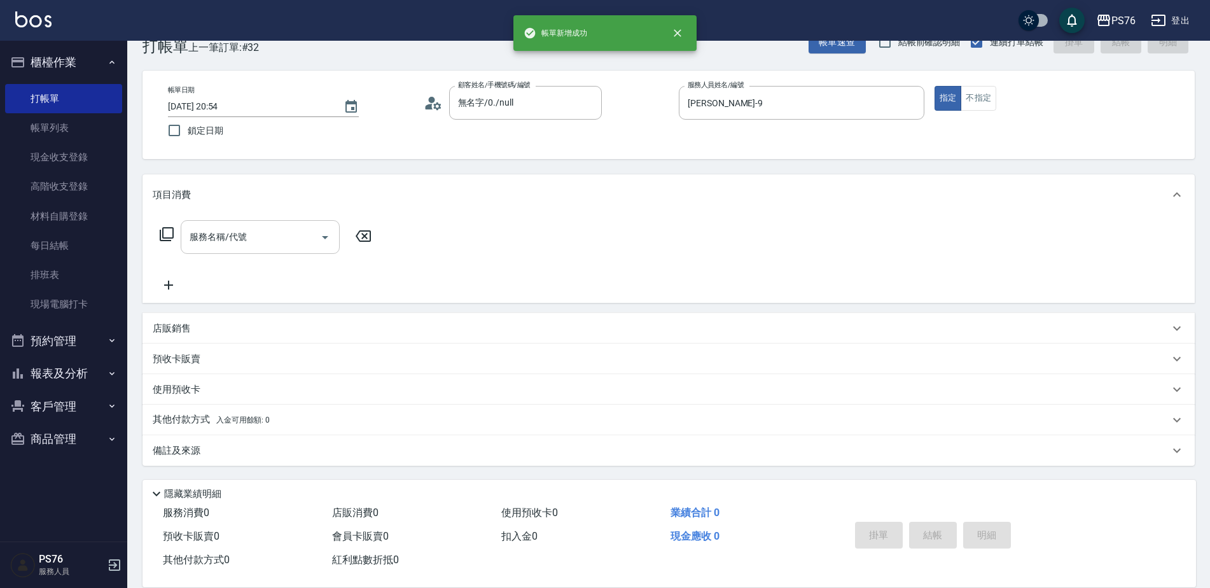
click at [223, 244] on input "服務名稱/代號" at bounding box center [250, 237] width 128 height 22
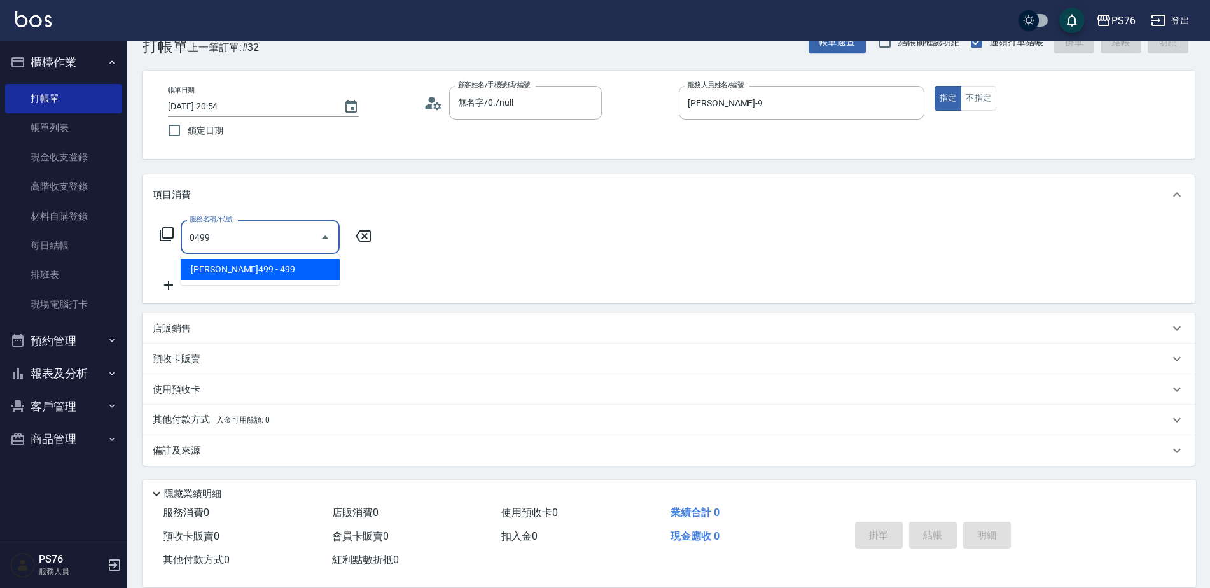
type input "[PERSON_NAME]499(0499)"
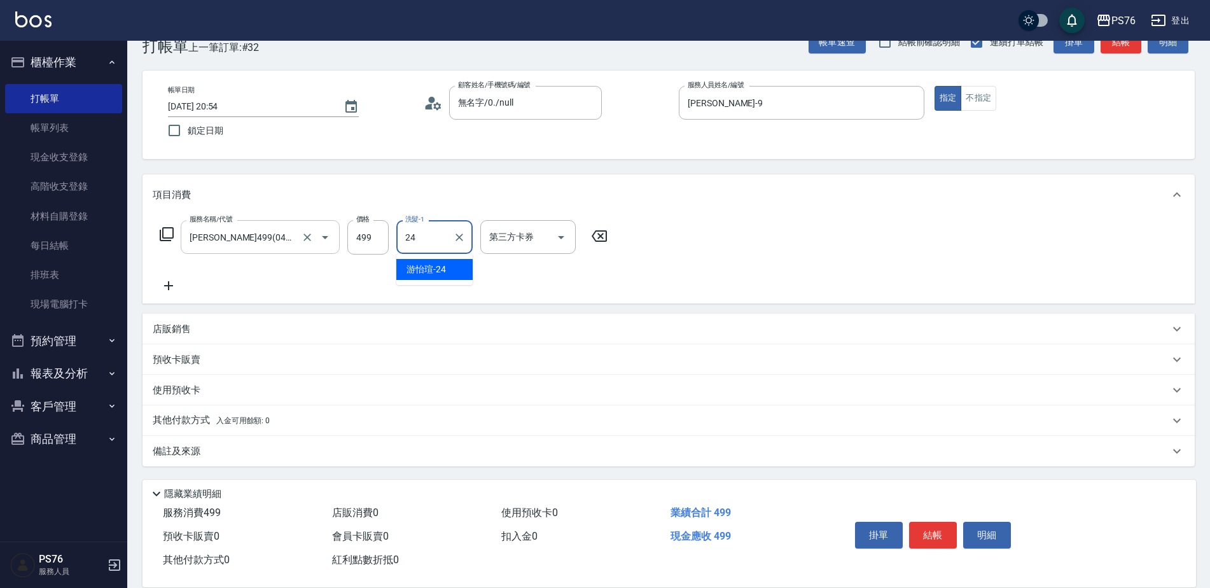
type input "游怡瑄-24"
click at [161, 294] on div "服務名稱/代號 [PERSON_NAME]499(0499) 服務名稱/代號 價格 499 價格 洗髮-1 [PERSON_NAME]-24 洗髮-1 第三方…" at bounding box center [668, 259] width 1052 height 88
click at [184, 283] on icon at bounding box center [169, 285] width 32 height 15
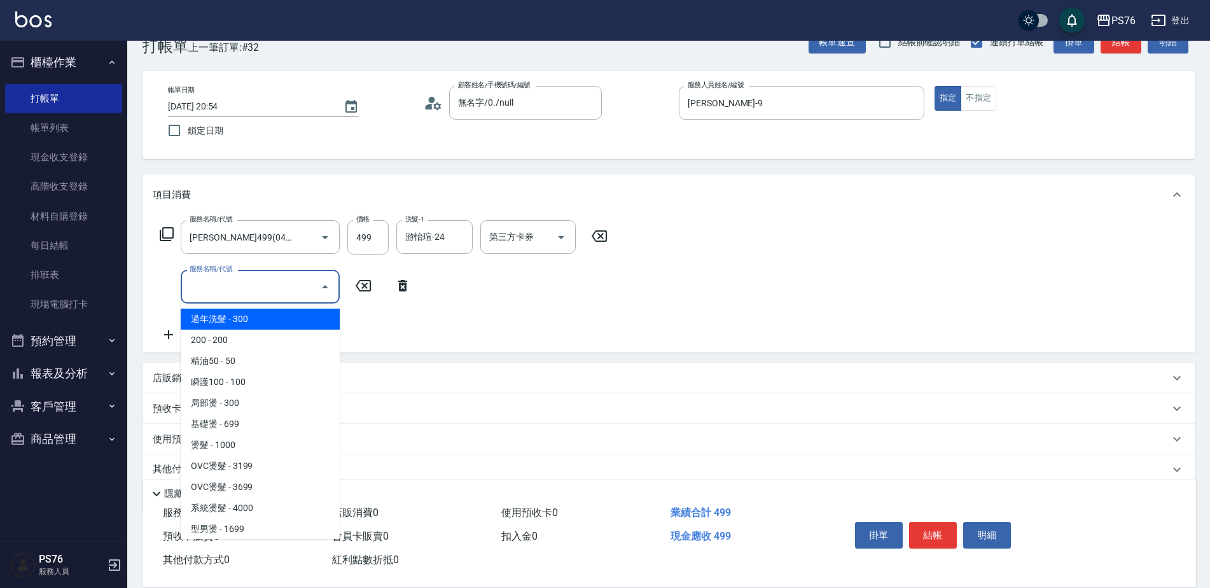
click at [221, 289] on input "服務名稱/代號" at bounding box center [250, 286] width 128 height 22
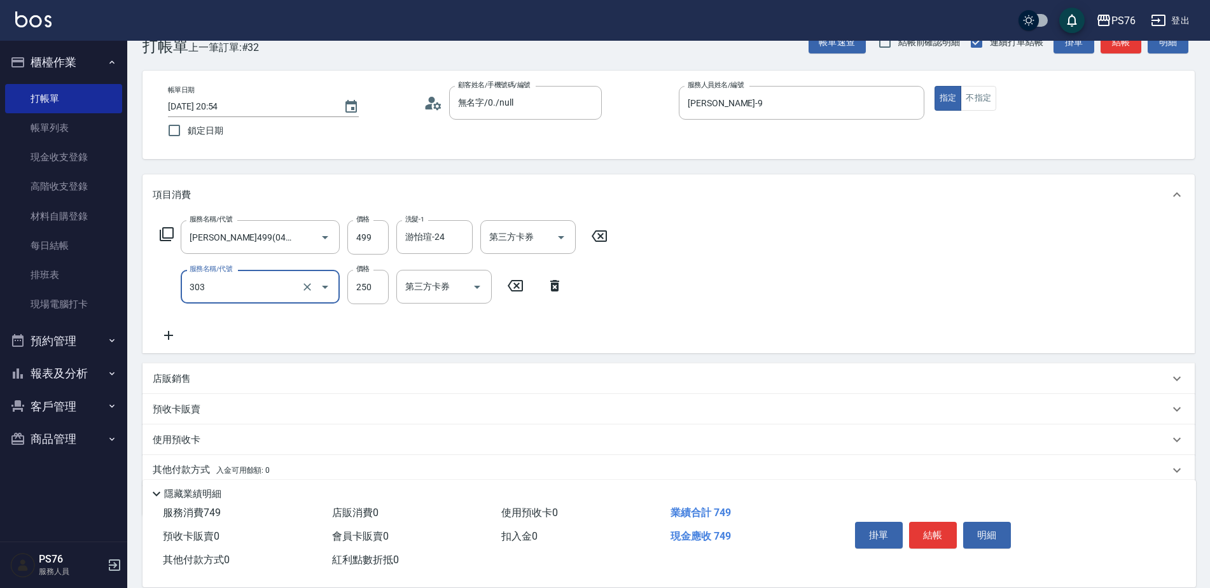
type input "剪髮(303)"
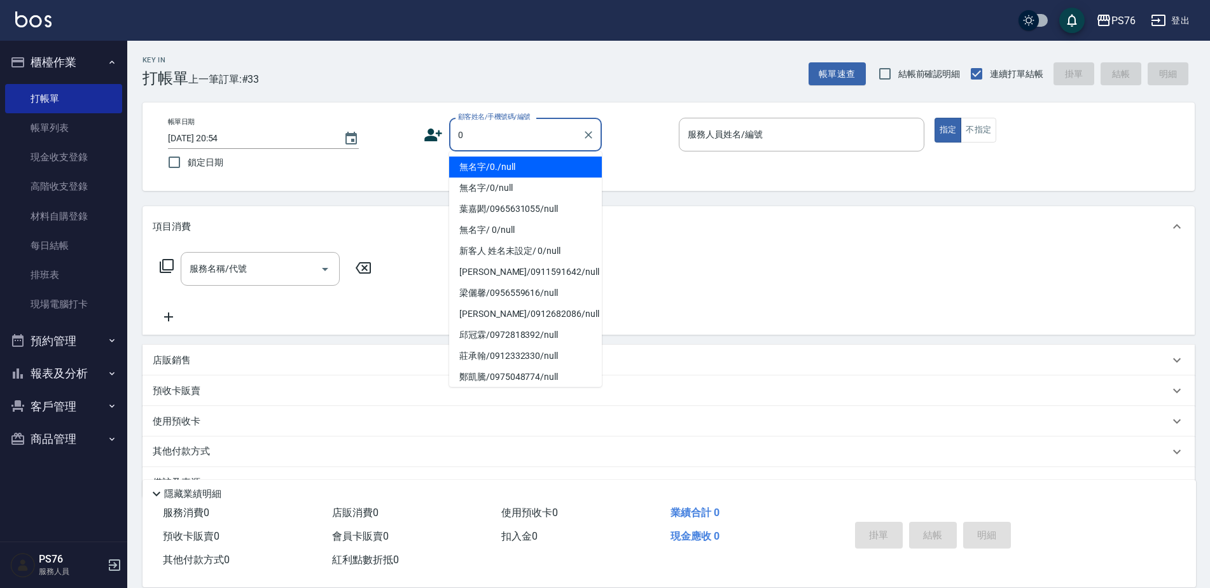
type input "無名字/0./null"
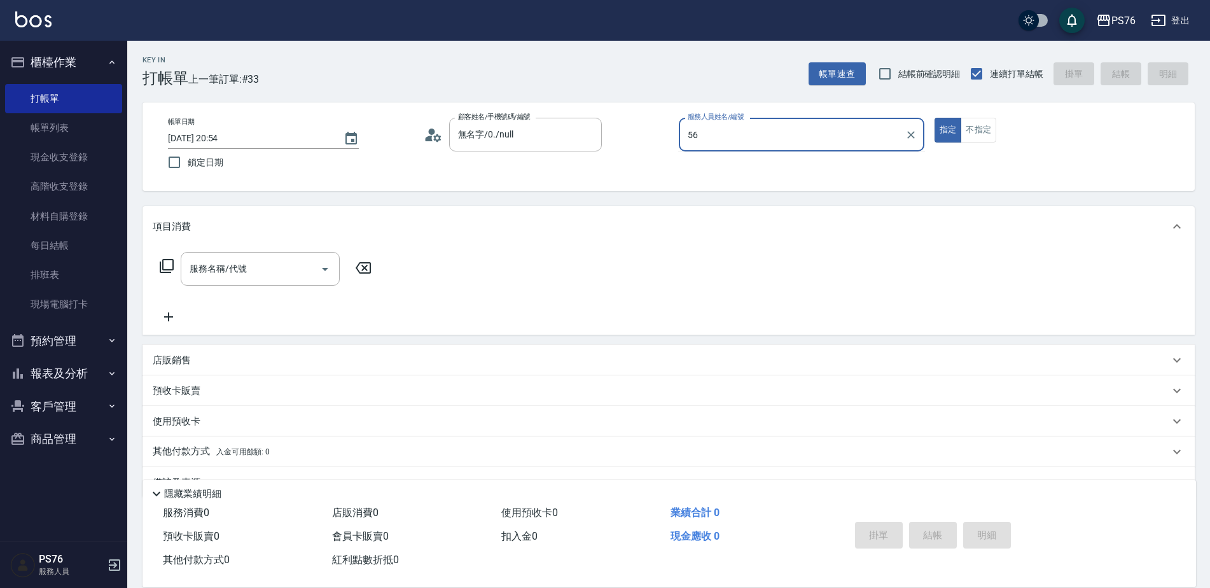
type input "56"
click at [934, 118] on button "指定" at bounding box center [947, 130] width 27 height 25
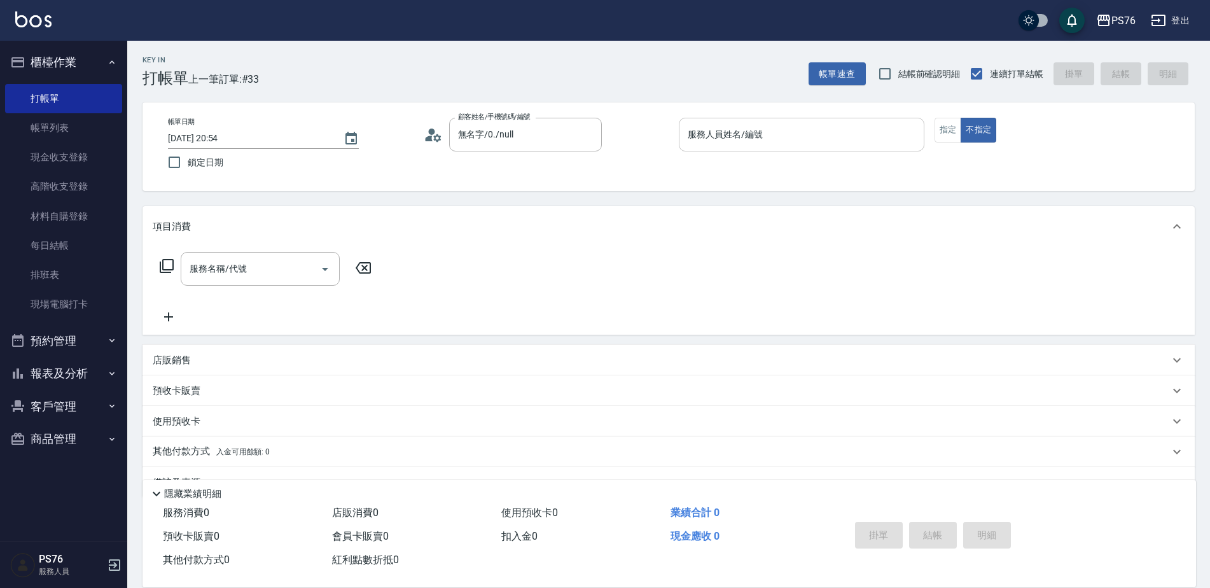
click at [711, 142] on input "服務人員姓名/編號" at bounding box center [801, 134] width 234 height 22
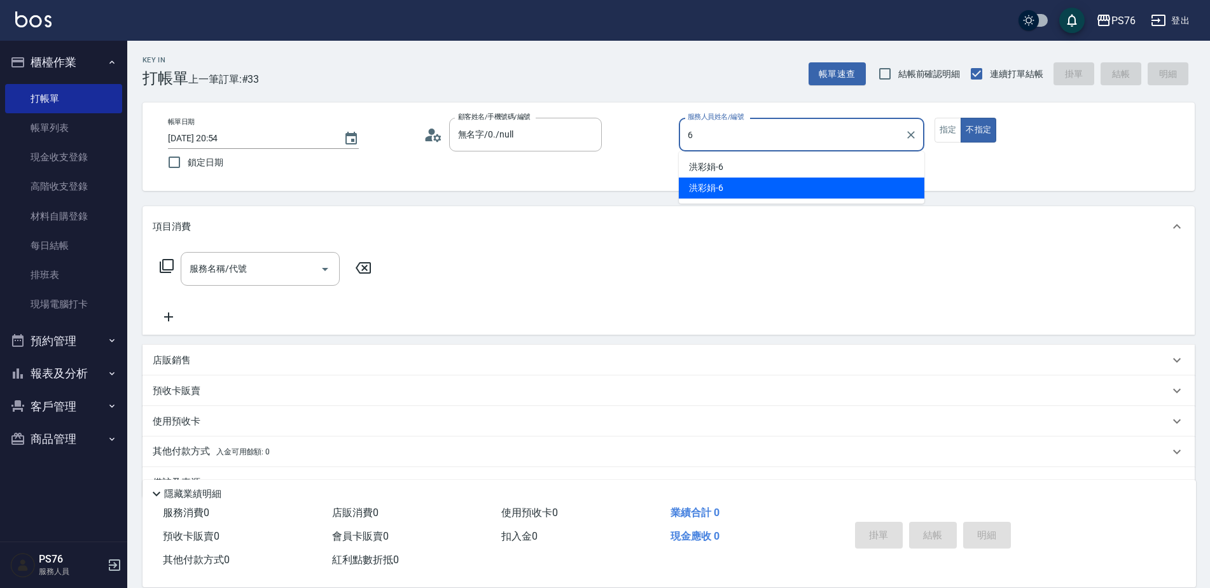
type input "洪彩娟-6"
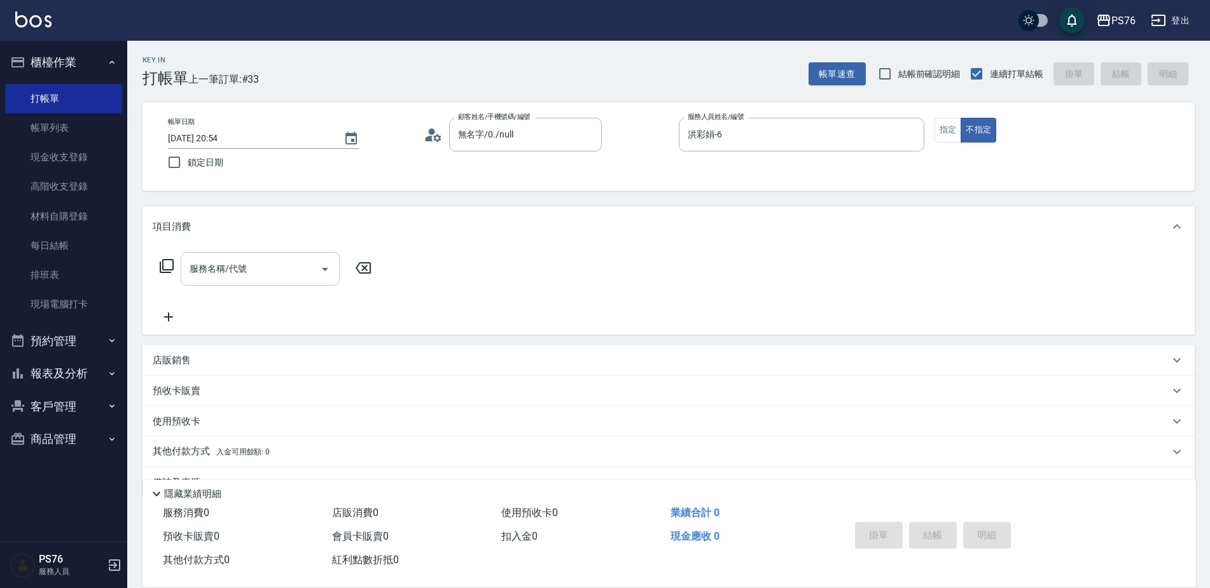
click at [278, 286] on div "服務名稱/代號 服務名稱/代號" at bounding box center [266, 288] width 226 height 73
click at [278, 286] on div "服務名稱/代號" at bounding box center [260, 269] width 159 height 34
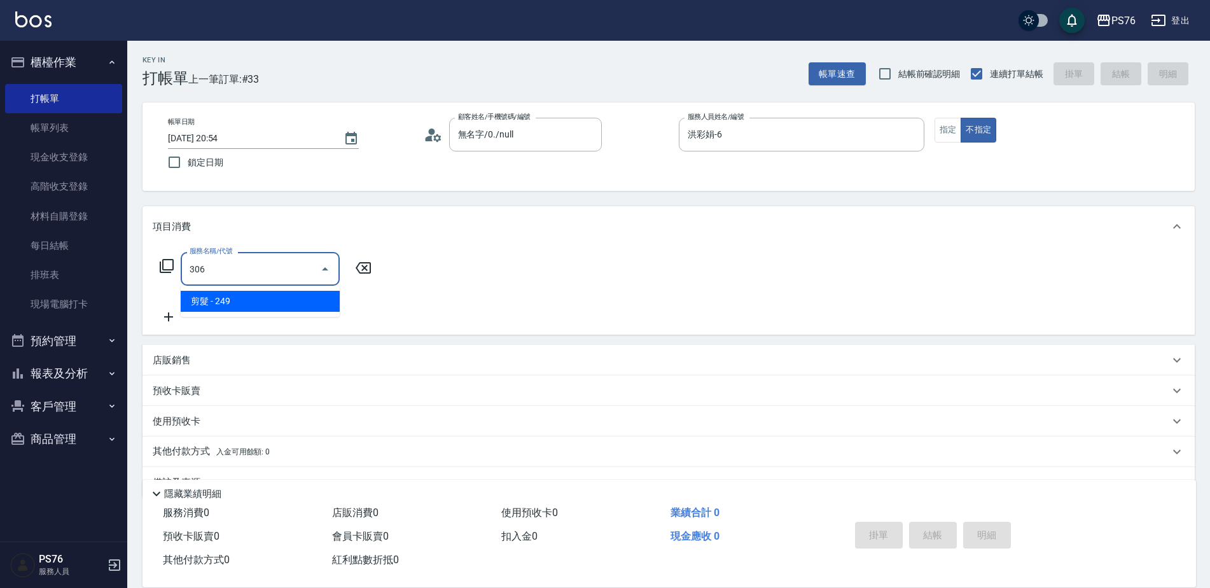
type input "剪髮(306)"
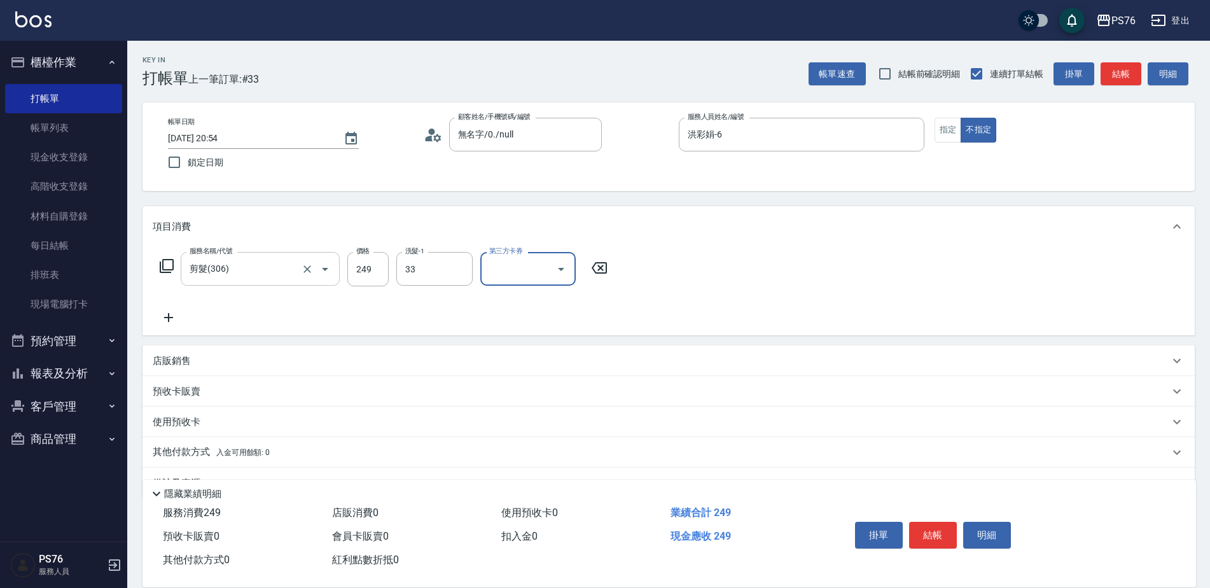
type input "[PERSON_NAME]33"
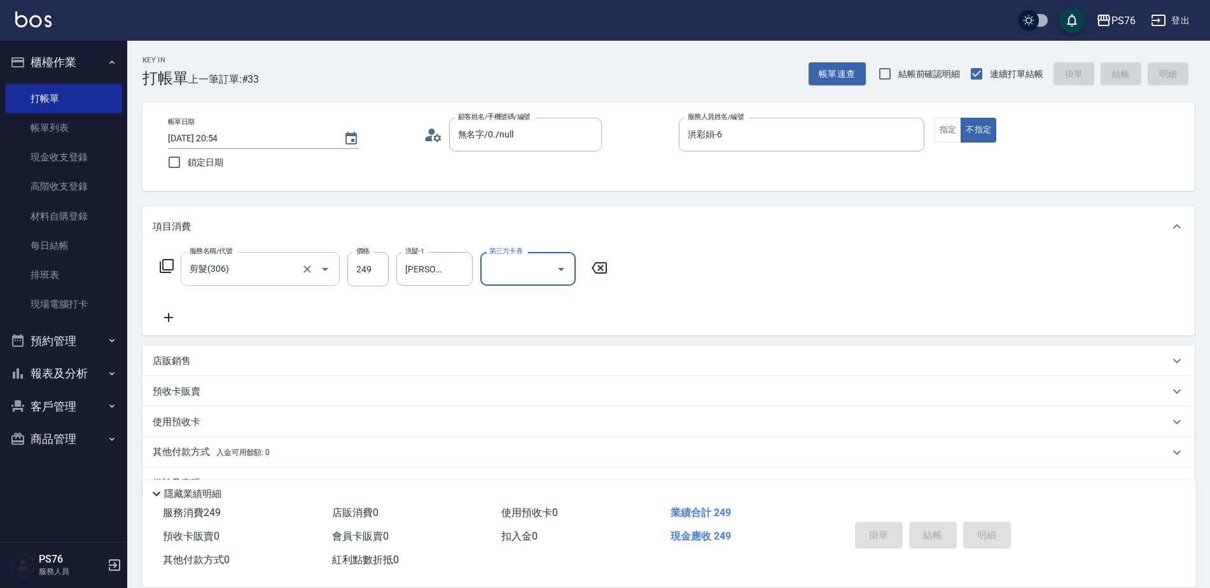
type input "[DATE] 21:11"
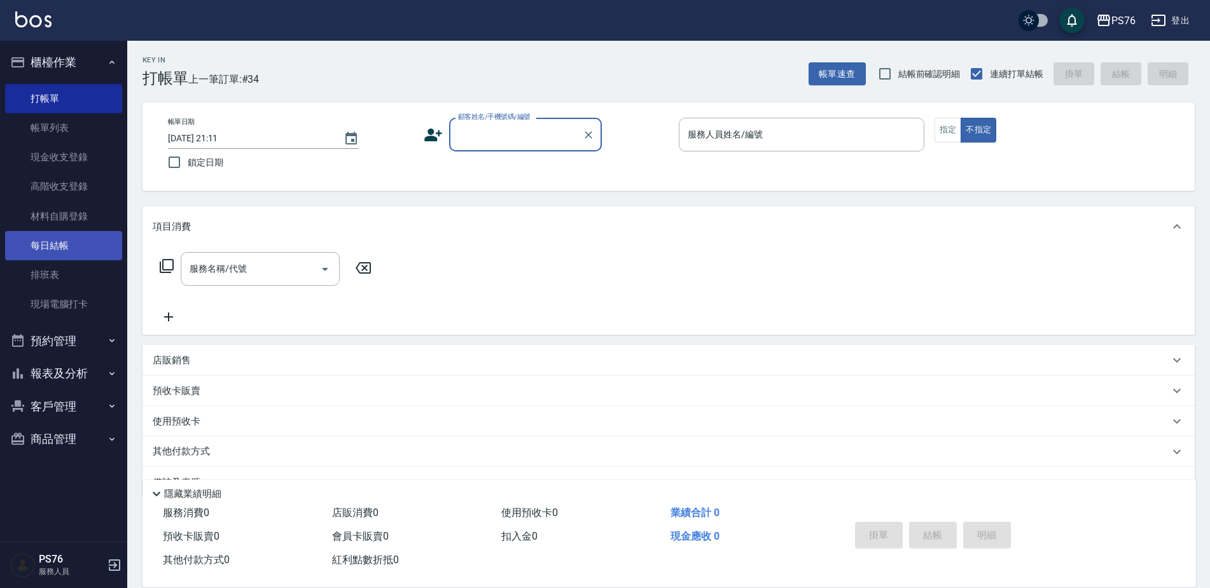
click at [71, 240] on link "每日結帳" at bounding box center [63, 245] width 117 height 29
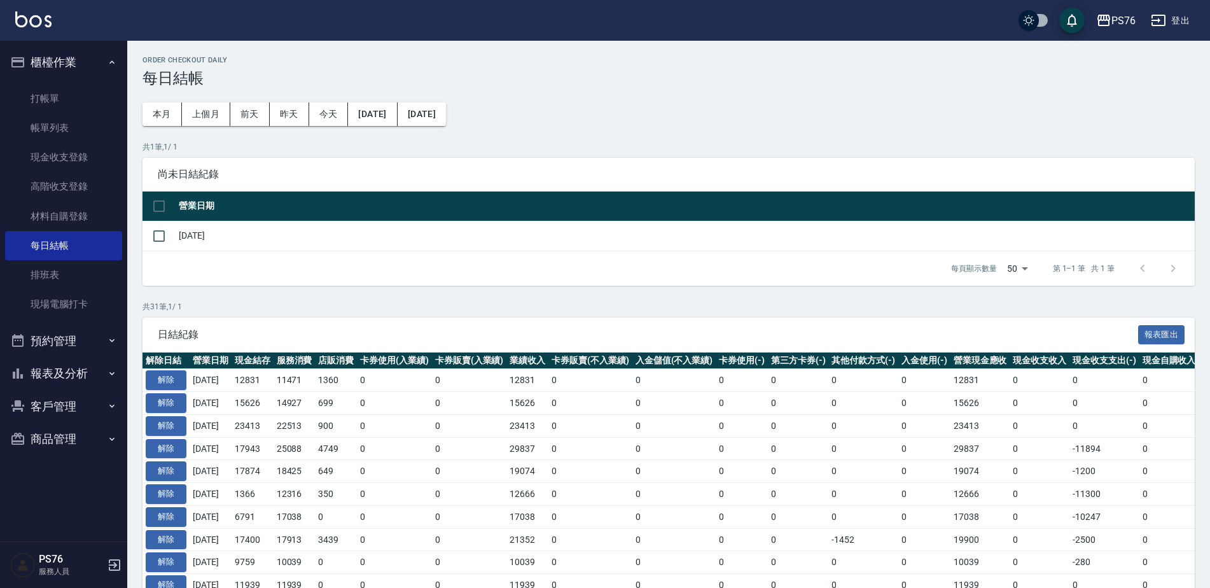
click at [172, 228] on td at bounding box center [158, 236] width 33 height 30
click at [165, 238] on input "checkbox" at bounding box center [159, 236] width 27 height 27
checkbox input "true"
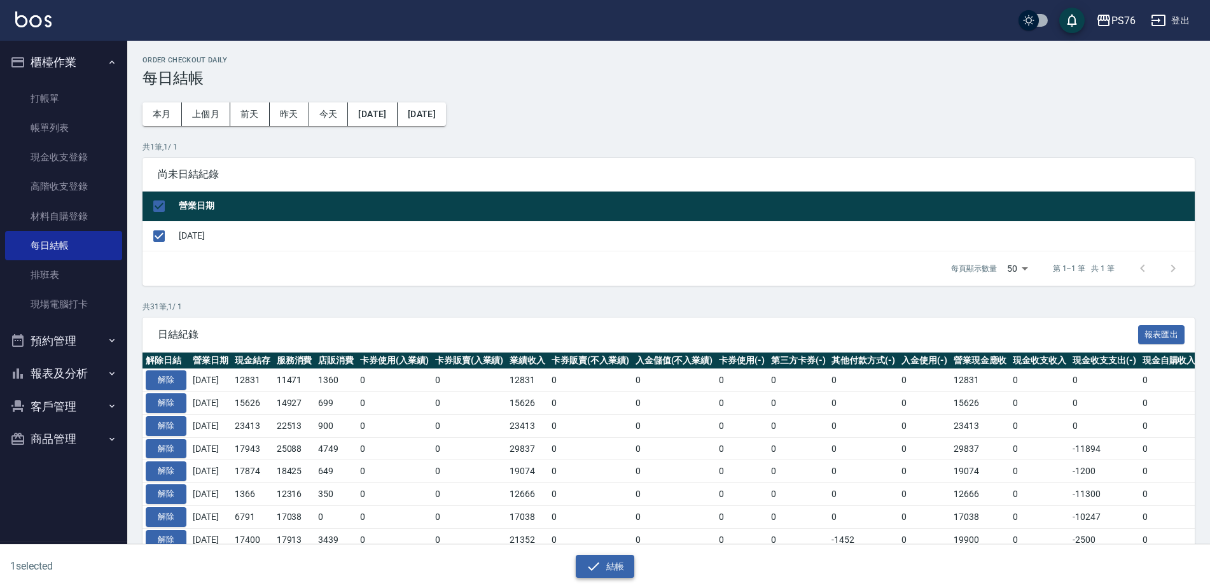
click at [624, 569] on button "結帳" at bounding box center [605, 567] width 59 height 24
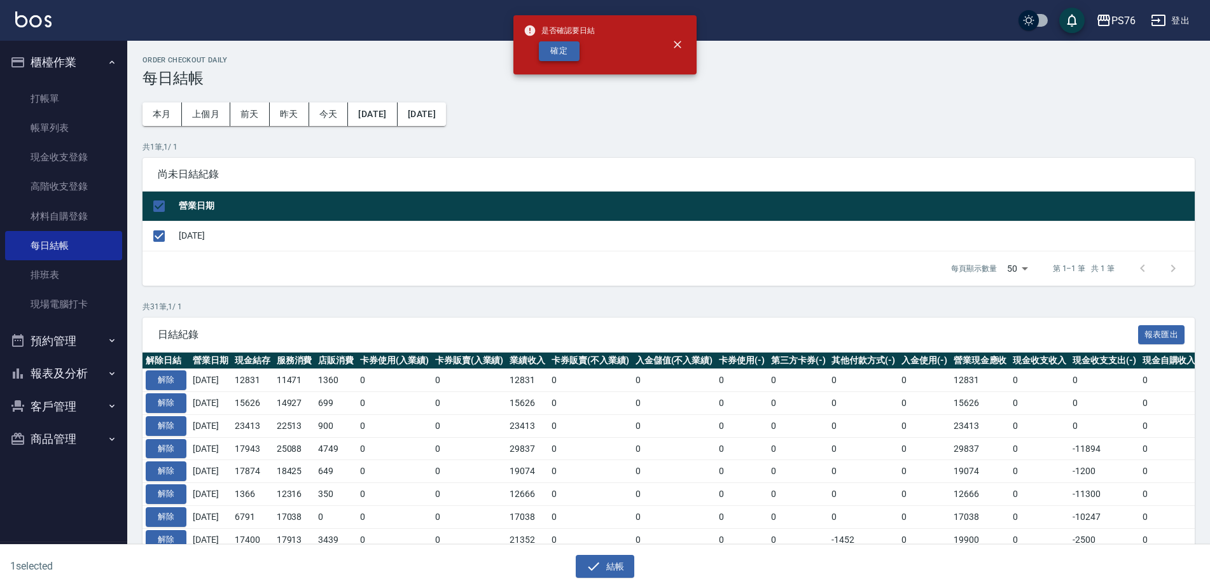
click at [560, 52] on button "確定" at bounding box center [559, 51] width 41 height 20
checkbox input "false"
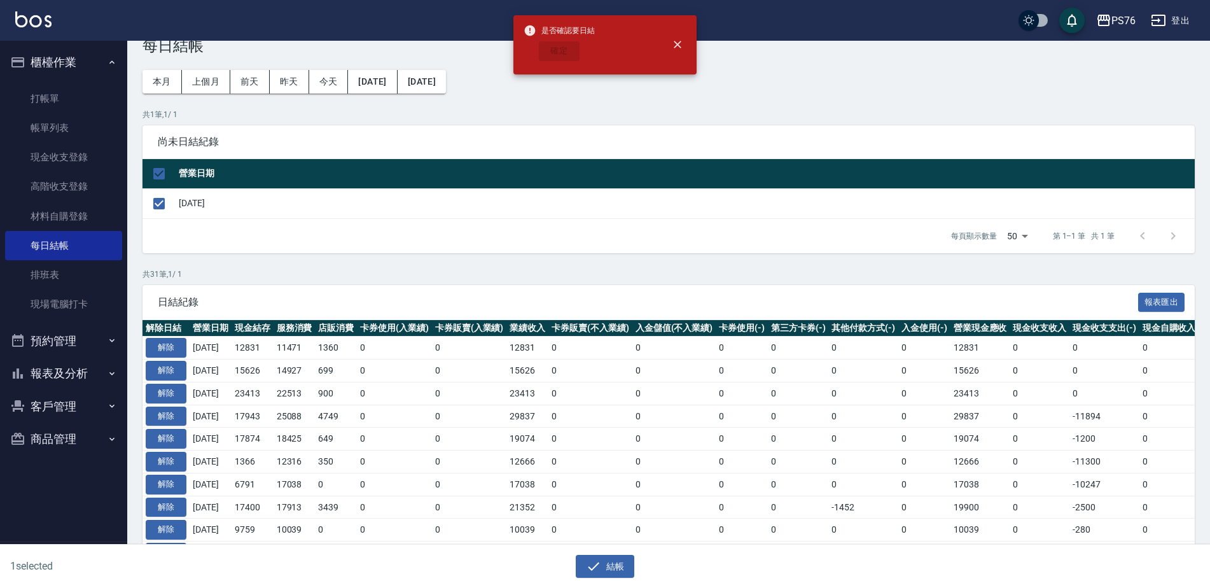
scroll to position [64, 0]
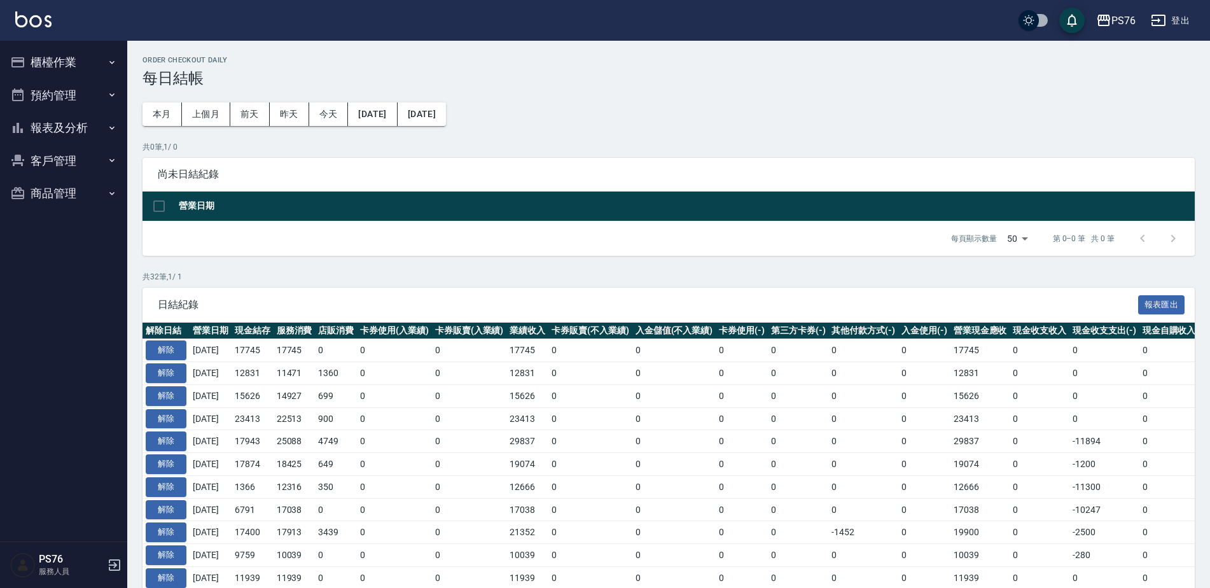
click at [57, 127] on button "報表及分析" at bounding box center [63, 127] width 117 height 33
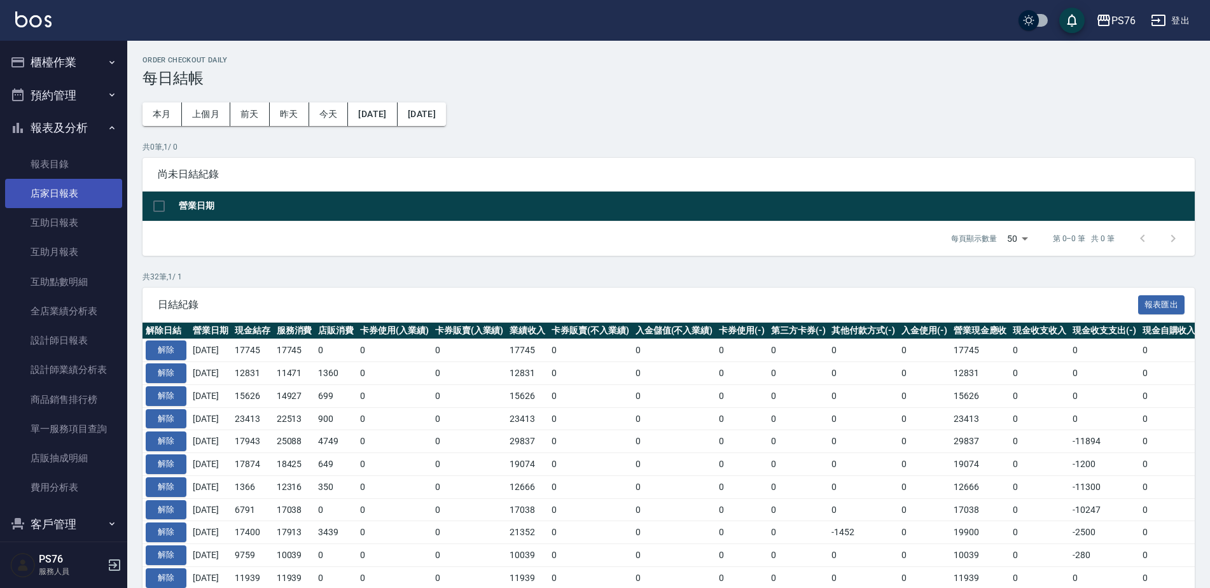
click at [75, 192] on link "店家日報表" at bounding box center [63, 193] width 117 height 29
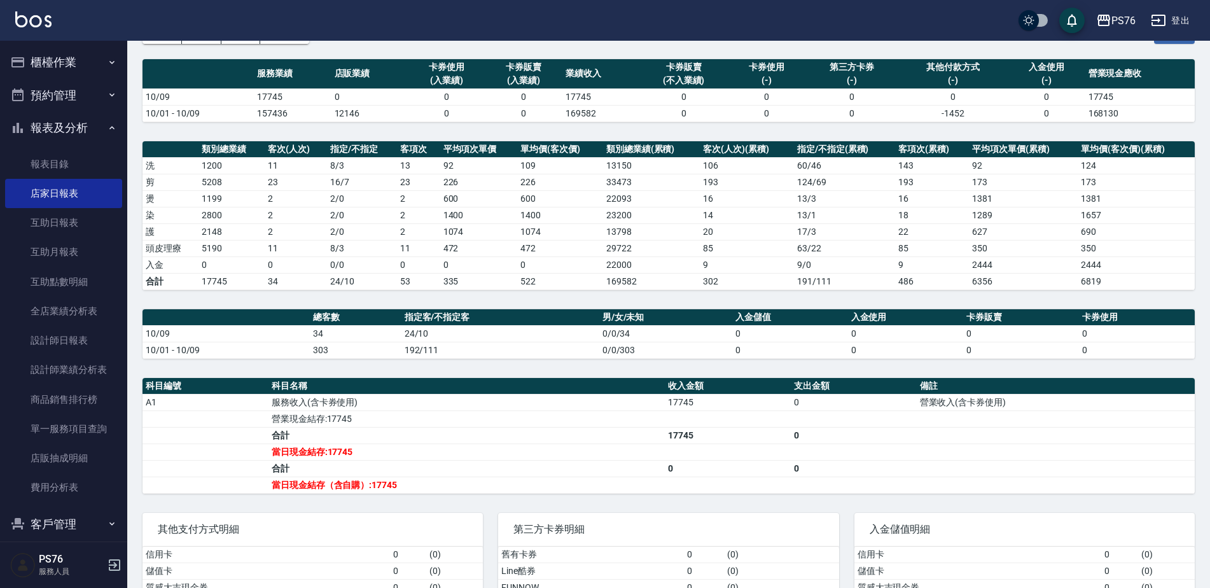
scroll to position [83, 0]
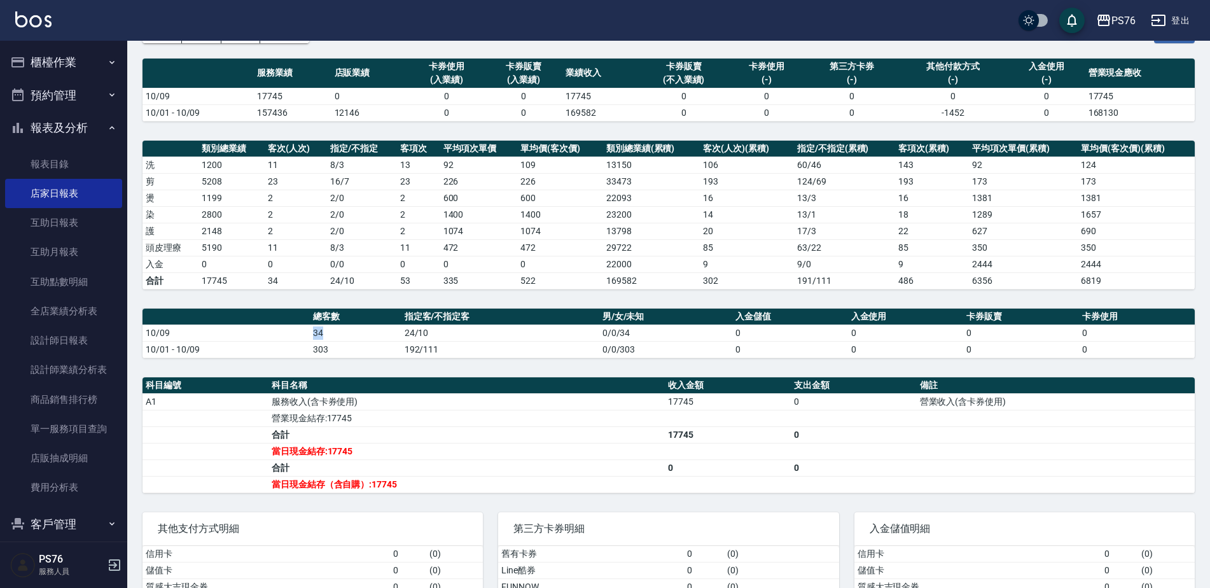
drag, startPoint x: 312, startPoint y: 331, endPoint x: 323, endPoint y: 333, distance: 11.6
click at [323, 333] on td "34" at bounding box center [355, 332] width 91 height 17
drag, startPoint x: 323, startPoint y: 333, endPoint x: 328, endPoint y: 371, distance: 39.1
click at [330, 385] on th "科目名稱" at bounding box center [466, 385] width 396 height 17
drag, startPoint x: 255, startPoint y: 94, endPoint x: 285, endPoint y: 93, distance: 29.9
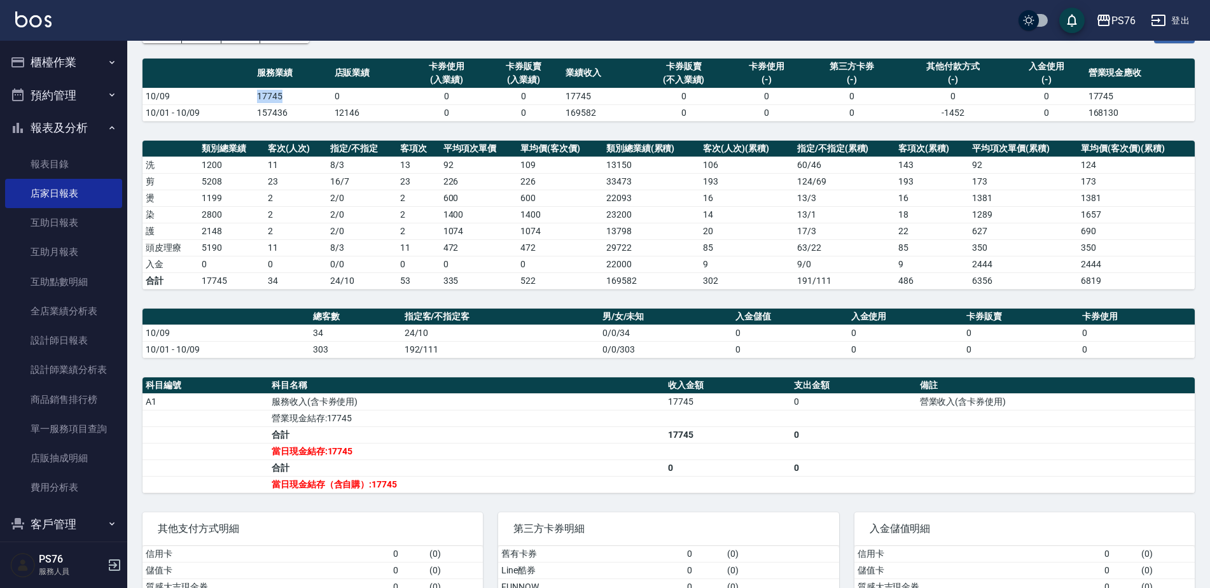
click at [285, 93] on td "17745" at bounding box center [292, 96] width 77 height 17
drag, startPoint x: 308, startPoint y: 313, endPoint x: 256, endPoint y: 156, distance: 165.1
click at [308, 313] on tr "總客數 指定客/不指定客 男/女/未知 入金儲值 入金使用 卡券販賣 卡券使用" at bounding box center [668, 316] width 1052 height 17
drag, startPoint x: 333, startPoint y: 96, endPoint x: 343, endPoint y: 95, distance: 10.8
click at [343, 95] on td "0" at bounding box center [369, 96] width 77 height 17
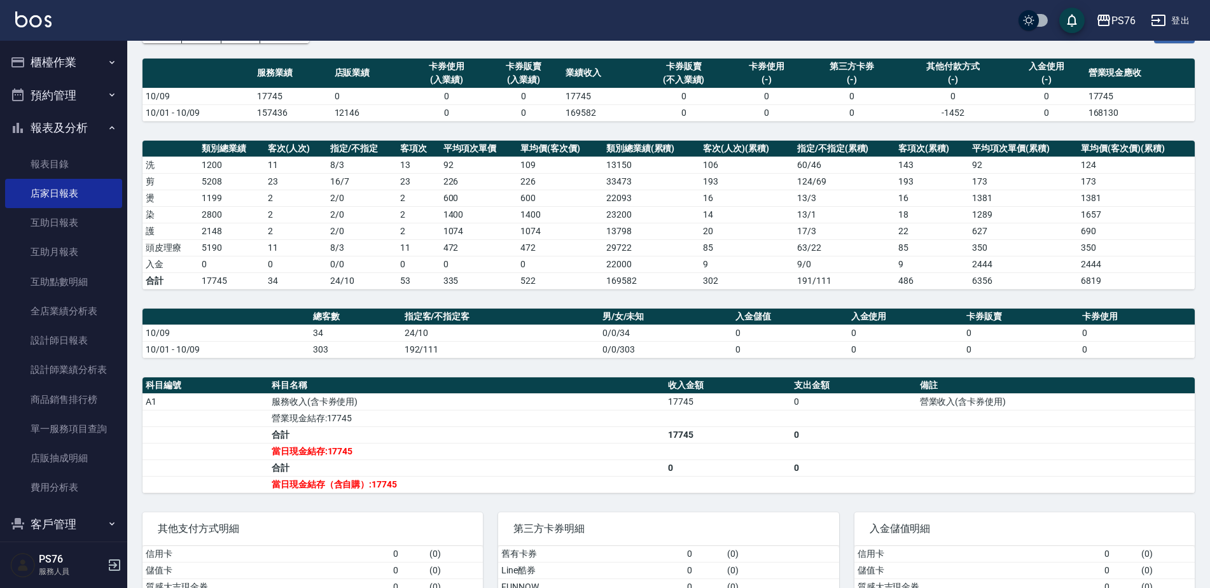
drag, startPoint x: 343, startPoint y: 95, endPoint x: 303, endPoint y: 248, distance: 157.8
click at [326, 248] on td "11" at bounding box center [296, 247] width 62 height 17
drag, startPoint x: 263, startPoint y: 244, endPoint x: 282, endPoint y: 244, distance: 18.4
click at [282, 244] on tr "頭皮理療 5190 11 8 / 3 11 472 472 29722 85 63 / 22 85 350 350" at bounding box center [668, 247] width 1052 height 17
drag, startPoint x: 282, startPoint y: 244, endPoint x: 272, endPoint y: 295, distance: 51.9
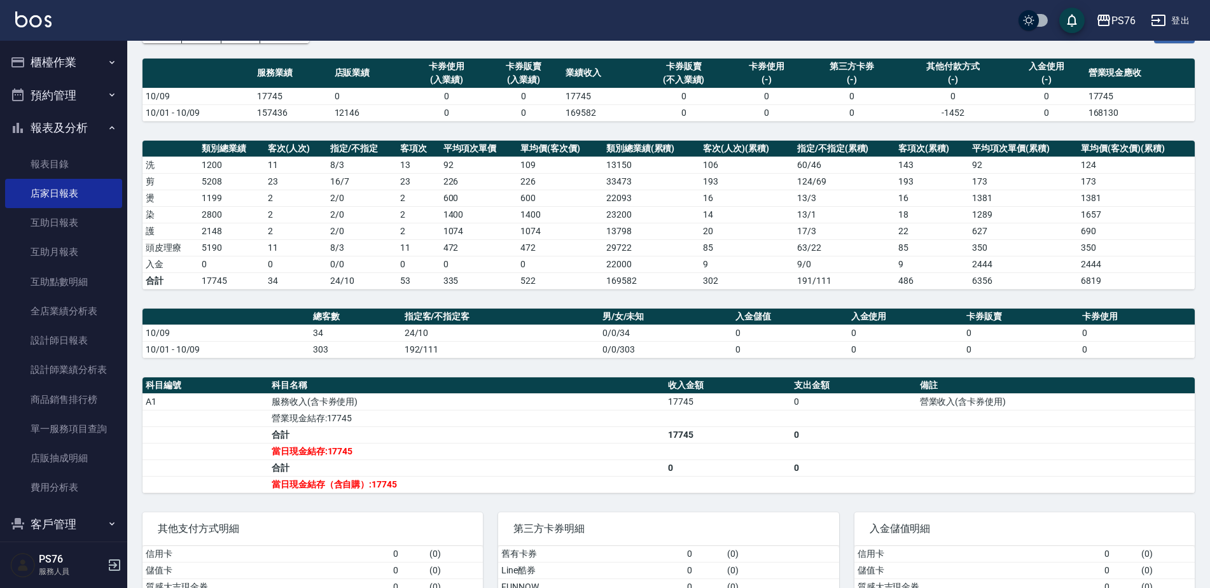
click at [290, 301] on div "PS76 2025-10-09 店家日報表 列印時間： 2025-10-09-21:11 Merchant Daily Report 店家日報表 前天 昨天 …" at bounding box center [668, 308] width 1082 height 701
drag, startPoint x: 191, startPoint y: 261, endPoint x: 212, endPoint y: 261, distance: 21.6
click at [212, 261] on tr "入金 0 0 0 / 0 0 0 0 22000 9 9 / 0 9 2444 2444" at bounding box center [668, 264] width 1052 height 17
drag, startPoint x: 212, startPoint y: 261, endPoint x: 371, endPoint y: 347, distance: 180.7
click at [276, 340] on td "10/09" at bounding box center [225, 332] width 167 height 17
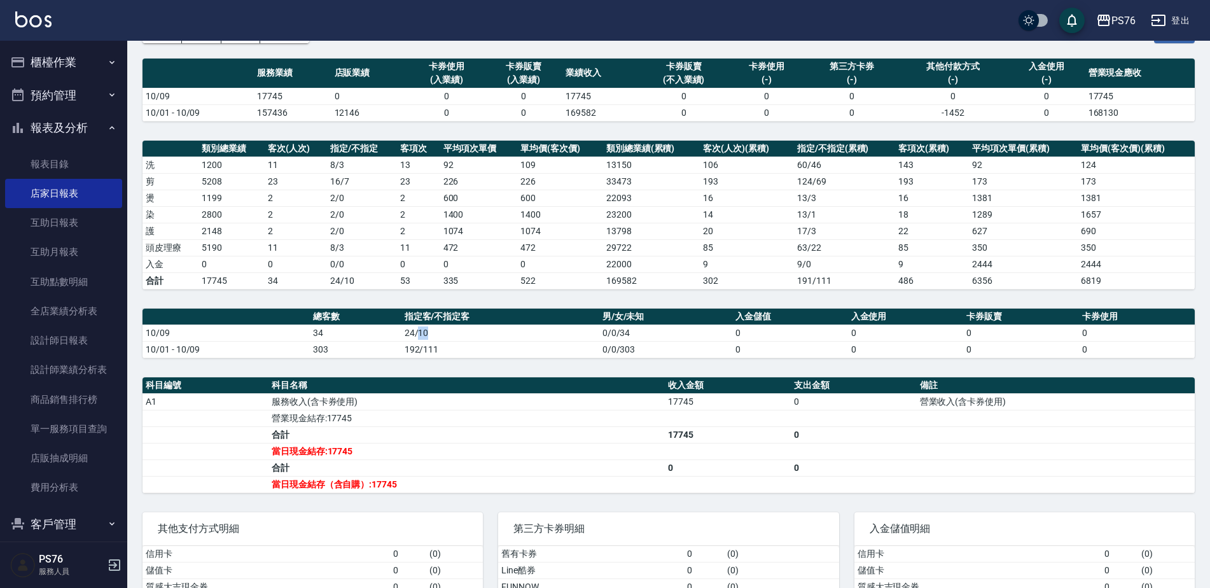
drag, startPoint x: 418, startPoint y: 328, endPoint x: 441, endPoint y: 333, distance: 23.5
click at [441, 333] on td "24/10" at bounding box center [500, 332] width 198 height 17
drag, startPoint x: 441, startPoint y: 333, endPoint x: 777, endPoint y: 390, distance: 341.3
click at [777, 390] on table "科目編號 科目名稱 收入金額 支出金額 備註 A1 服務收入(含卡券使用) 17745 0 營業收入(含卡券使用) 營業現金結存:17745 合計 17745…" at bounding box center [668, 435] width 1052 height 116
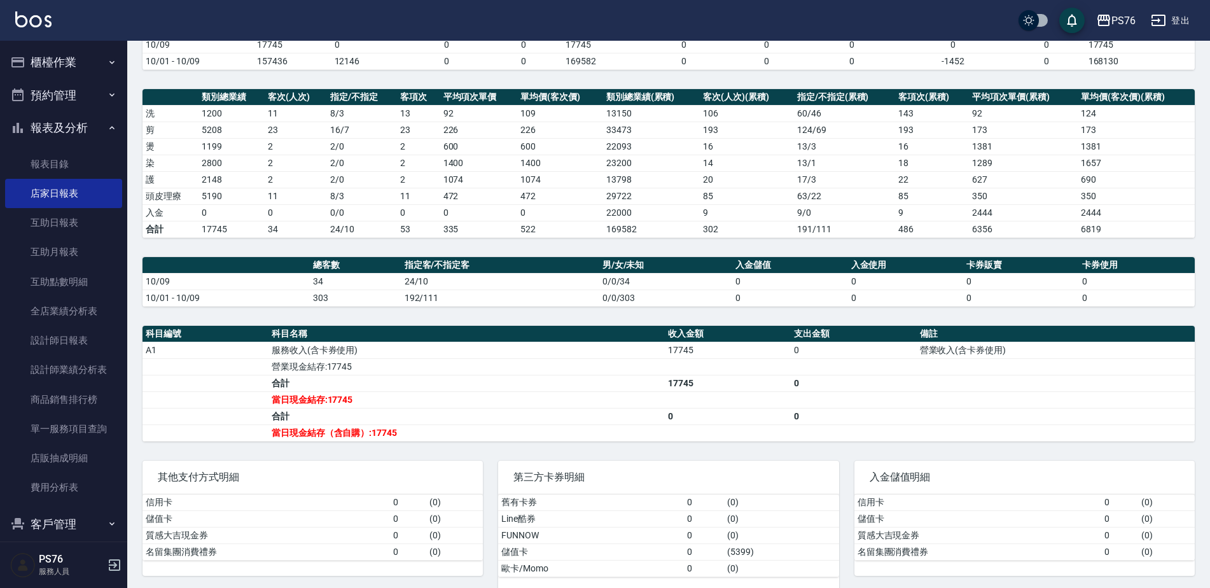
click at [713, 424] on tbody "A1 服務收入(含卡券使用) 17745 0 營業收入(含卡券使用) 營業現金結存:17745 合計 17745 0 當日現金結存:17745 合計 0 0 …" at bounding box center [668, 391] width 1052 height 99
click at [960, 248] on div "PS76 2025-10-09 店家日報表 列印時間： 2025-10-09-21:11 Merchant Daily Report 店家日報表 前天 昨天 …" at bounding box center [668, 257] width 1082 height 701
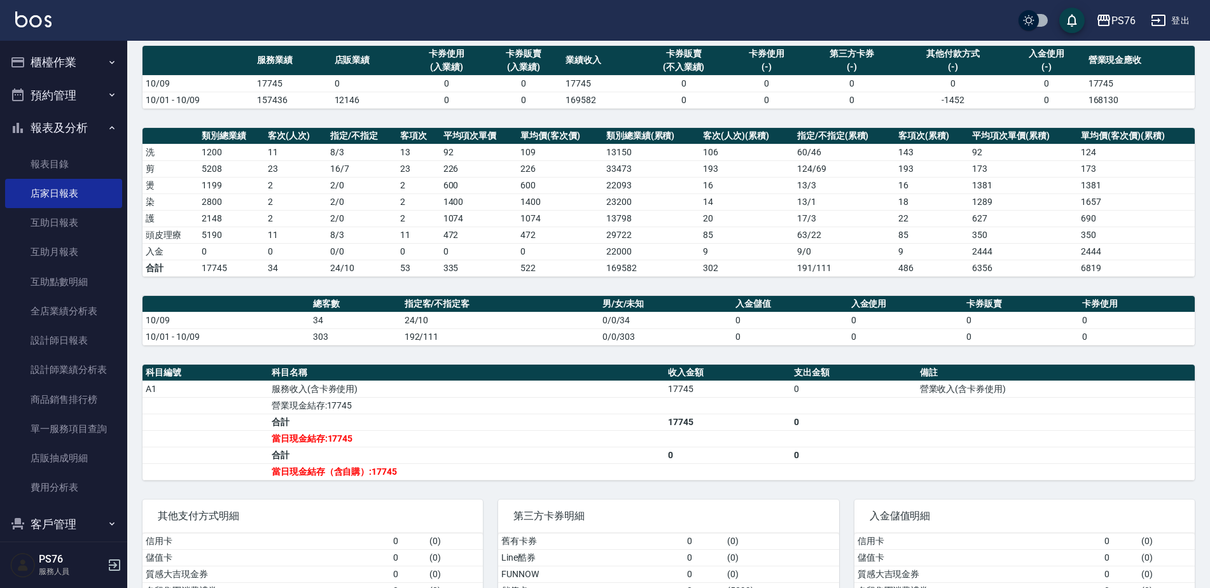
scroll to position [99, 0]
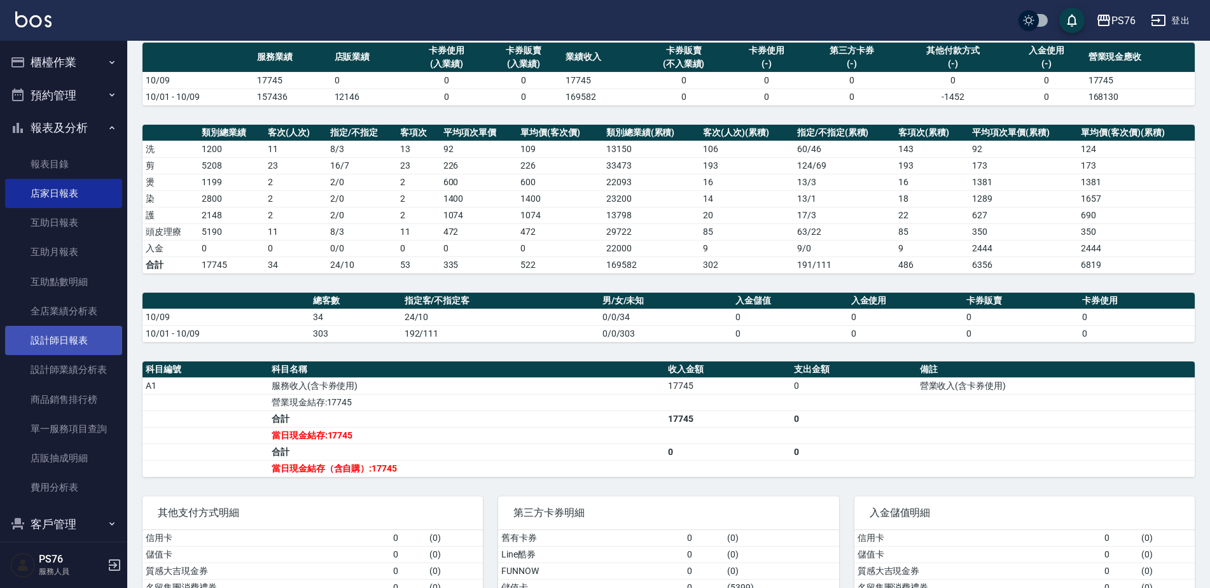
click at [85, 341] on link "設計師日報表" at bounding box center [63, 340] width 117 height 29
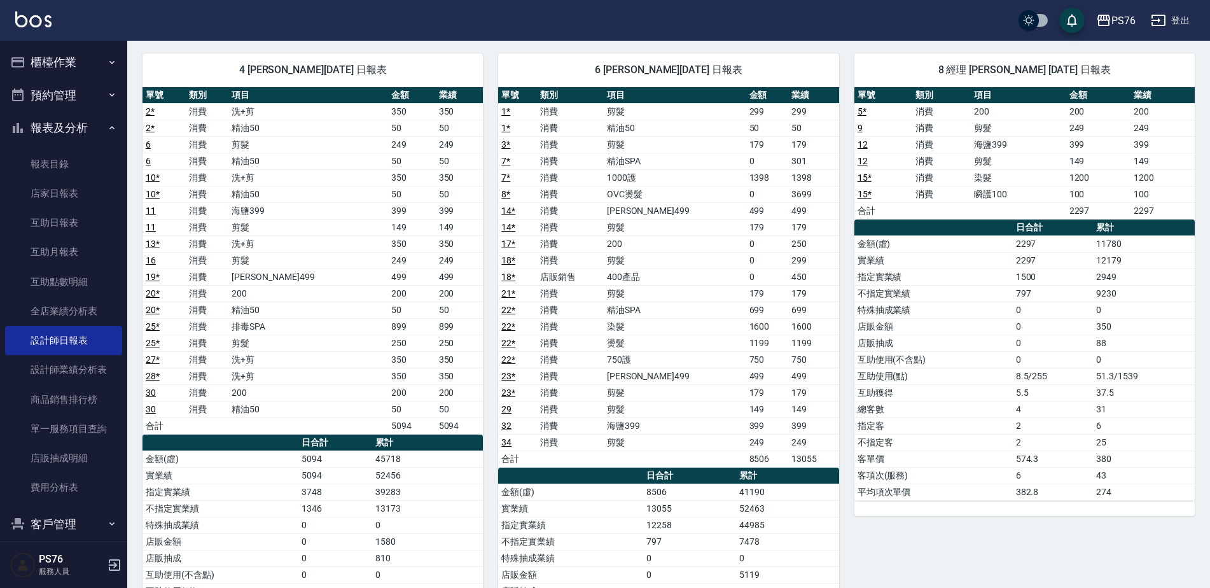
scroll to position [82, 0]
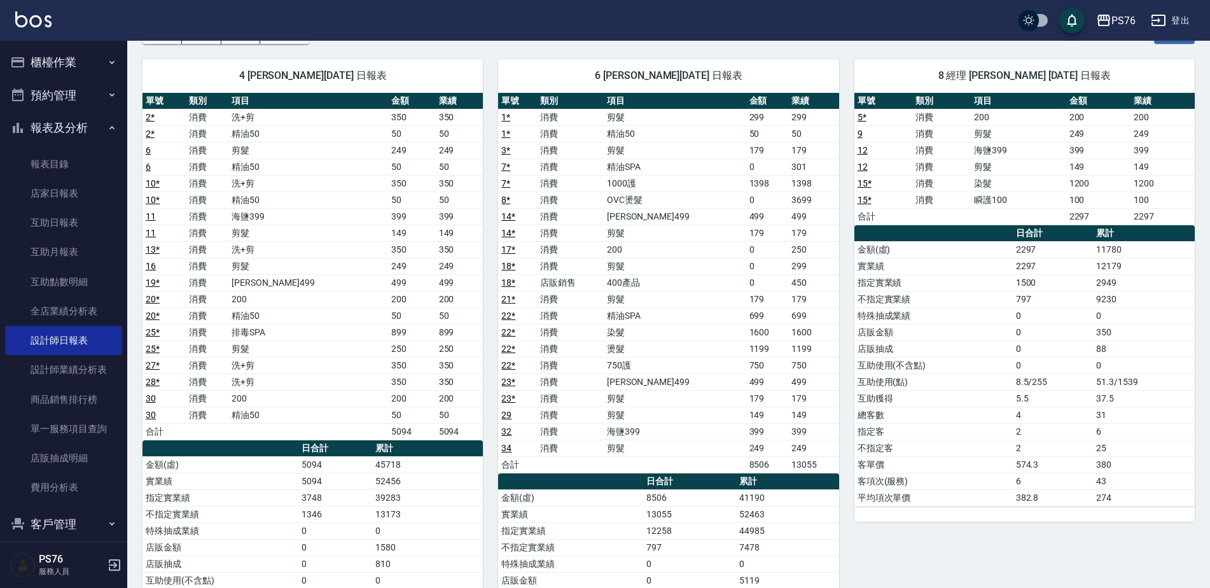
drag, startPoint x: 1205, startPoint y: 235, endPoint x: 1207, endPoint y: 247, distance: 11.6
drag, startPoint x: 1207, startPoint y: 241, endPoint x: 1209, endPoint y: 264, distance: 23.0
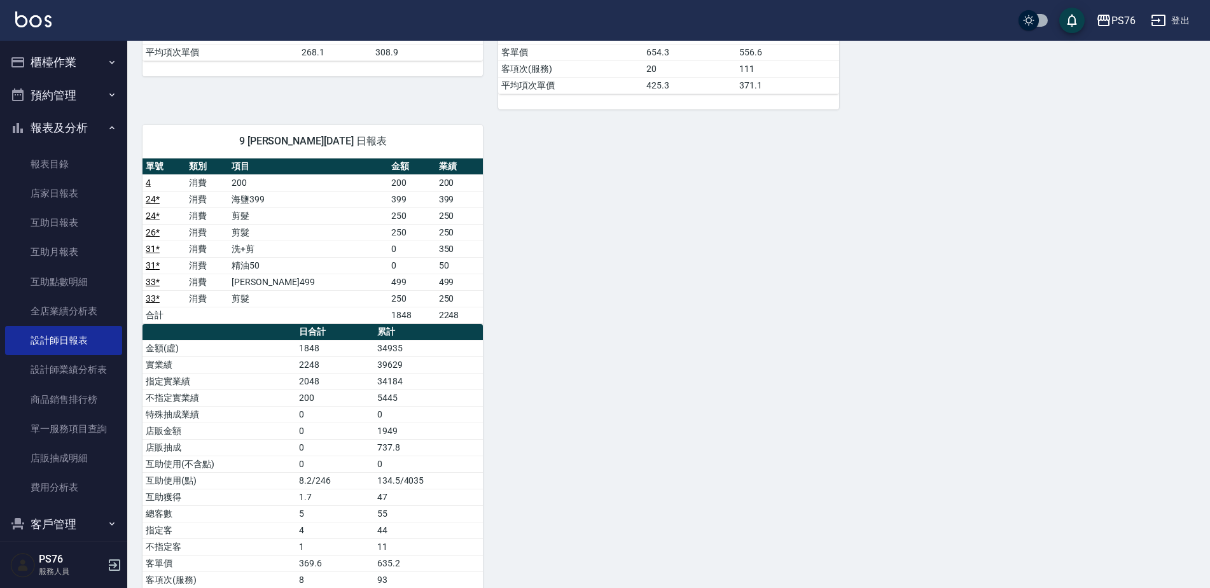
scroll to position [790, 0]
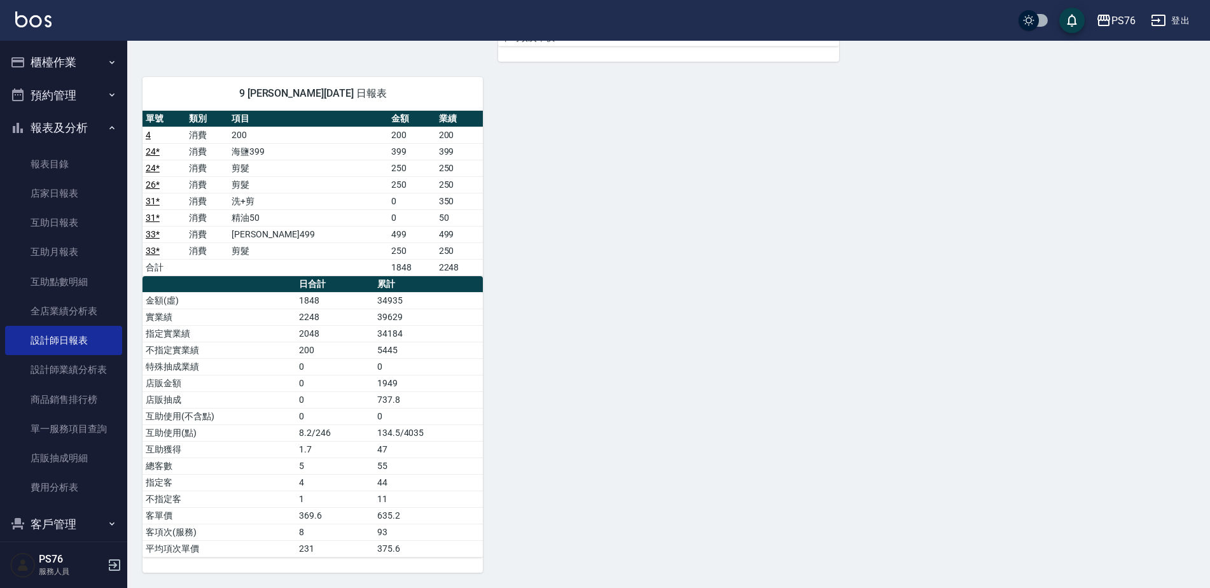
drag, startPoint x: 1208, startPoint y: 371, endPoint x: 1218, endPoint y: 346, distance: 27.2
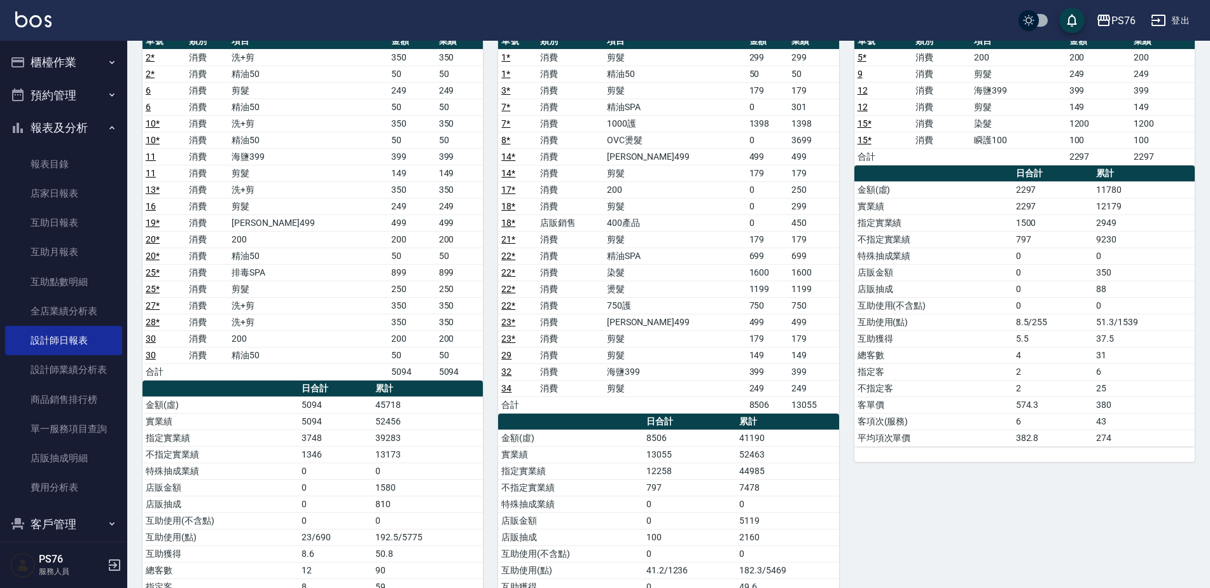
scroll to position [137, 0]
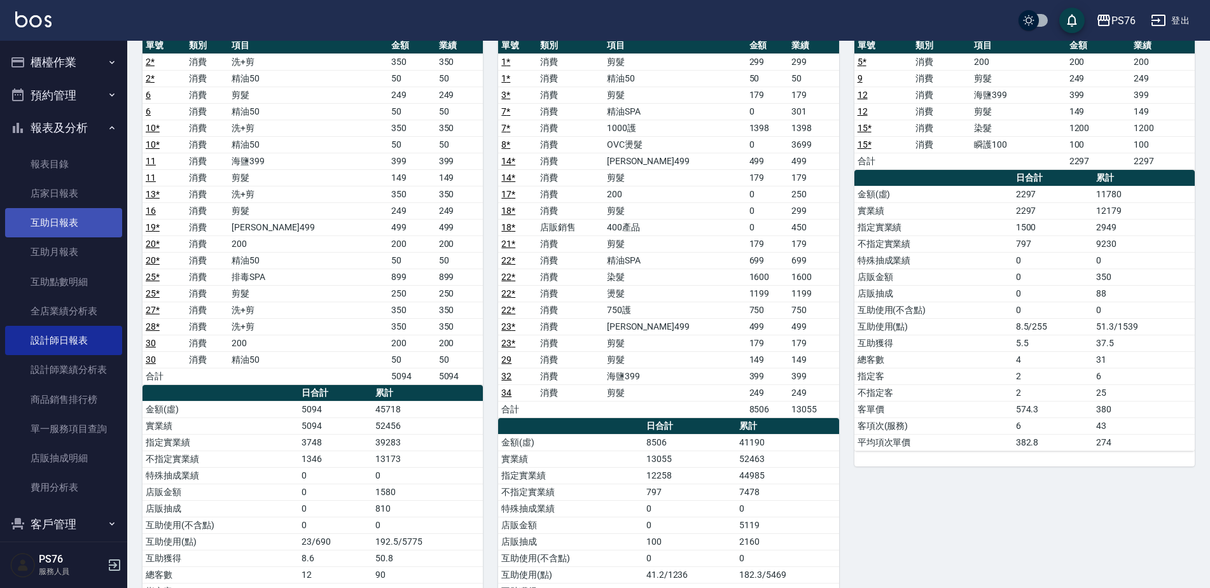
click at [71, 219] on link "互助日報表" at bounding box center [63, 222] width 117 height 29
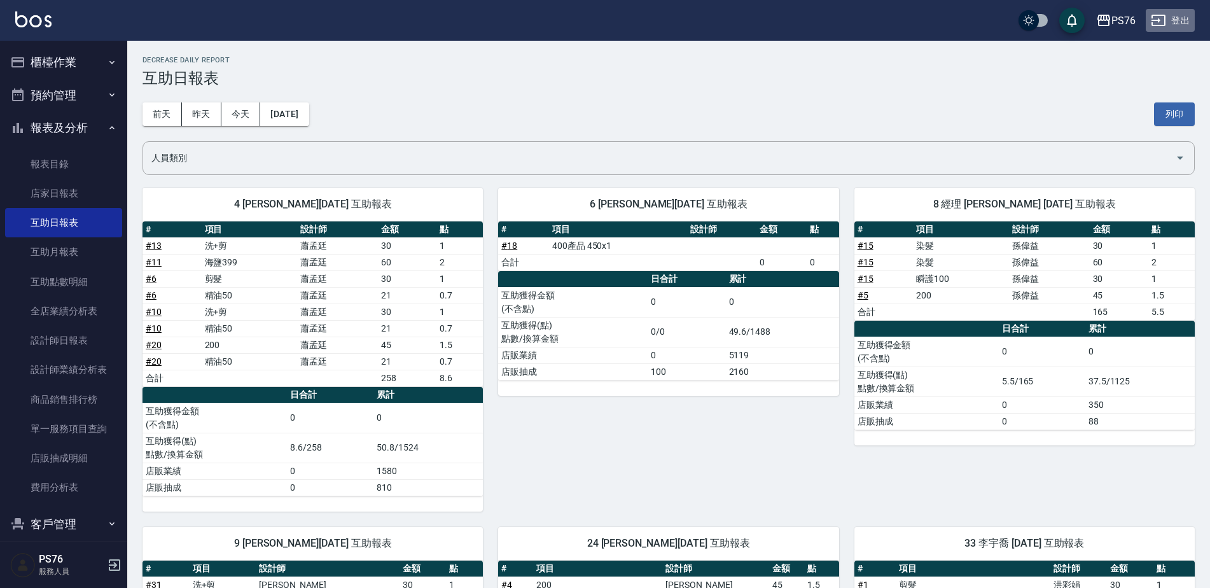
click at [1168, 16] on button "登出" at bounding box center [1169, 21] width 49 height 24
